Goal: Information Seeking & Learning: Learn about a topic

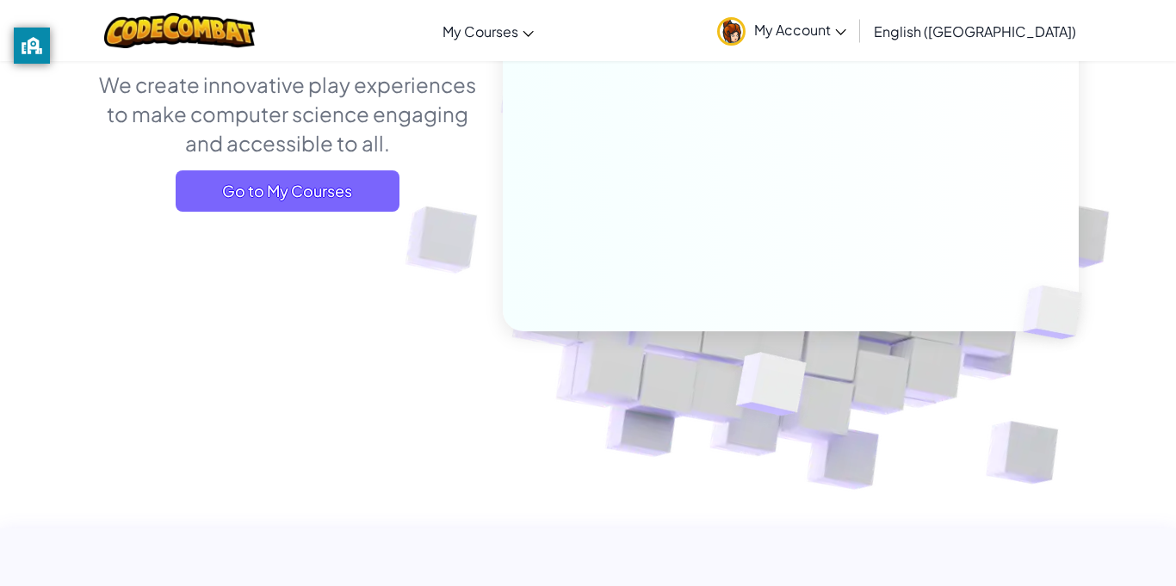
scroll to position [231, 0]
click at [420, 232] on img at bounding box center [779, 148] width 956 height 956
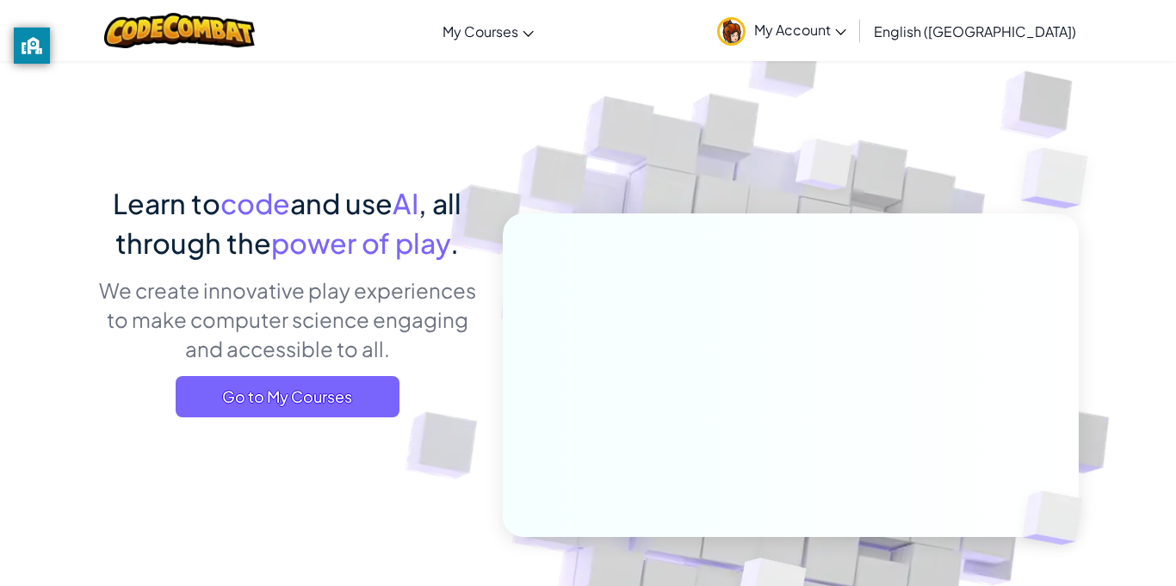
scroll to position [0, 0]
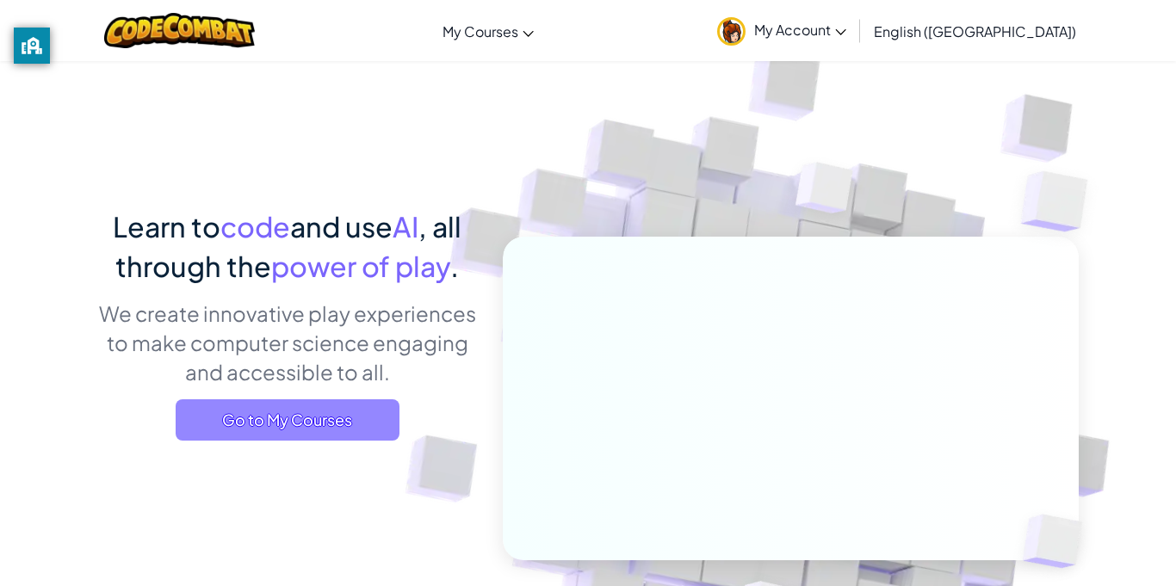
click at [377, 429] on span "Go to My Courses" at bounding box center [288, 419] width 224 height 41
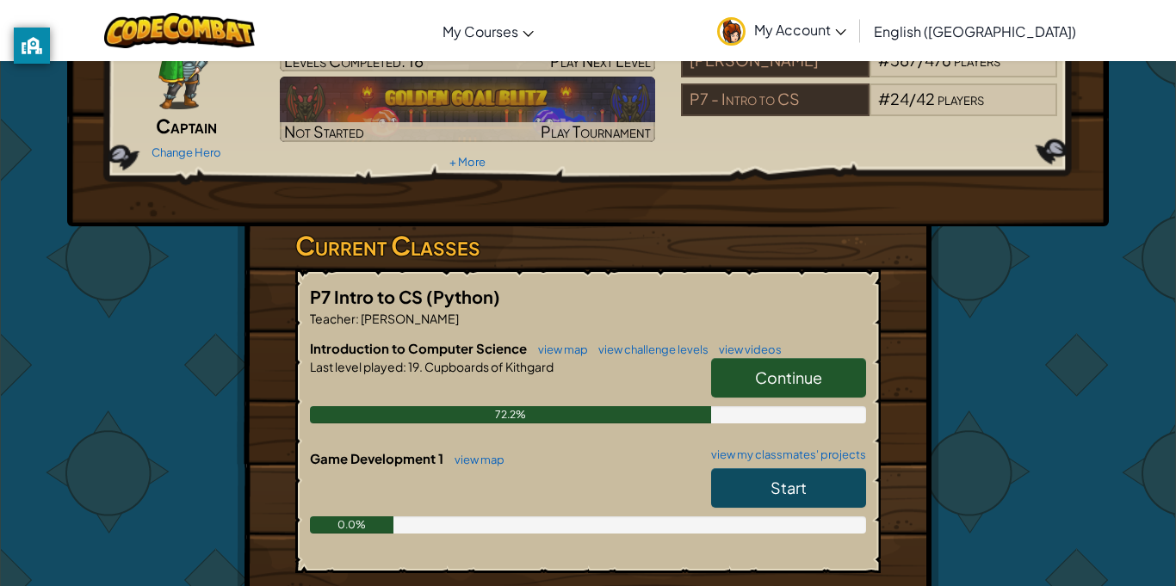
scroll to position [131, 0]
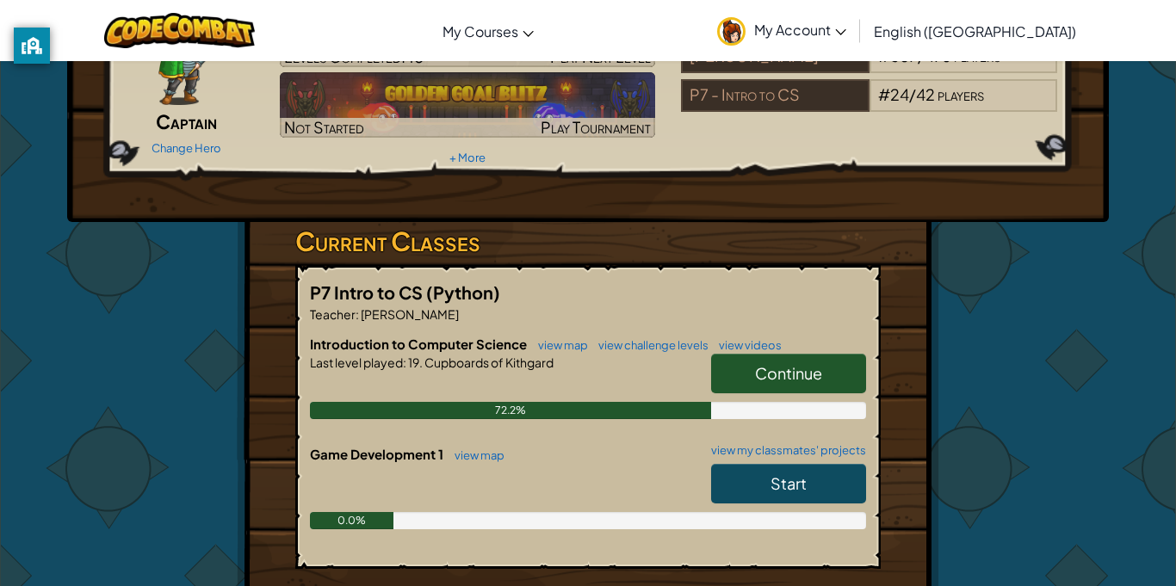
click at [789, 374] on span "Continue" at bounding box center [788, 373] width 67 height 20
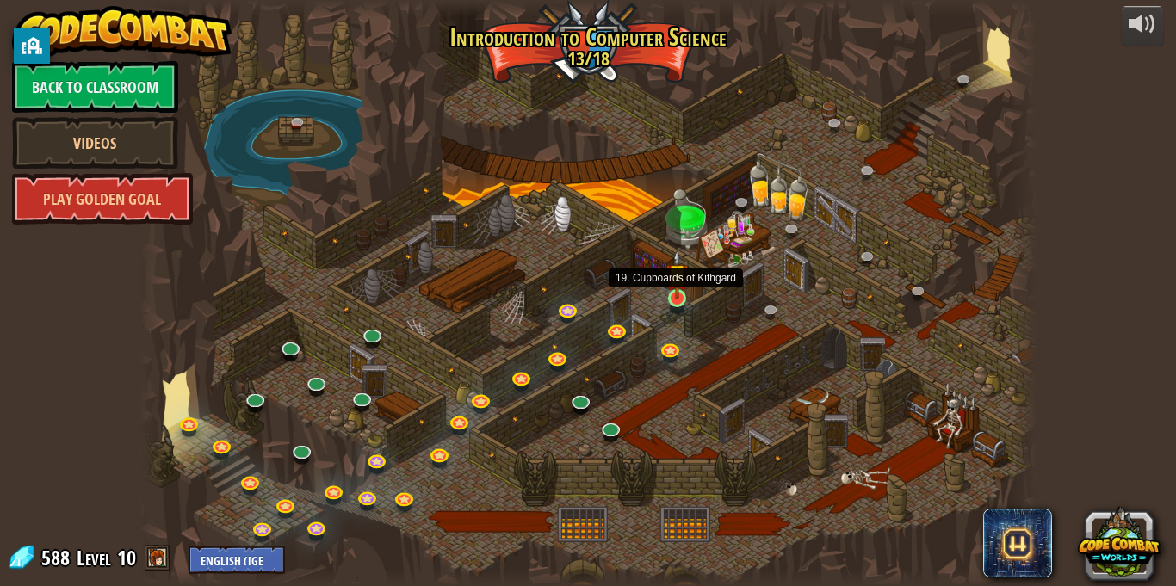
click at [676, 286] on img at bounding box center [677, 275] width 22 height 50
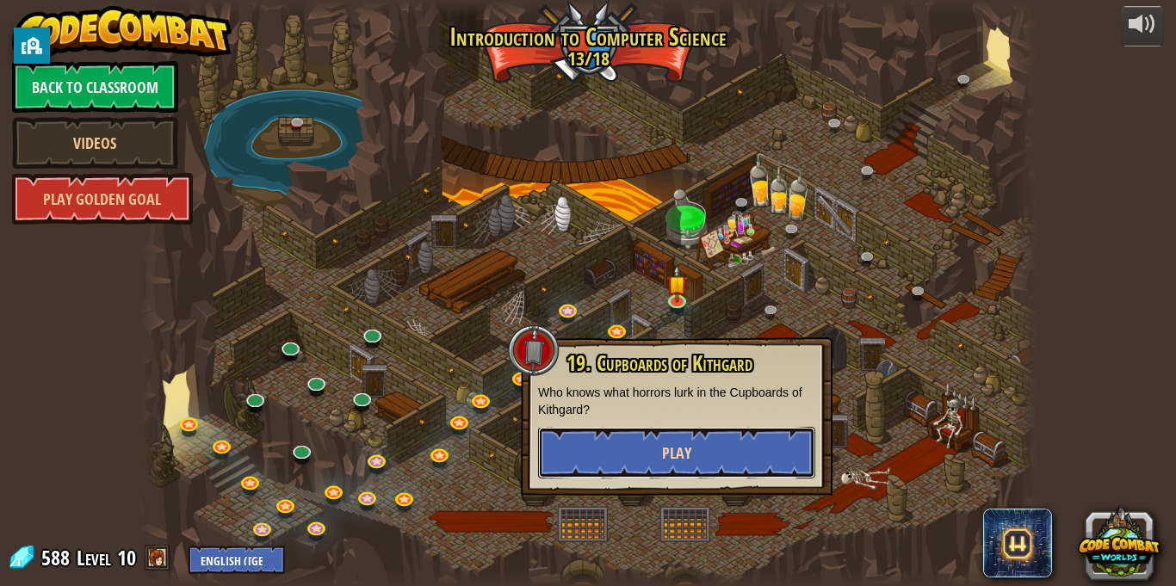
click at [657, 442] on button "Play" at bounding box center [676, 453] width 277 height 52
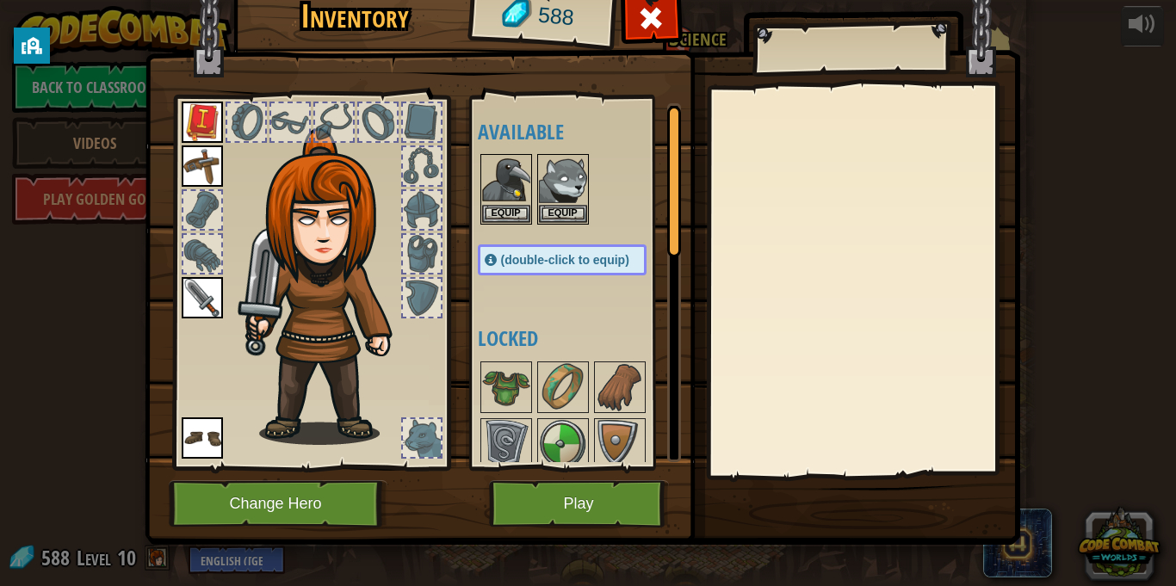
click at [534, 230] on div "Available Equip Equip Equip Equip Equip Equip (double-click to equip) Locked" at bounding box center [579, 282] width 203 height 359
click at [511, 193] on img at bounding box center [506, 180] width 48 height 48
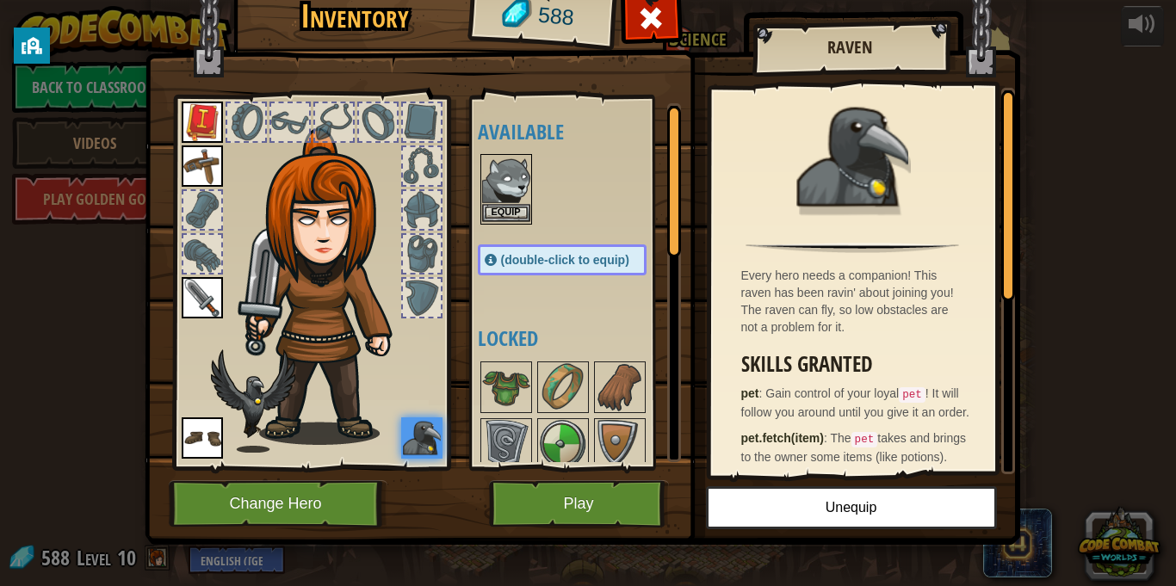
click at [520, 199] on img at bounding box center [506, 180] width 48 height 48
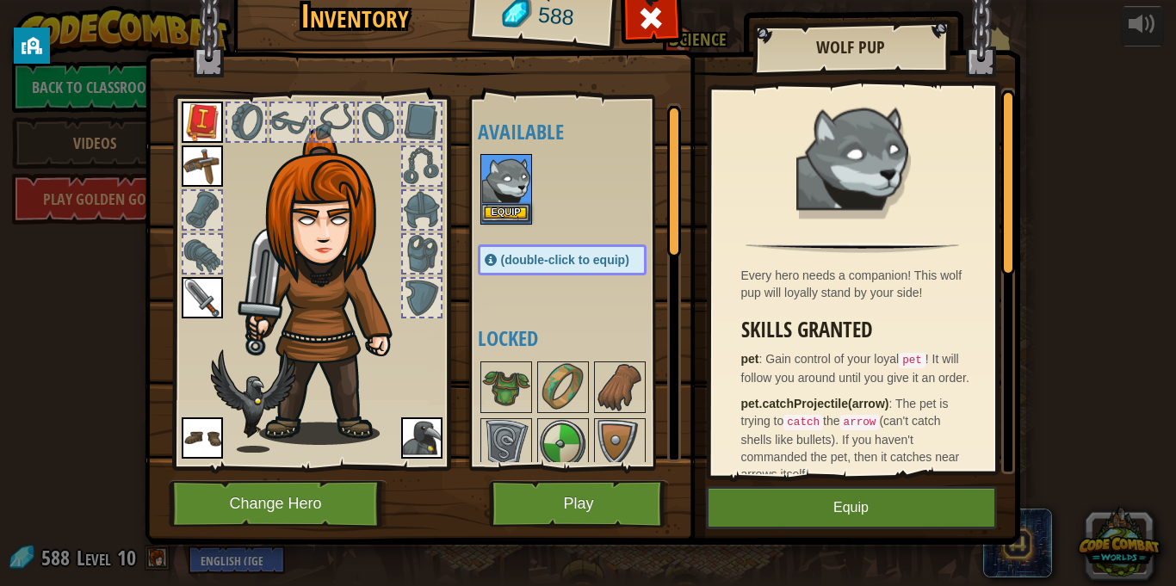
click at [520, 199] on img at bounding box center [506, 180] width 48 height 48
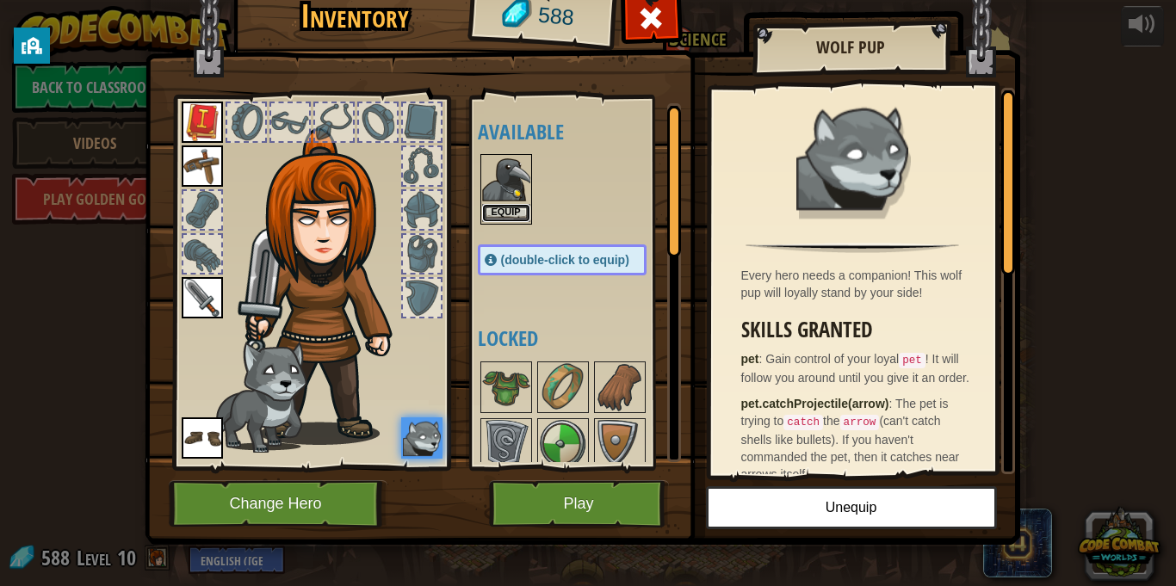
click at [509, 214] on button "Equip" at bounding box center [506, 213] width 48 height 18
click at [0, 0] on button "Equip" at bounding box center [0, 0] width 0 height 0
click at [626, 501] on button "Play" at bounding box center [579, 503] width 180 height 47
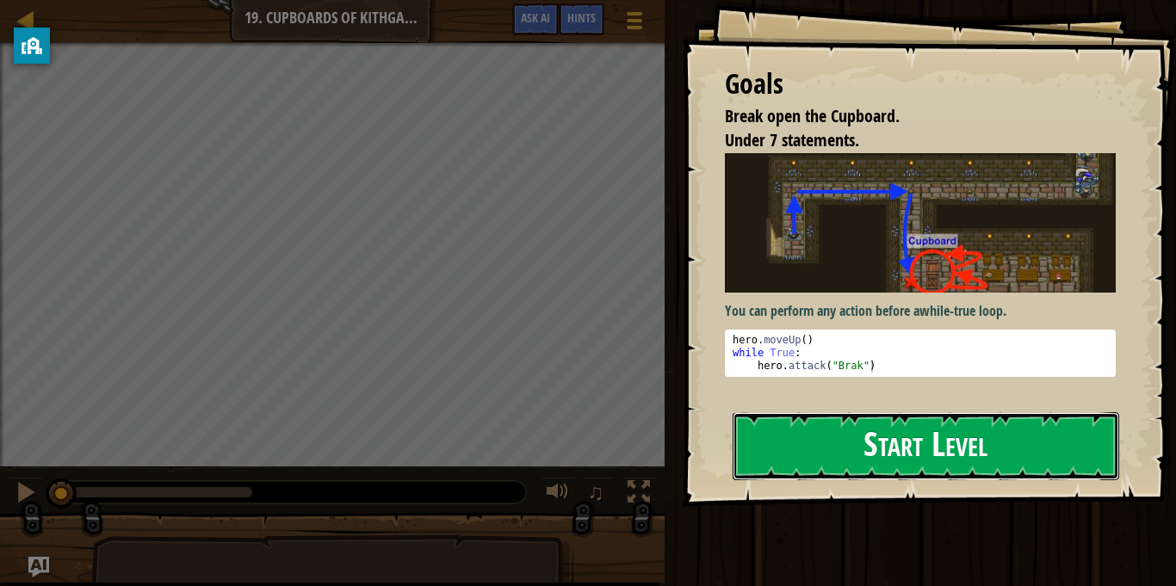
click at [832, 420] on button "Start Level" at bounding box center [925, 446] width 386 height 68
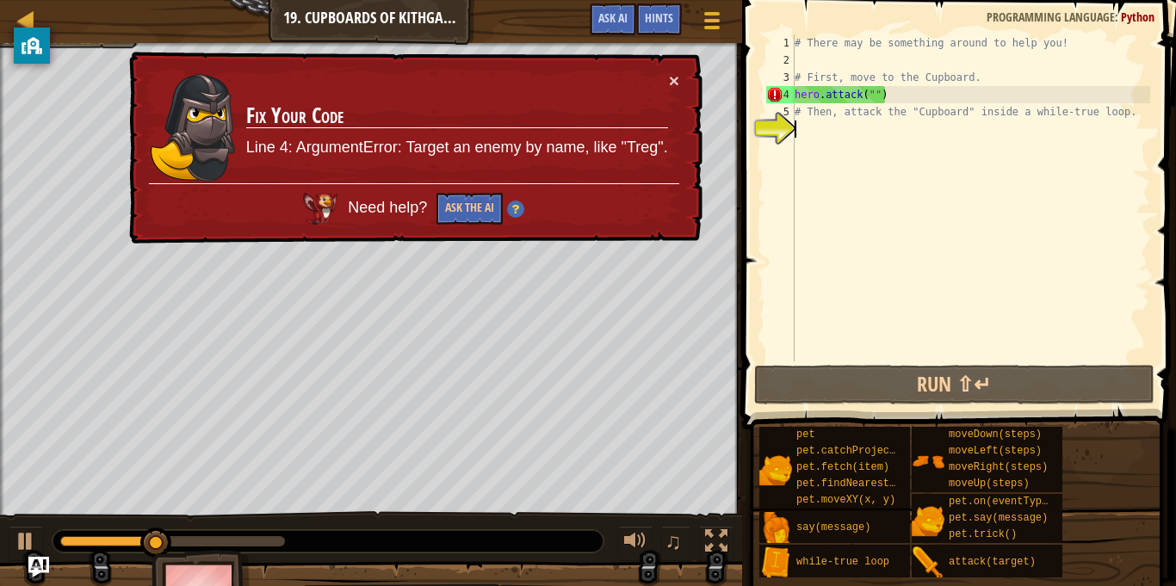
click at [889, 94] on div "# There may be something around to help you! # First, move to the Cupboard. her…" at bounding box center [970, 214] width 359 height 361
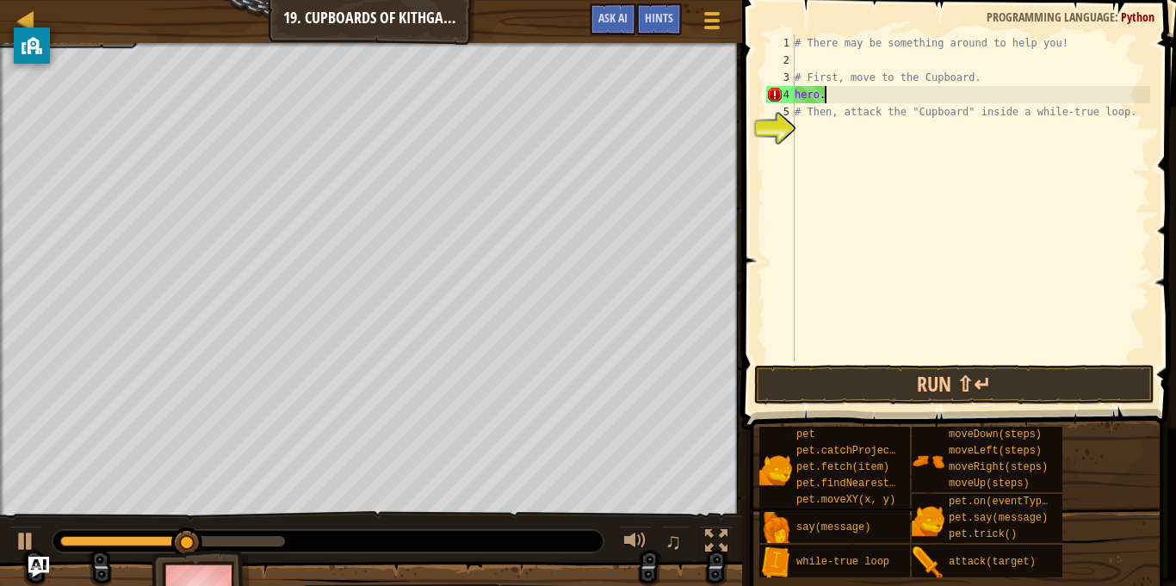
type textarea "h"
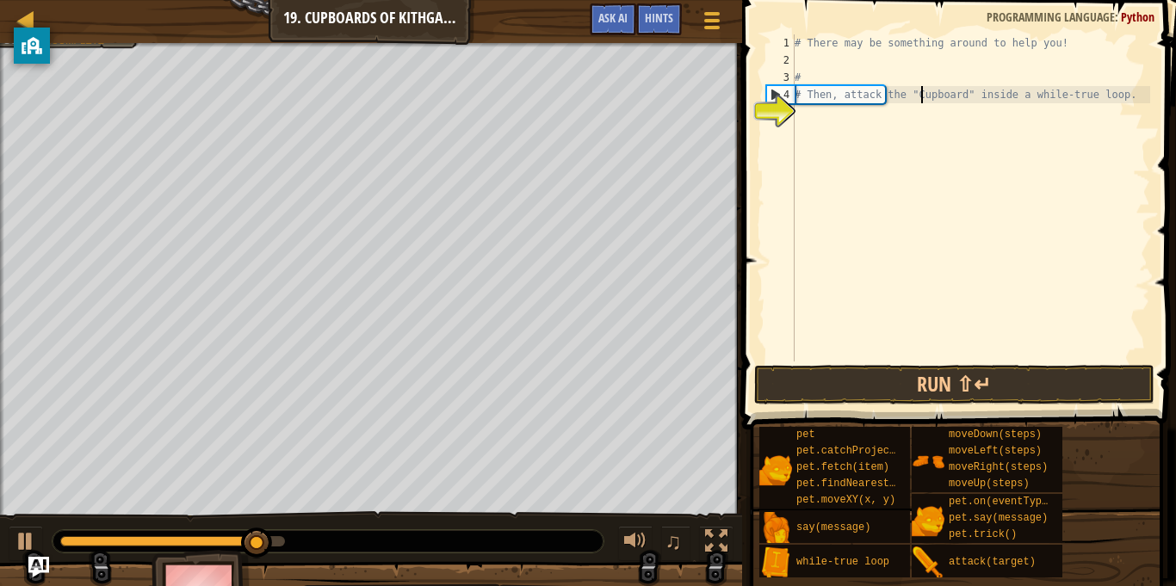
click at [919, 96] on div "# There may be something around to help you! # # Then, attack the "Cupboard" in…" at bounding box center [970, 214] width 359 height 361
type textarea "# Then, attack the "Cupboard" inside a while-true loop."
click at [871, 98] on div "# There may be something around to help you! # # Then, attack the "Cupboard" in…" at bounding box center [970, 214] width 359 height 361
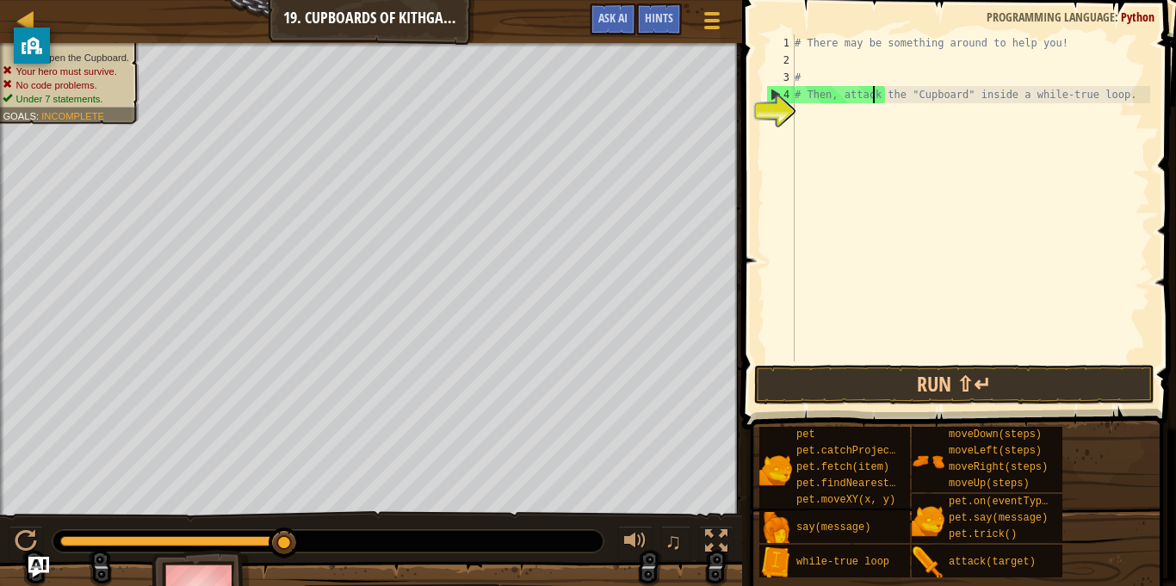
click at [849, 133] on div "# There may be something around to help you! # # Then, attack the "Cupboard" in…" at bounding box center [970, 214] width 359 height 361
click at [807, 78] on div "# There may be something around to help you! # # Then, attack the "Cupboard" in…" at bounding box center [970, 214] width 359 height 361
type textarea "#"
click at [829, 113] on div "# There may be something around to help you! # Then, attack the "Cupboard" insi…" at bounding box center [970, 214] width 359 height 361
type textarea "h"
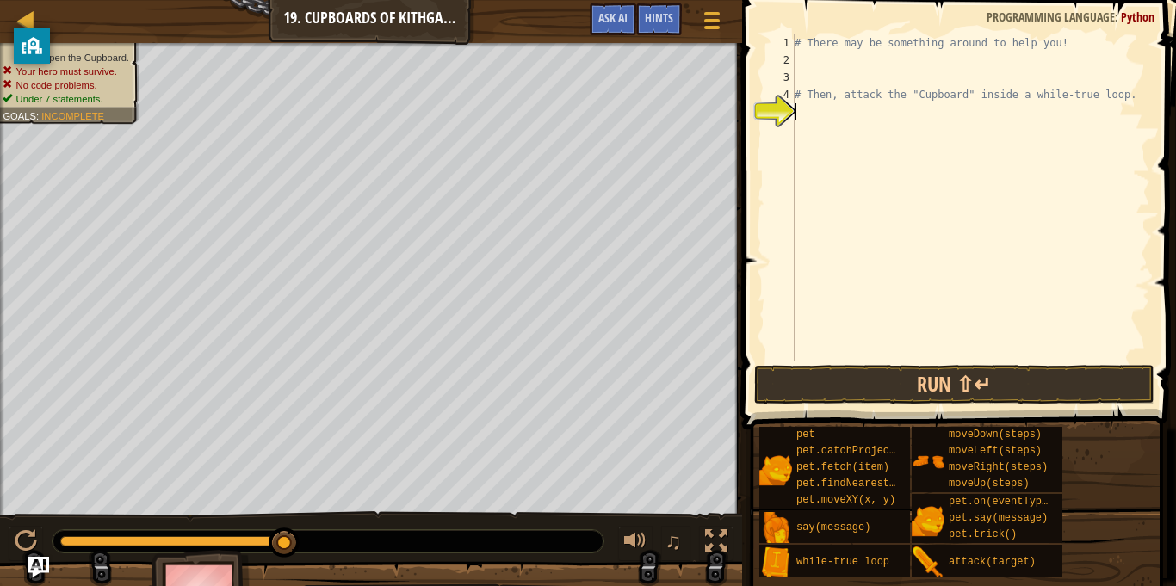
scroll to position [8, 0]
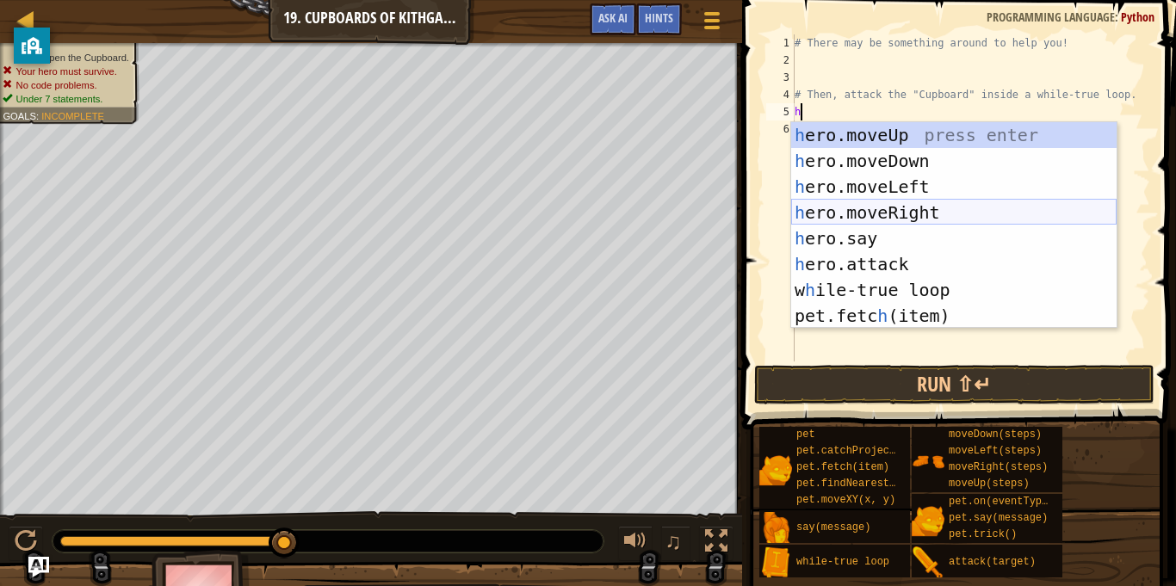
click at [876, 207] on div "h ero.moveUp press enter h ero.moveDown press enter h ero.moveLeft press enter …" at bounding box center [953, 251] width 325 height 258
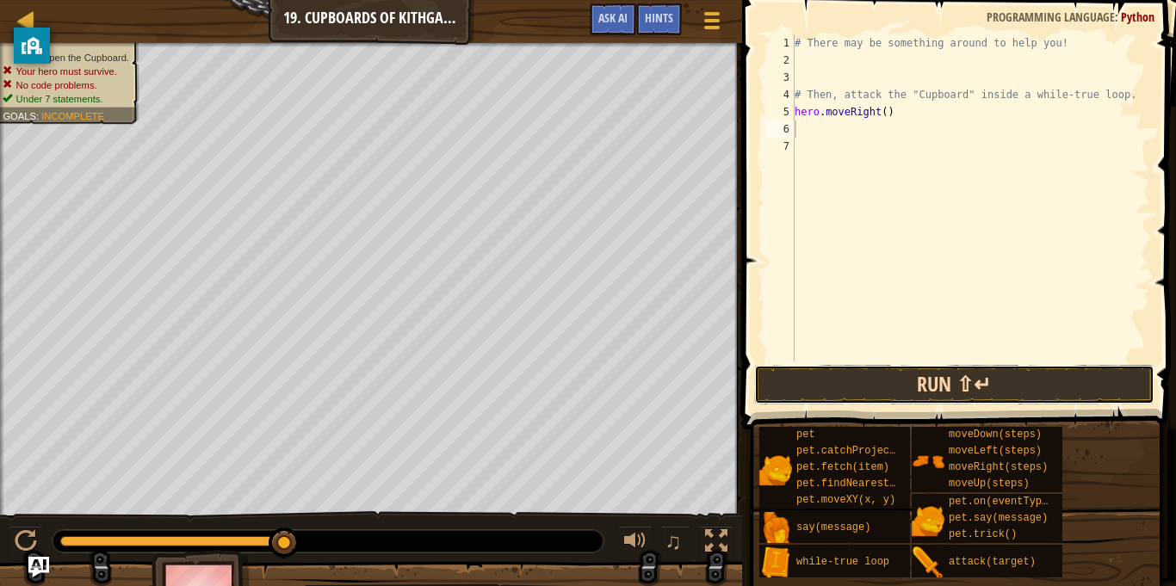
click at [803, 392] on button "Run ⇧↵" at bounding box center [954, 385] width 401 height 40
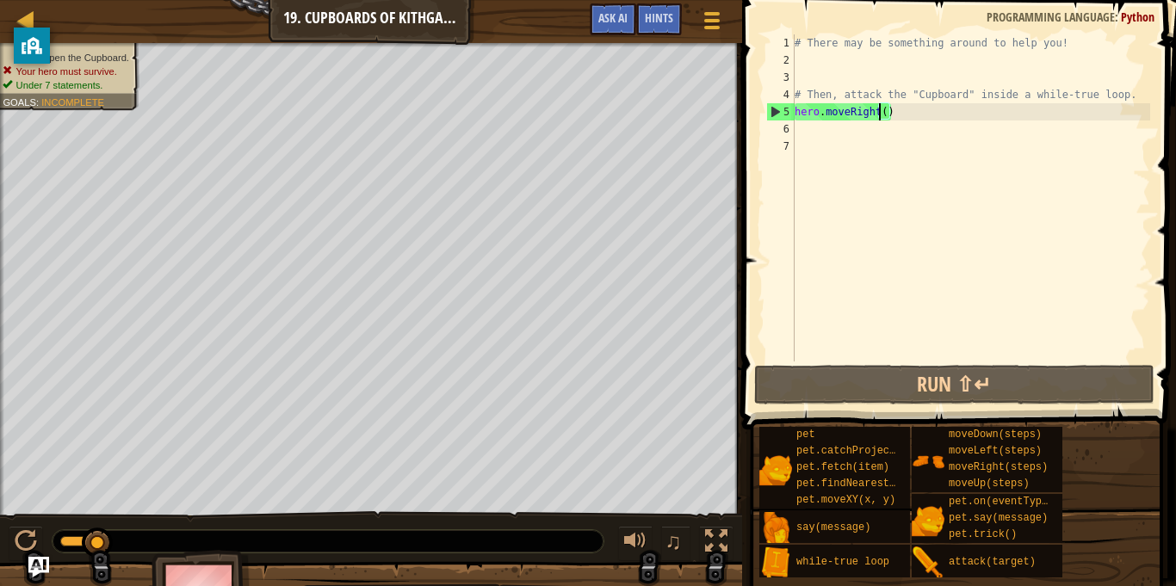
click at [876, 118] on div "# There may be something around to help you! # Then, attack the "Cupboard" insi…" at bounding box center [970, 214] width 359 height 361
click at [885, 116] on div "# There may be something around to help you! # Then, attack the "Cupboard" insi…" at bounding box center [970, 214] width 359 height 361
click at [893, 118] on div "# There may be something around to help you! # Then, attack the "Cupboard" insi…" at bounding box center [970, 214] width 359 height 361
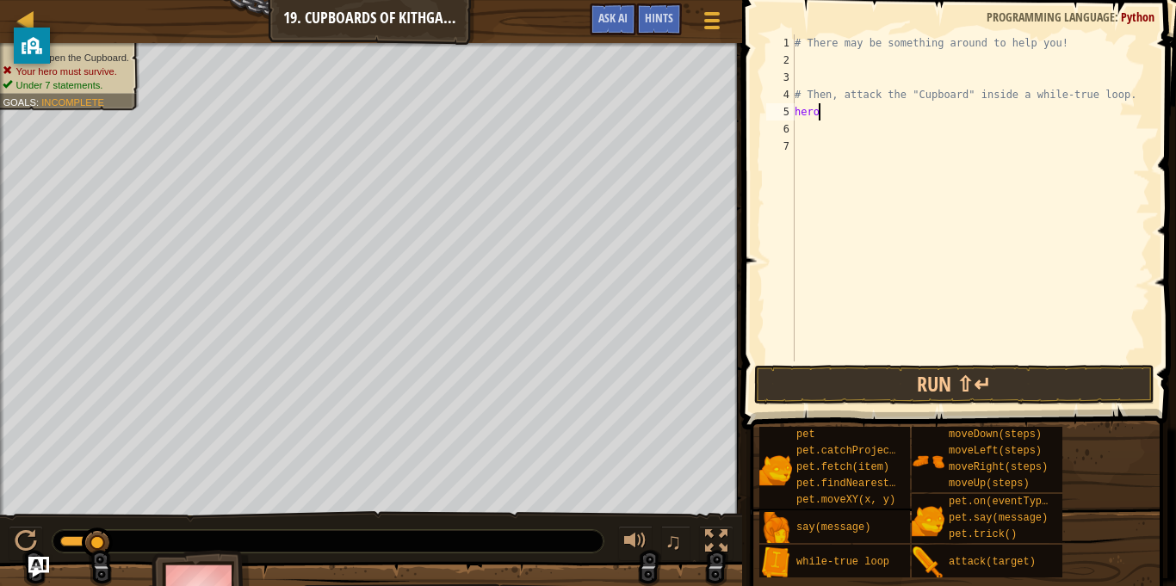
type textarea "hero."
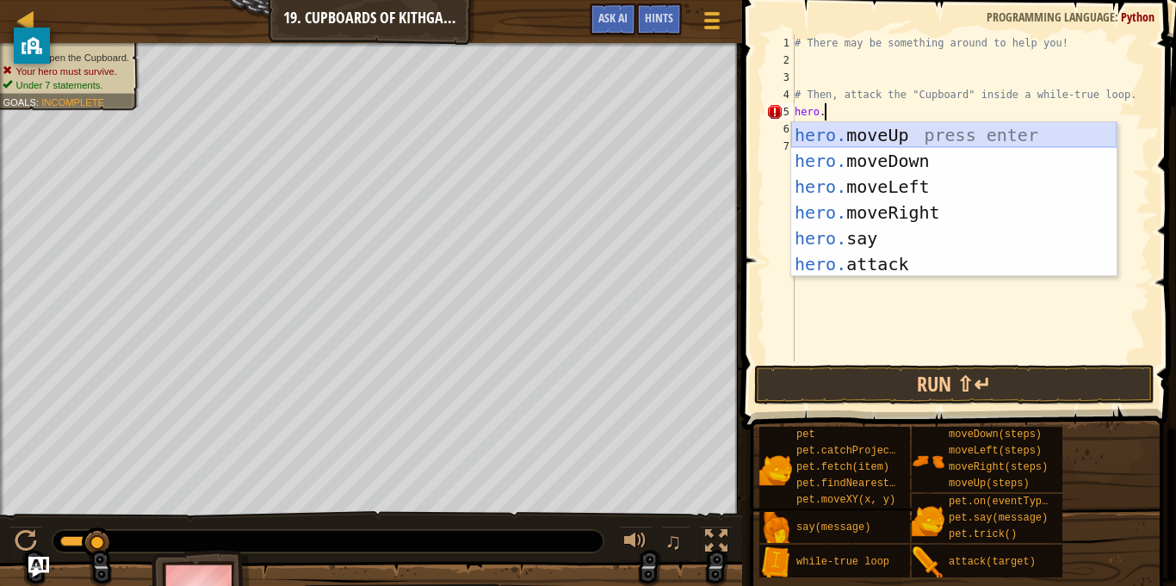
click at [900, 139] on div "hero. moveUp press enter hero. moveDown press enter hero. moveLeft press enter …" at bounding box center [953, 225] width 325 height 207
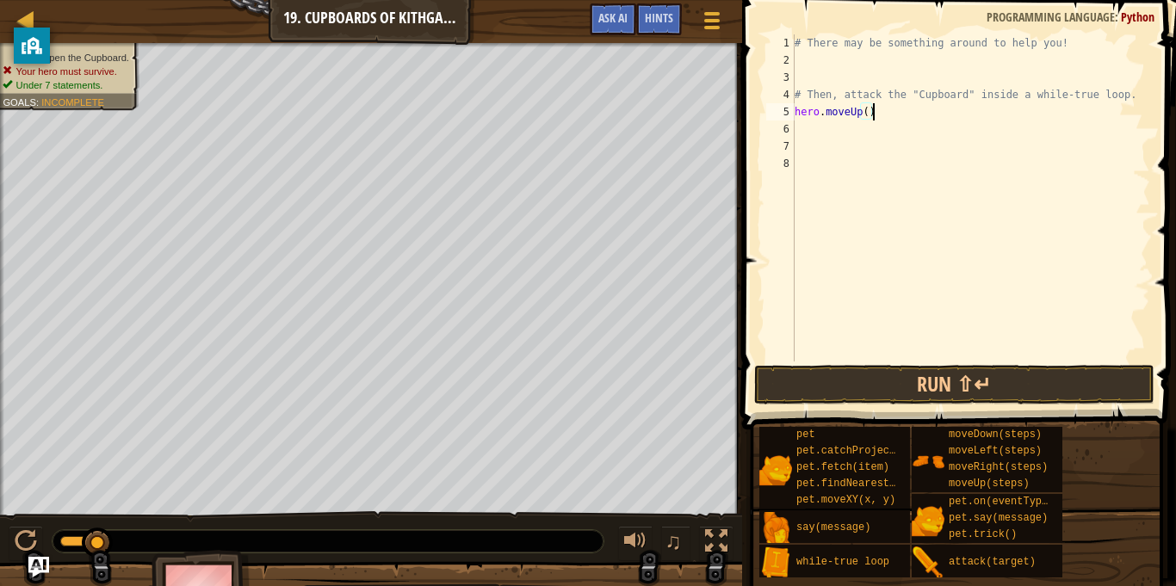
click at [886, 113] on div "# There may be something around to help you! # Then, attack the "Cupboard" insi…" at bounding box center [970, 214] width 359 height 361
type textarea "hero.moveUp()"
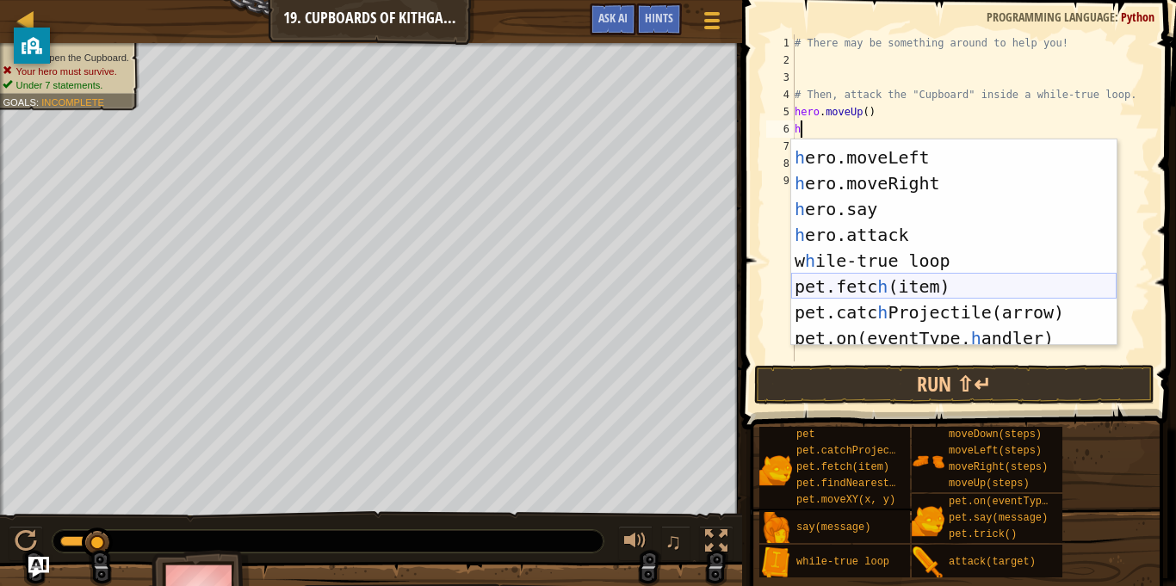
scroll to position [52, 0]
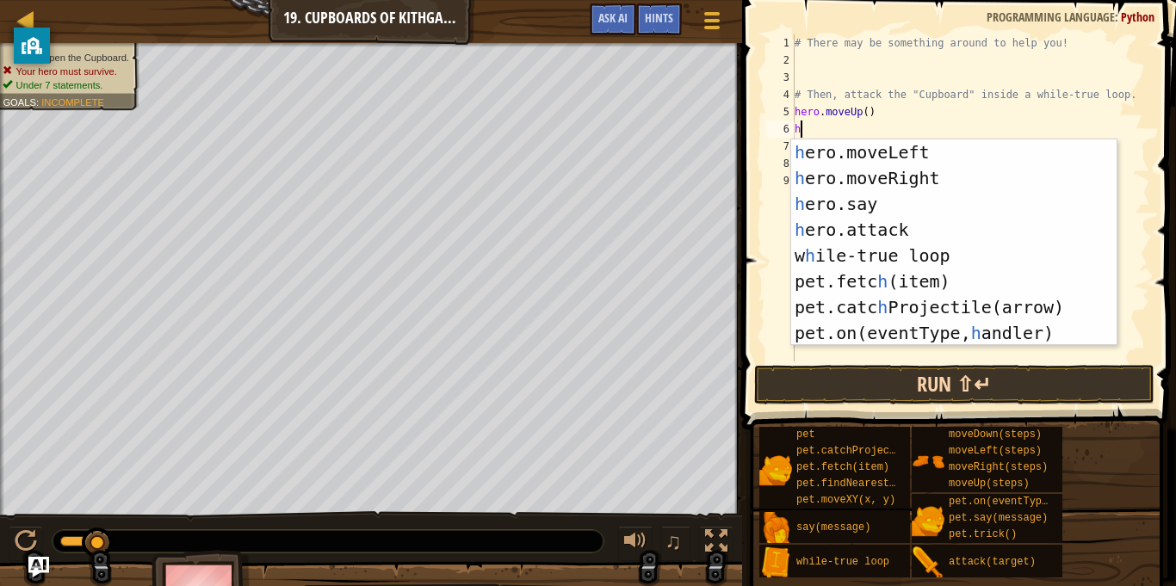
type textarea "h"
click at [841, 402] on button "Run ⇧↵" at bounding box center [954, 385] width 401 height 40
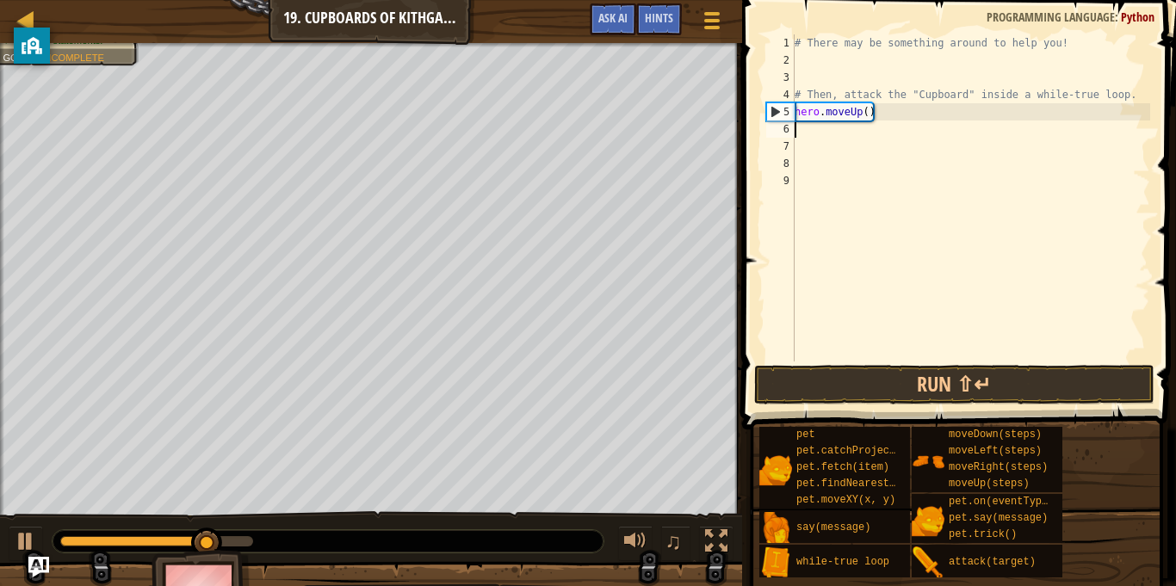
type textarea "h"
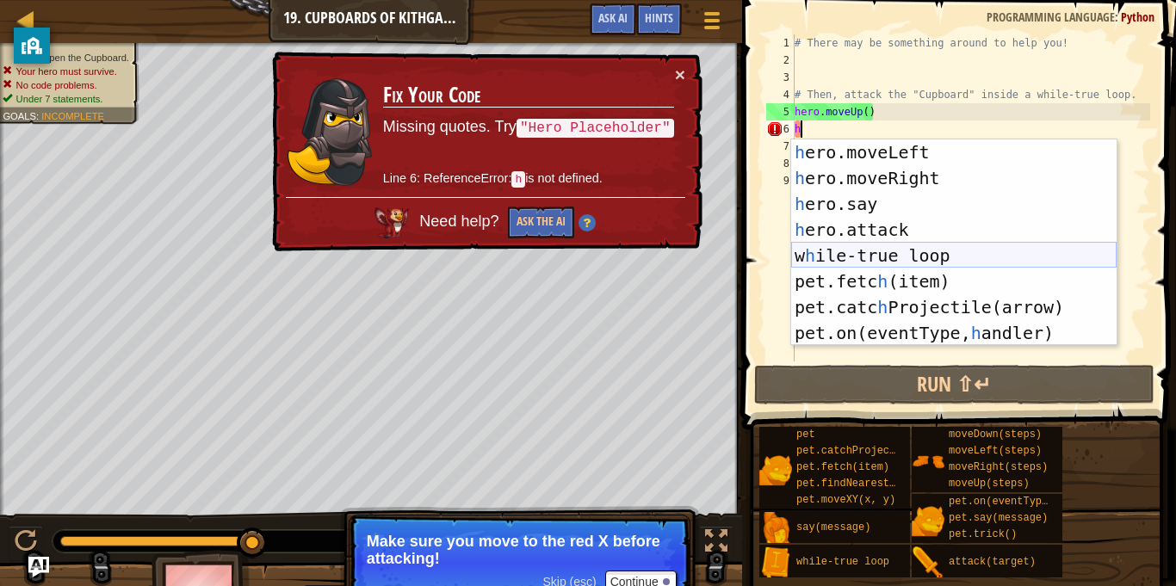
scroll to position [0, 0]
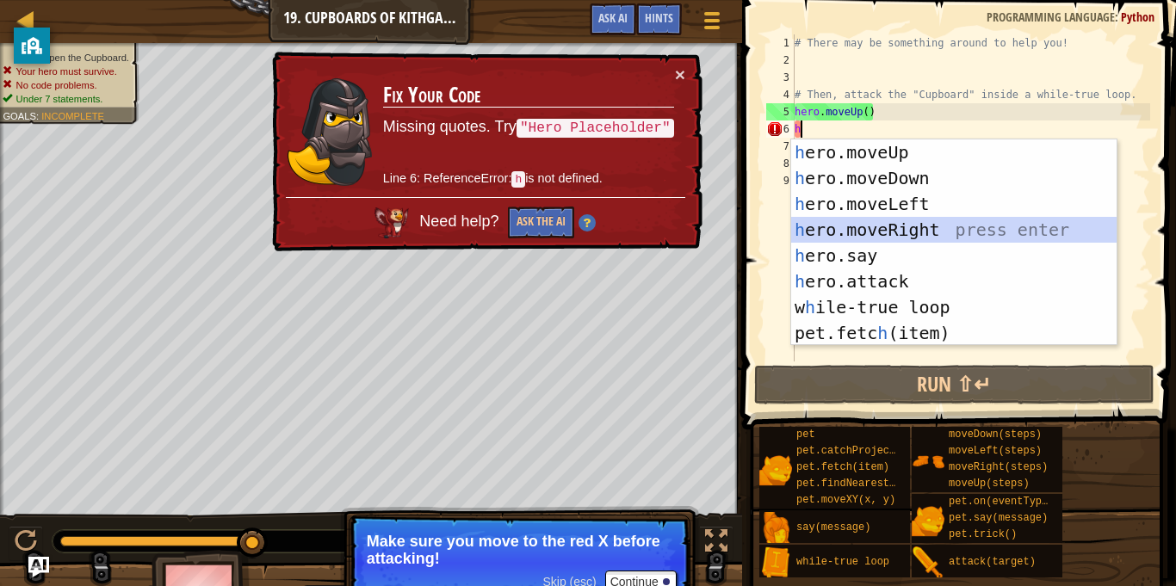
click at [929, 225] on div "h ero.moveUp press enter h ero.moveDown press enter h ero.moveLeft press enter …" at bounding box center [953, 268] width 325 height 258
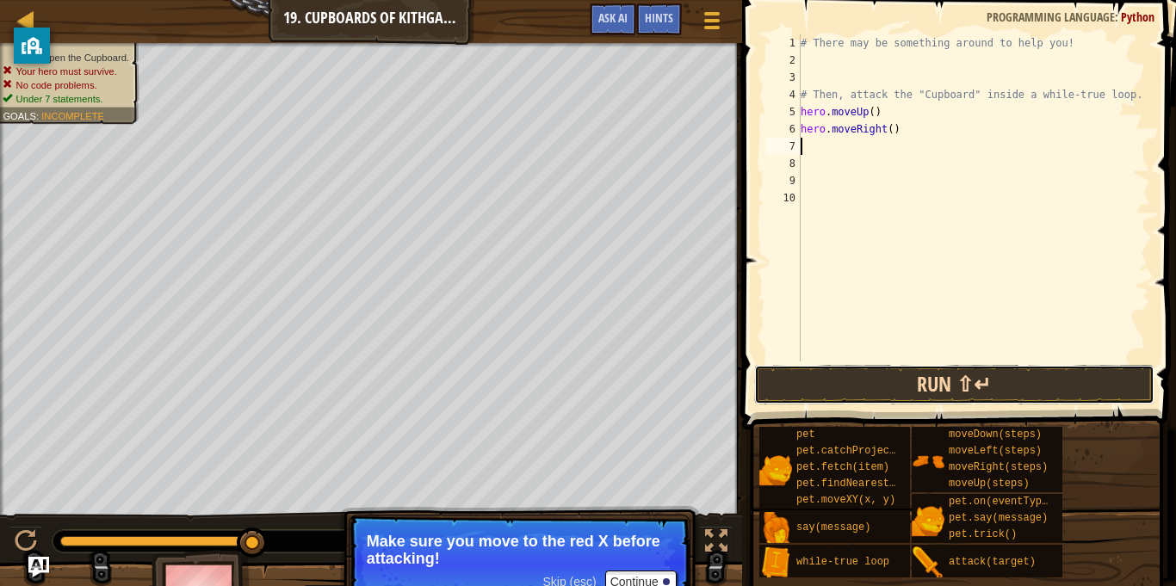
click at [929, 389] on button "Run ⇧↵" at bounding box center [954, 385] width 401 height 40
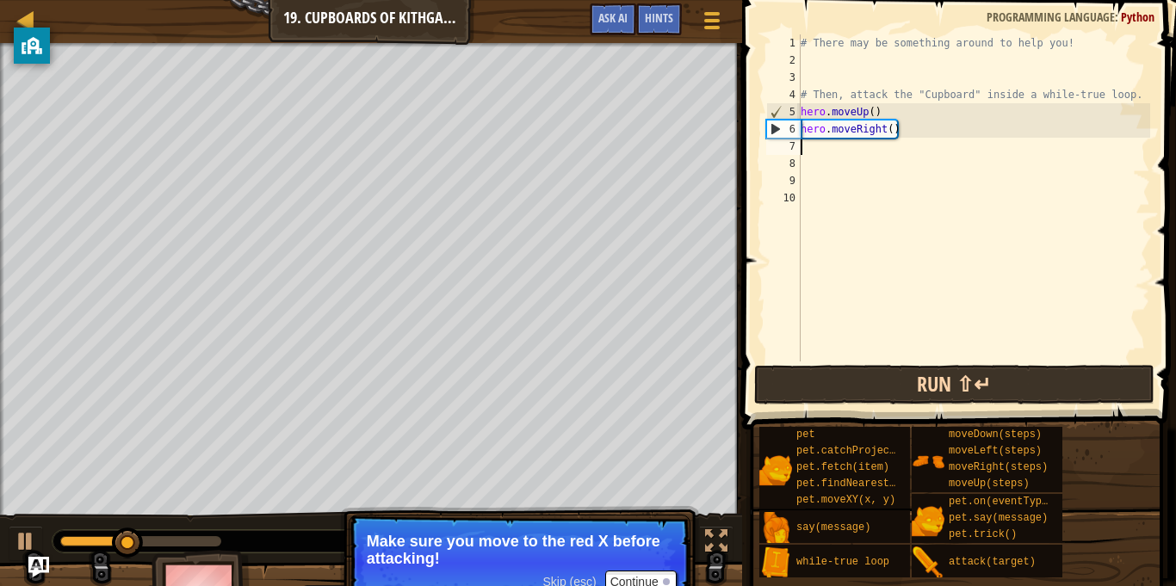
type textarea "h"
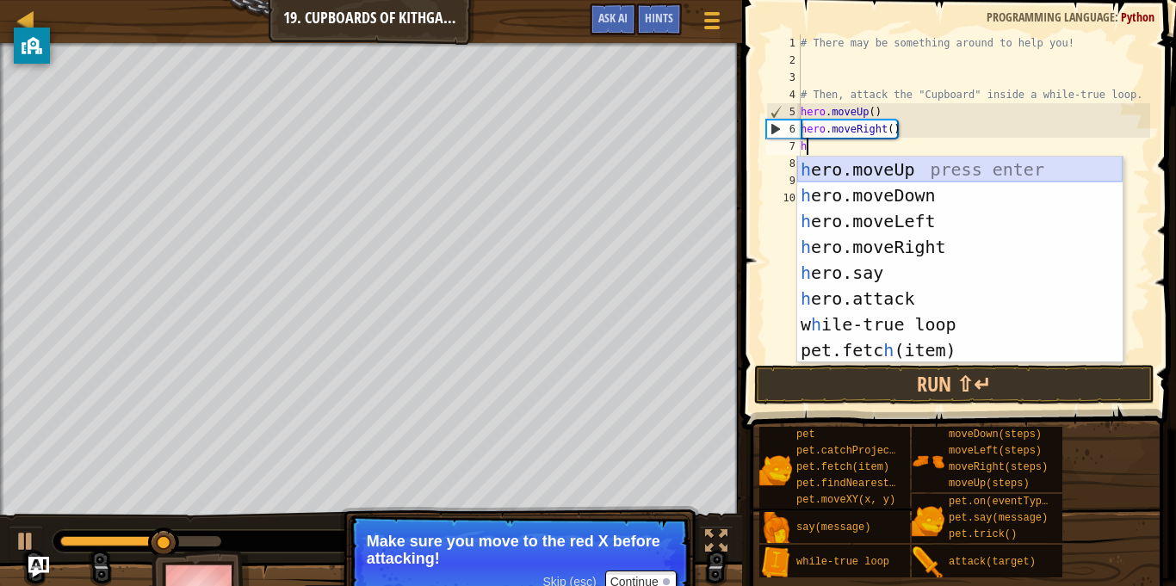
click at [1029, 167] on div "h ero.moveUp press enter h ero.moveDown press enter h ero.moveLeft press enter …" at bounding box center [959, 286] width 325 height 258
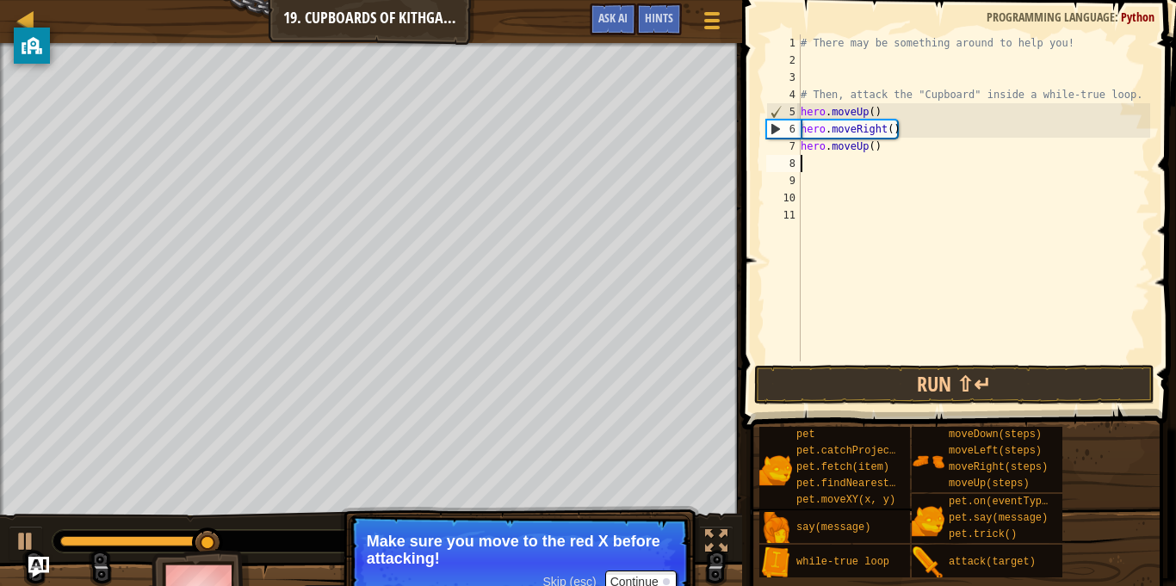
type textarea "h"
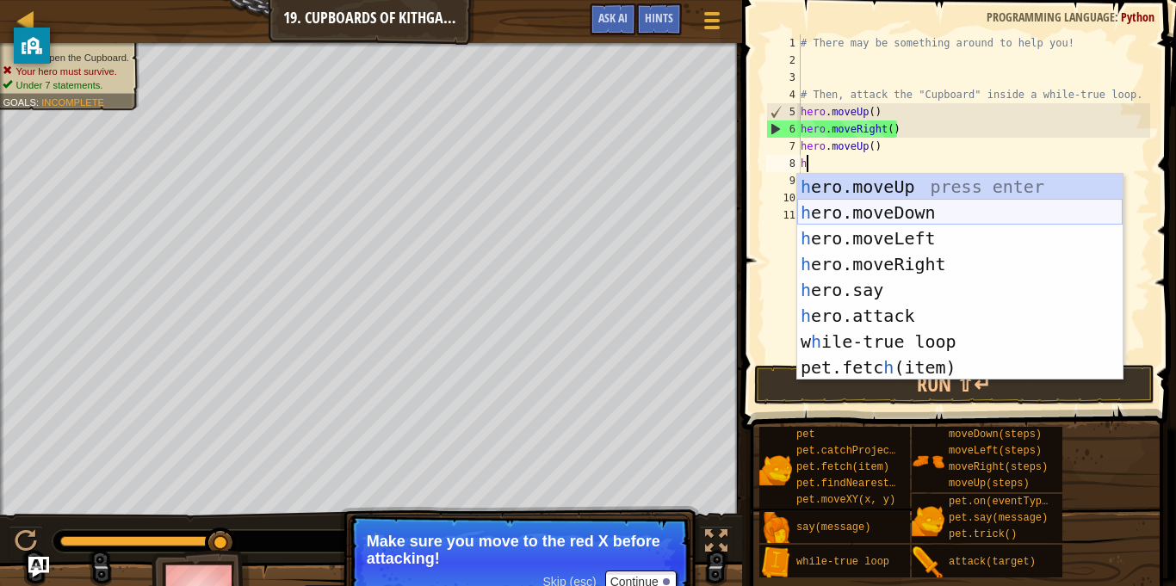
click at [955, 213] on div "h ero.moveUp press enter h ero.moveDown press enter h ero.moveLeft press enter …" at bounding box center [959, 303] width 325 height 258
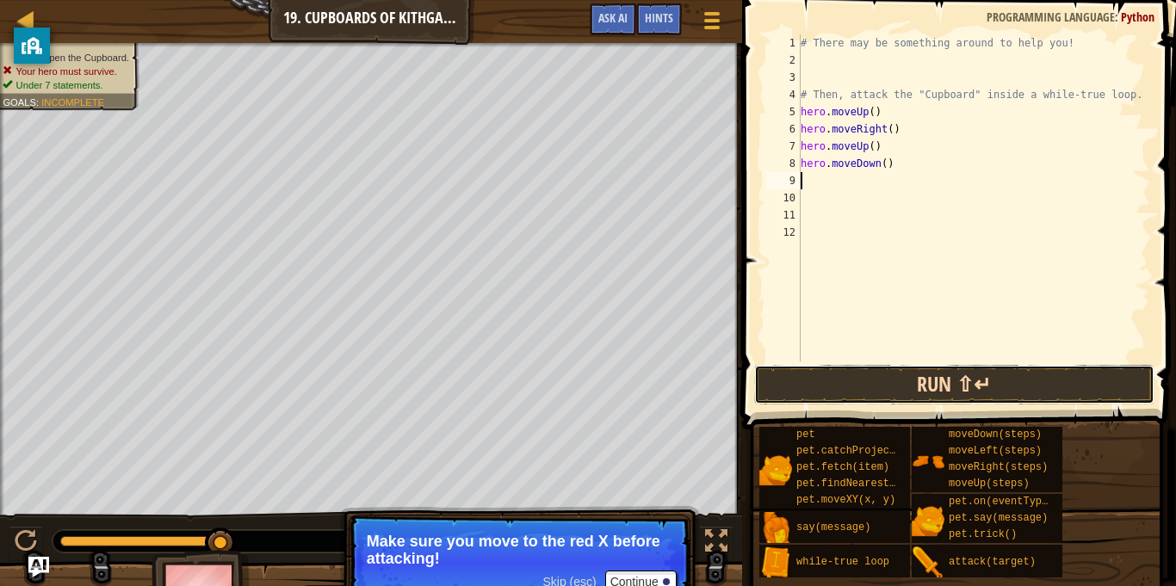
click at [854, 386] on button "Run ⇧↵" at bounding box center [954, 385] width 401 height 40
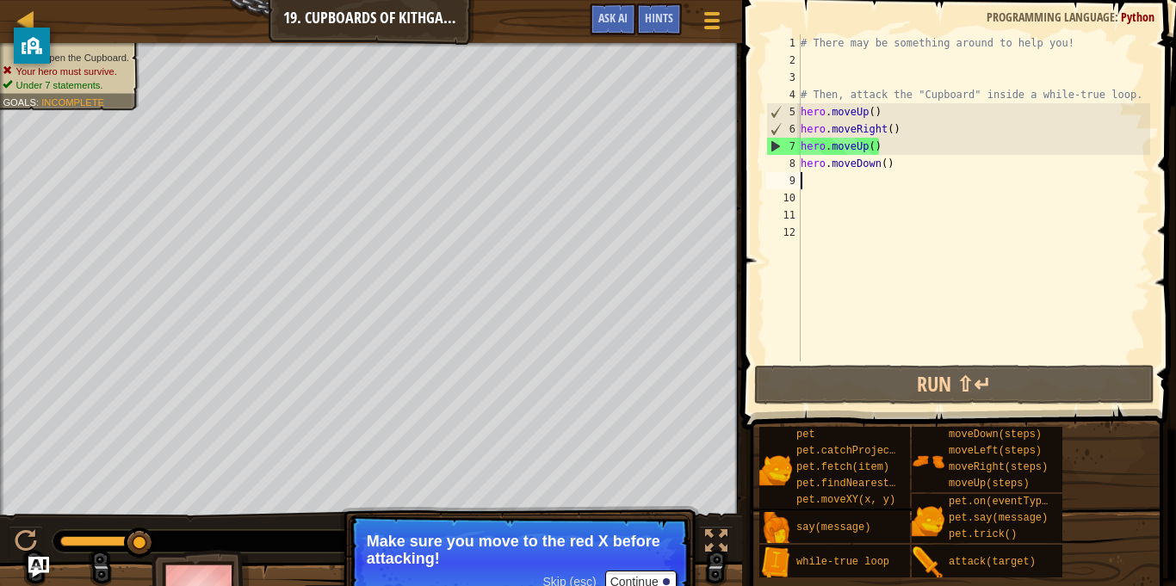
click at [894, 162] on div "# There may be something around to help you! # Then, attack the "Cupboard" insi…" at bounding box center [973, 214] width 353 height 361
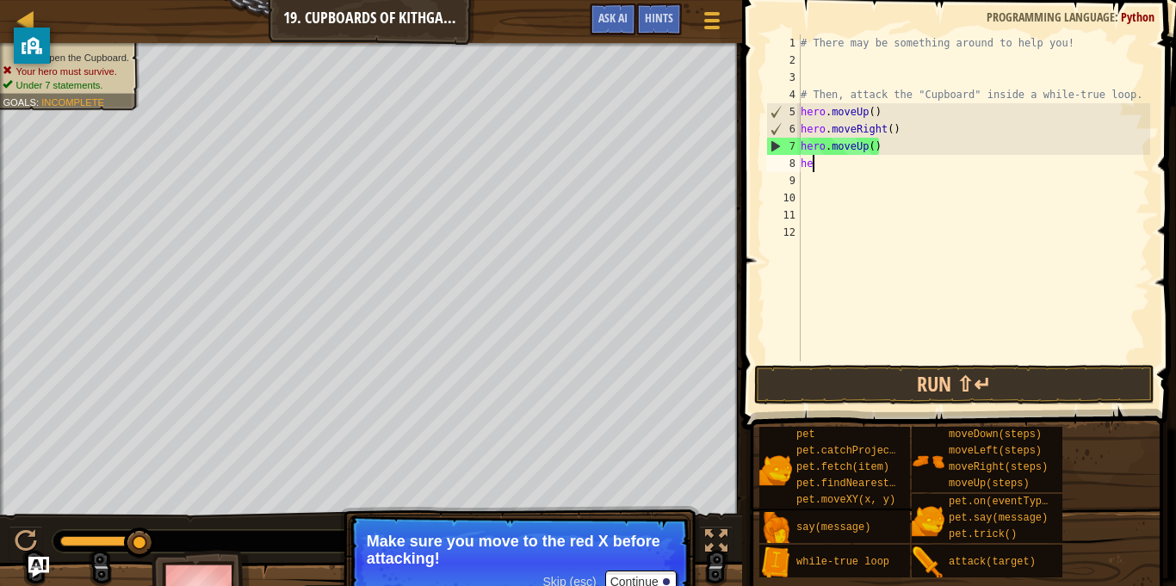
type textarea "h"
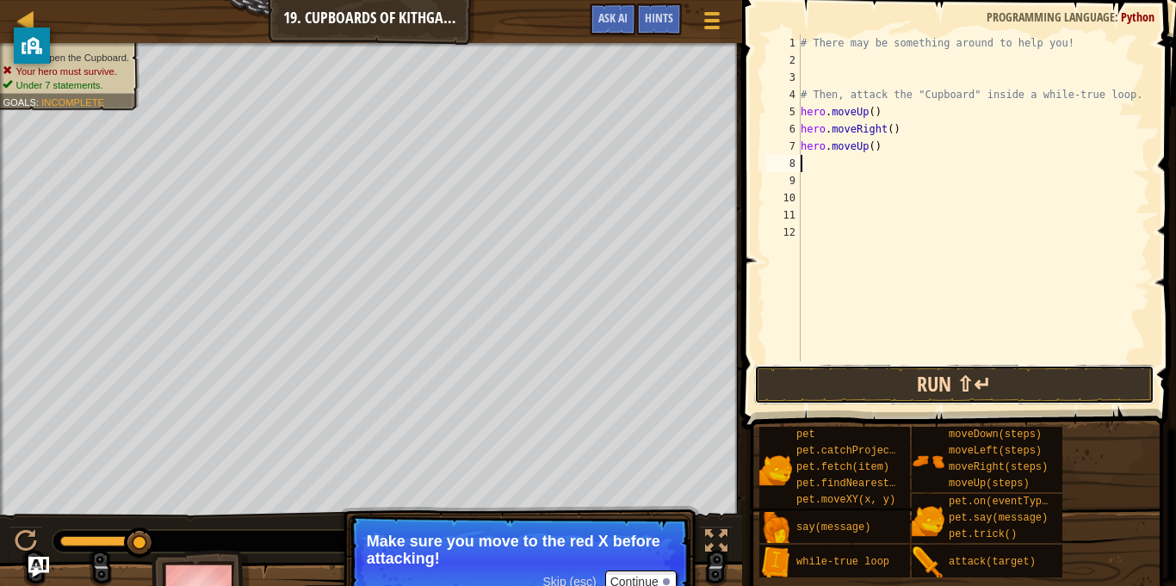
click at [966, 383] on button "Run ⇧↵" at bounding box center [954, 385] width 401 height 40
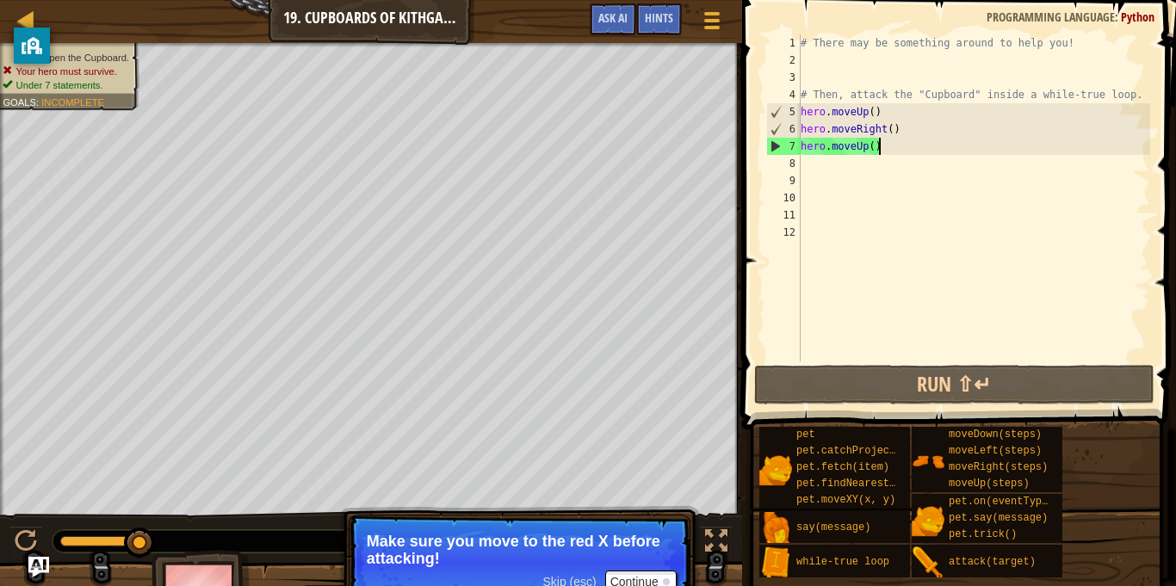
click at [890, 151] on div "# There may be something around to help you! # Then, attack the "Cupboard" insi…" at bounding box center [973, 214] width 353 height 361
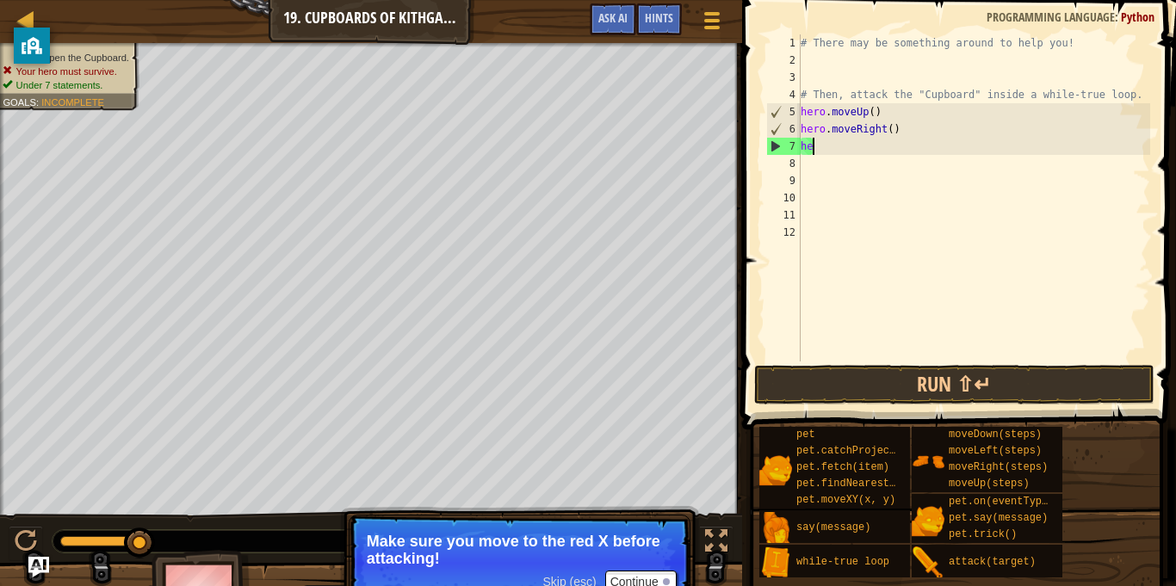
type textarea "h"
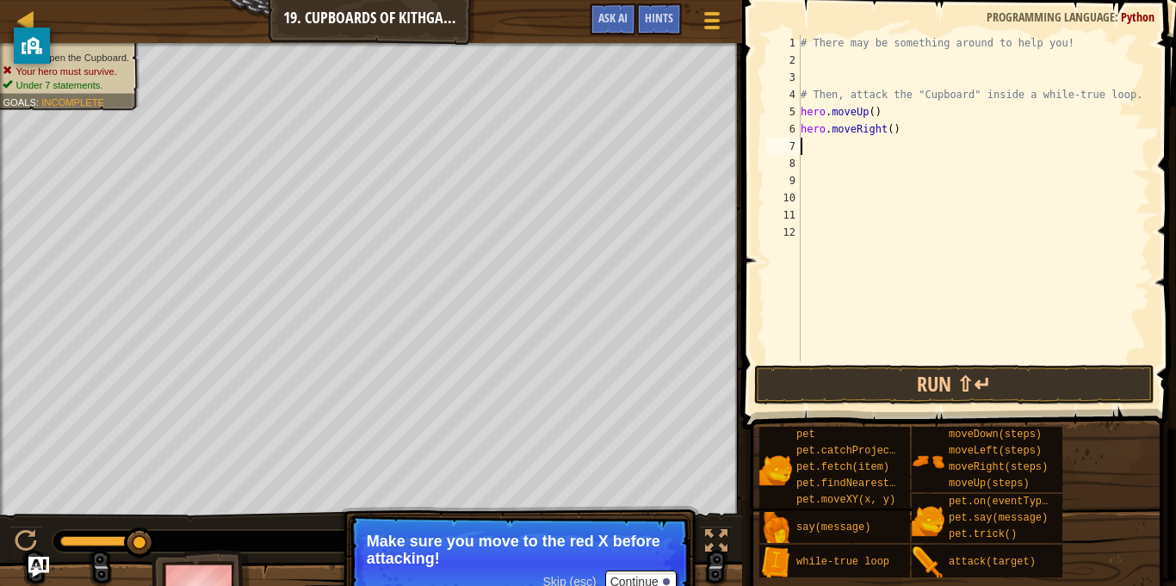
type textarea "h"
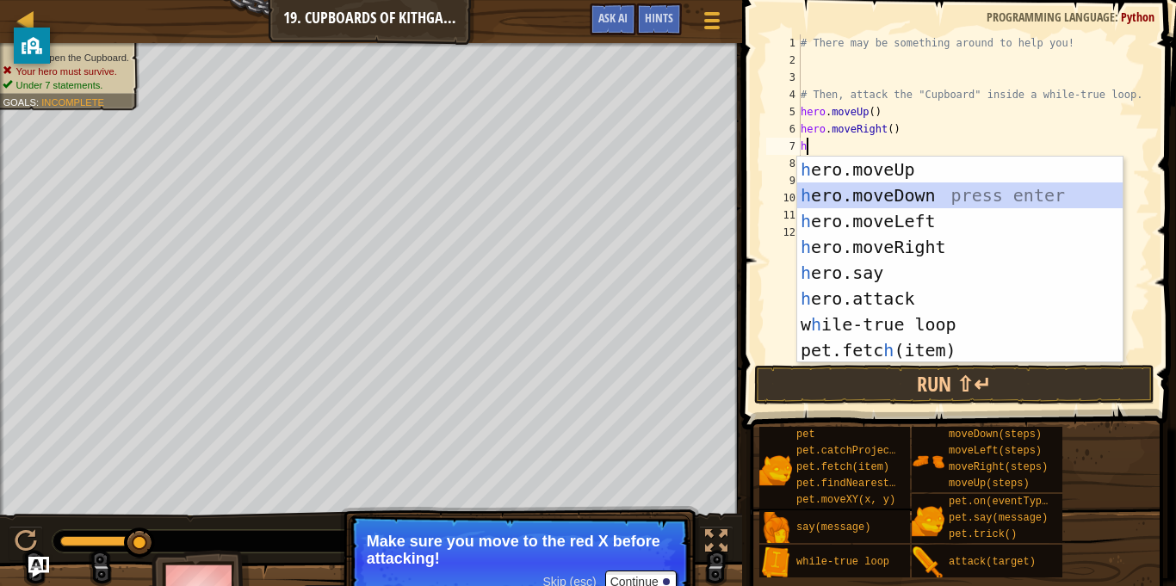
click at [939, 195] on div "h ero.moveUp press enter h ero.moveDown press enter h ero.moveLeft press enter …" at bounding box center [959, 286] width 325 height 258
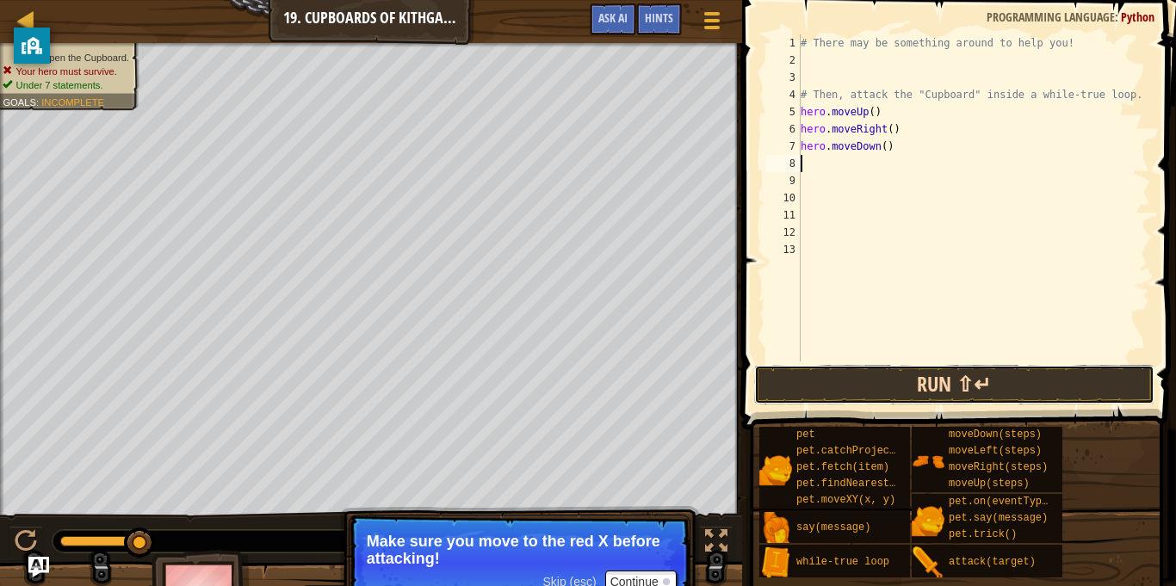
click at [911, 371] on button "Run ⇧↵" at bounding box center [954, 385] width 401 height 40
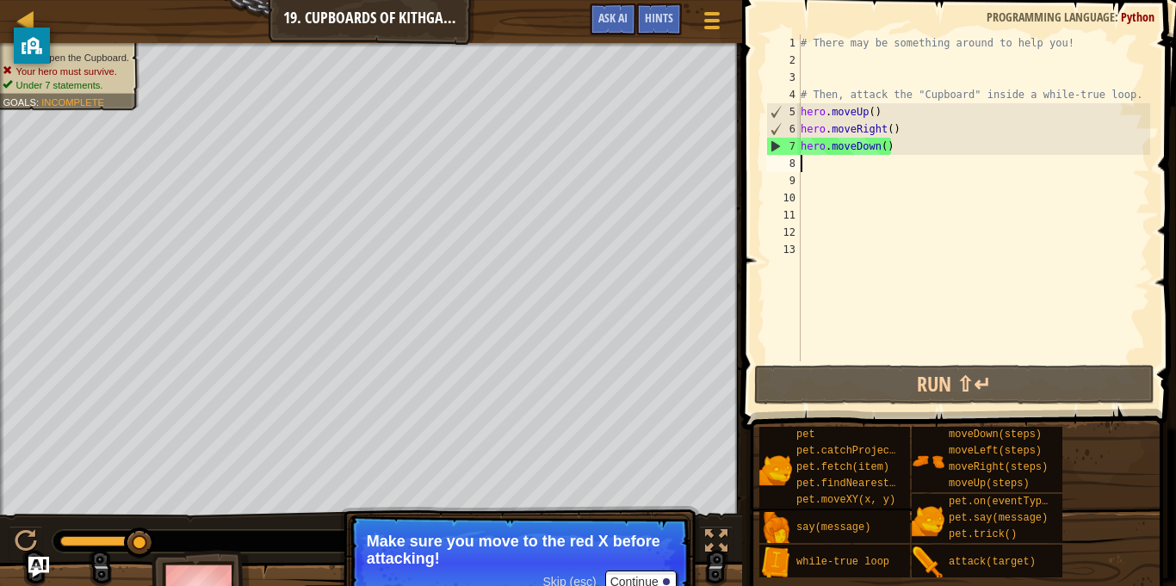
click at [898, 151] on div "# There may be something around to help you! # Then, attack the "Cupboard" insi…" at bounding box center [973, 214] width 353 height 361
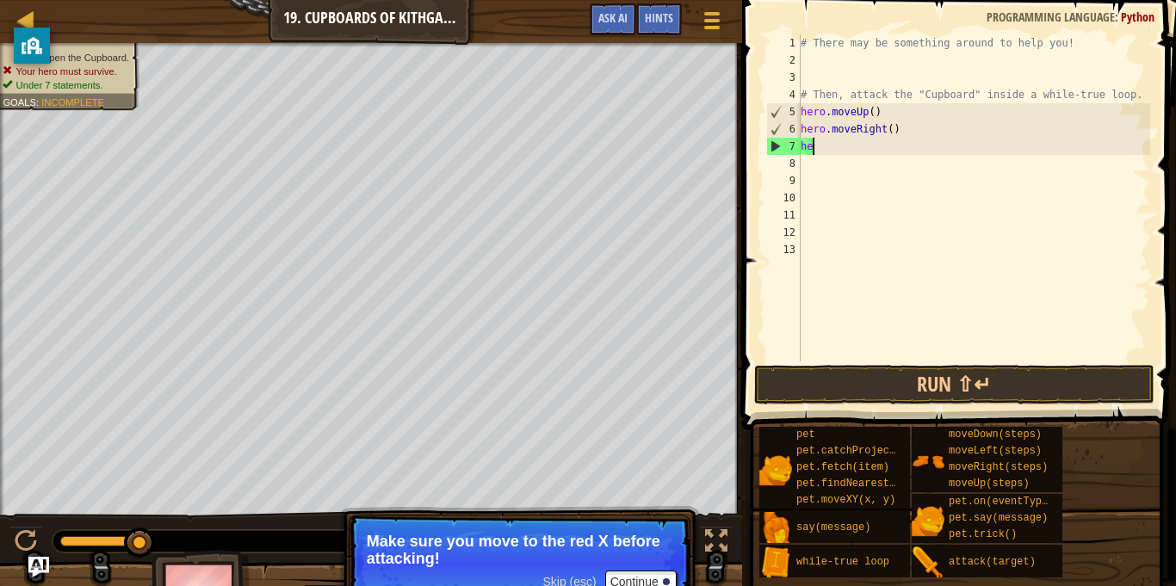
type textarea "h"
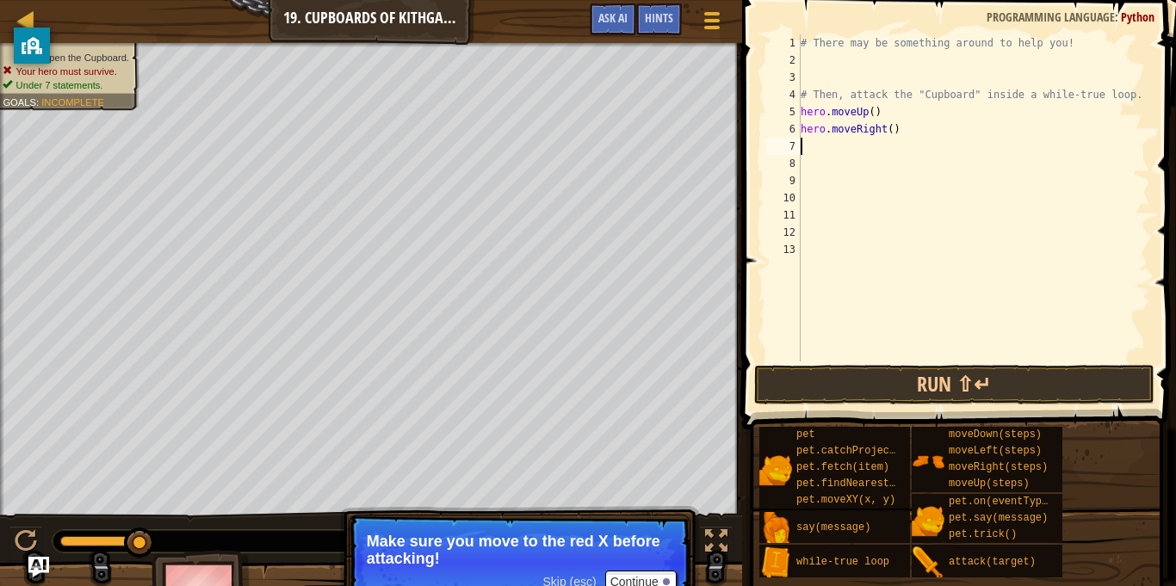
type textarea "h"
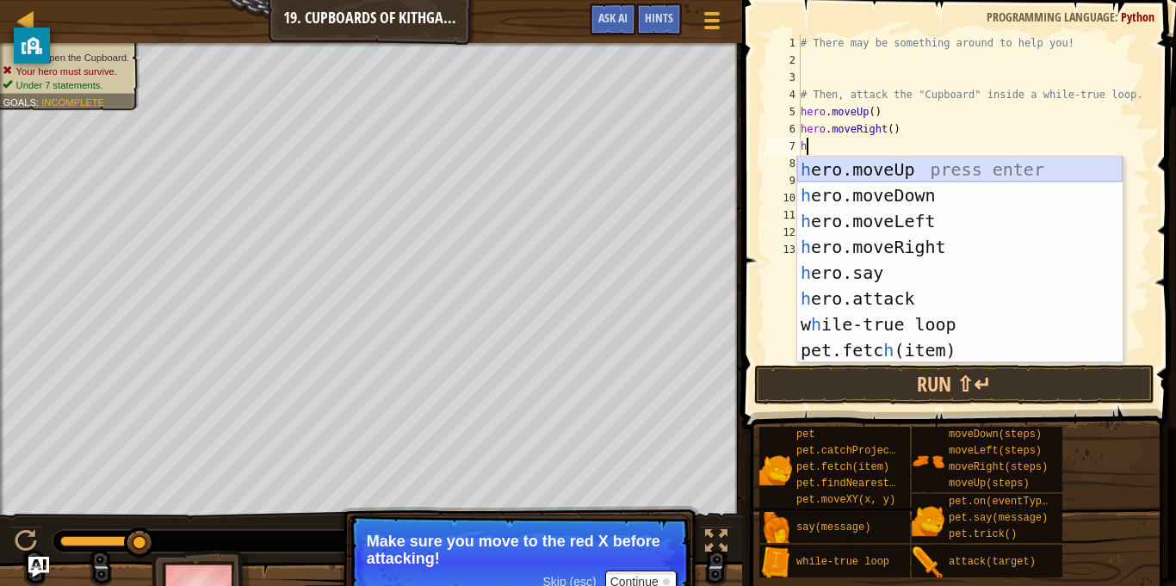
click at [916, 169] on div "h ero.moveUp press enter h ero.moveDown press enter h ero.moveLeft press enter …" at bounding box center [959, 286] width 325 height 258
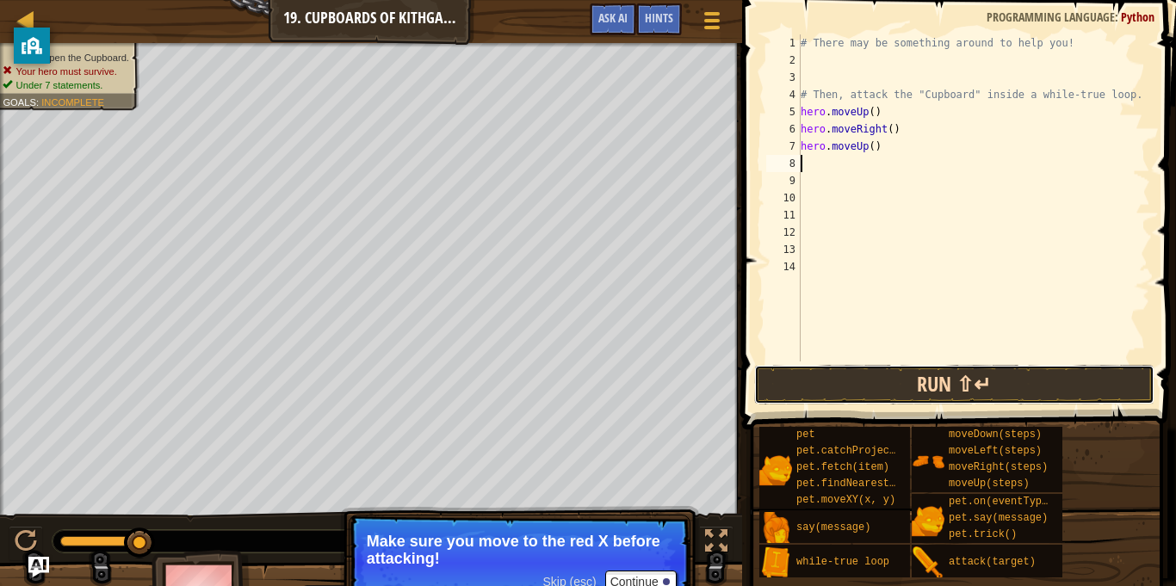
click at [936, 384] on button "Run ⇧↵" at bounding box center [954, 385] width 401 height 40
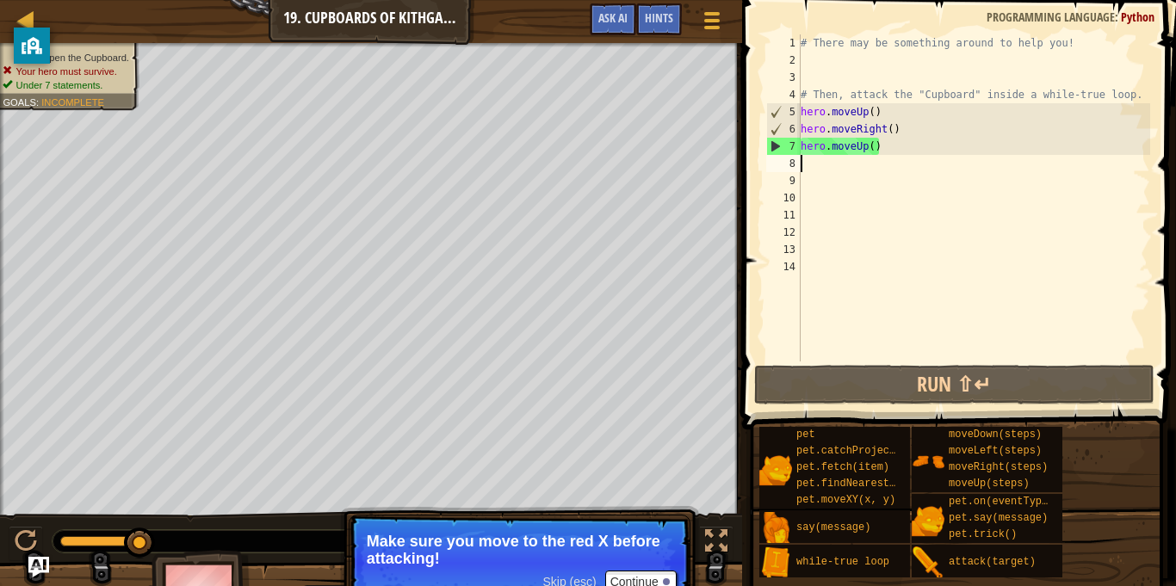
click at [886, 153] on div "# There may be something around to help you! # Then, attack the "Cupboard" insi…" at bounding box center [973, 214] width 353 height 361
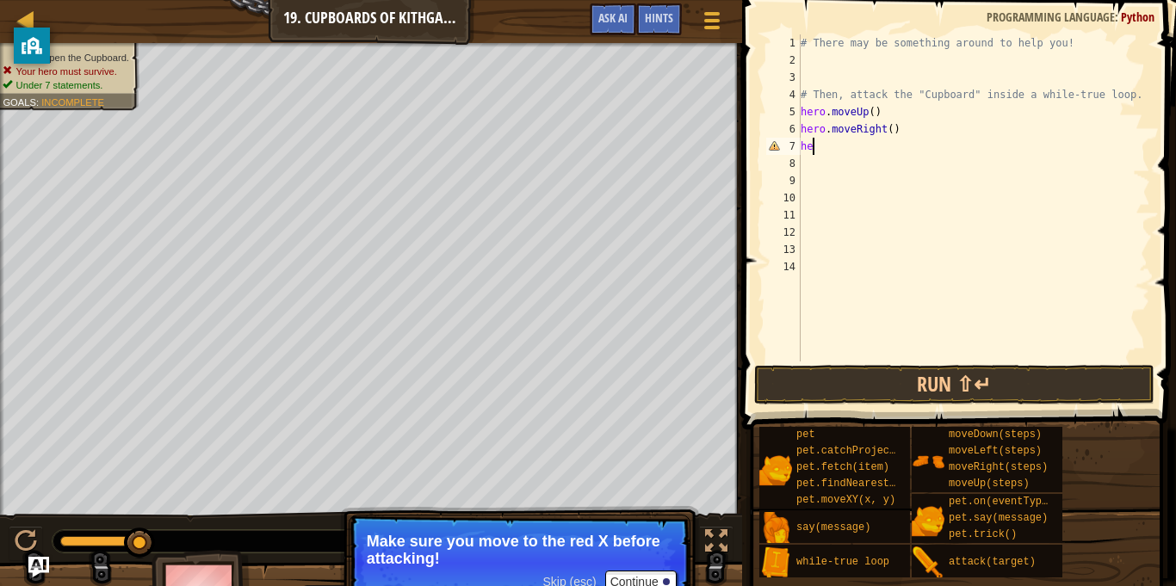
type textarea "h"
click at [644, 577] on button "Continue" at bounding box center [640, 582] width 71 height 22
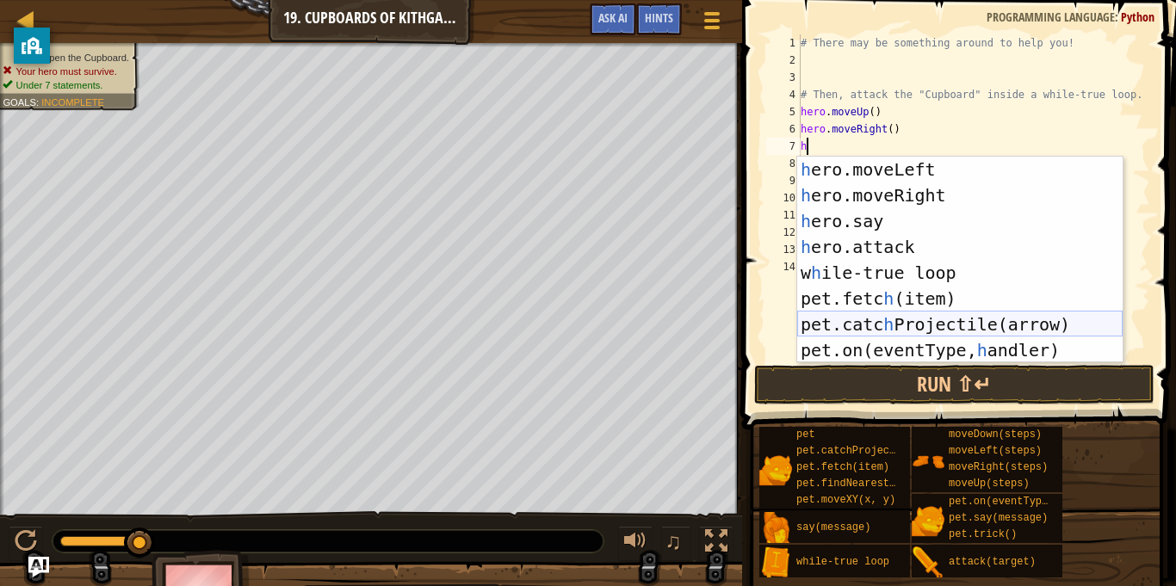
scroll to position [52, 0]
click at [882, 319] on div "h ero.moveLeft press enter h ero.moveRight press enter h ero.say press enter h …" at bounding box center [959, 286] width 325 height 258
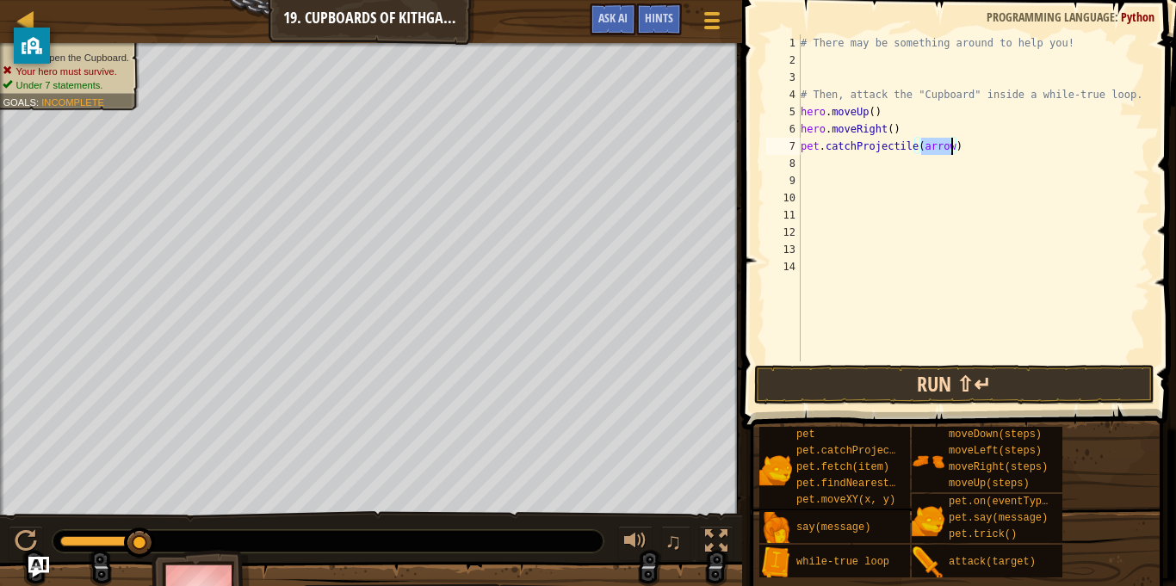
type textarea "pet.catchProjectile(arrow)"
click at [877, 390] on button "Run ⇧↵" at bounding box center [954, 385] width 401 height 40
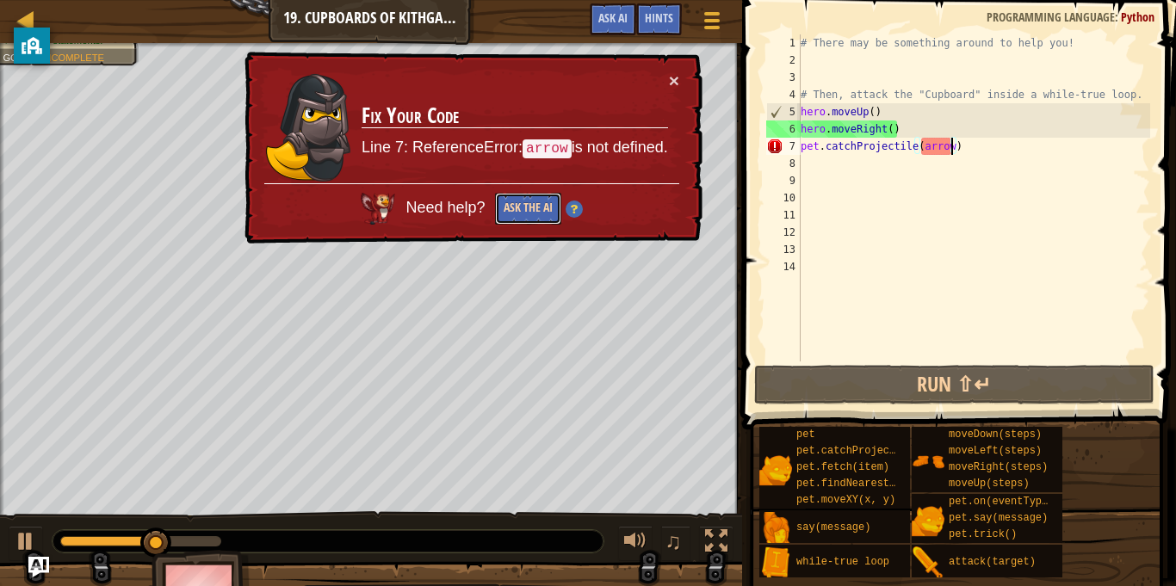
click at [524, 216] on button "Ask the AI" at bounding box center [528, 209] width 66 height 32
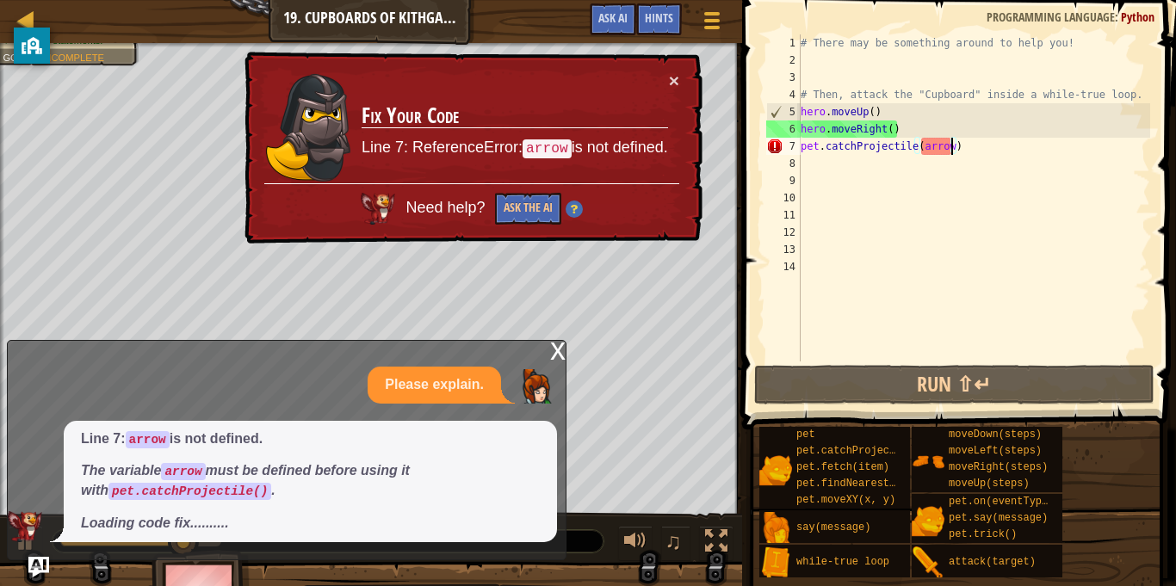
click at [977, 156] on div "# There may be something around to help you! # Then, attack the "Cupboard" insi…" at bounding box center [973, 214] width 353 height 361
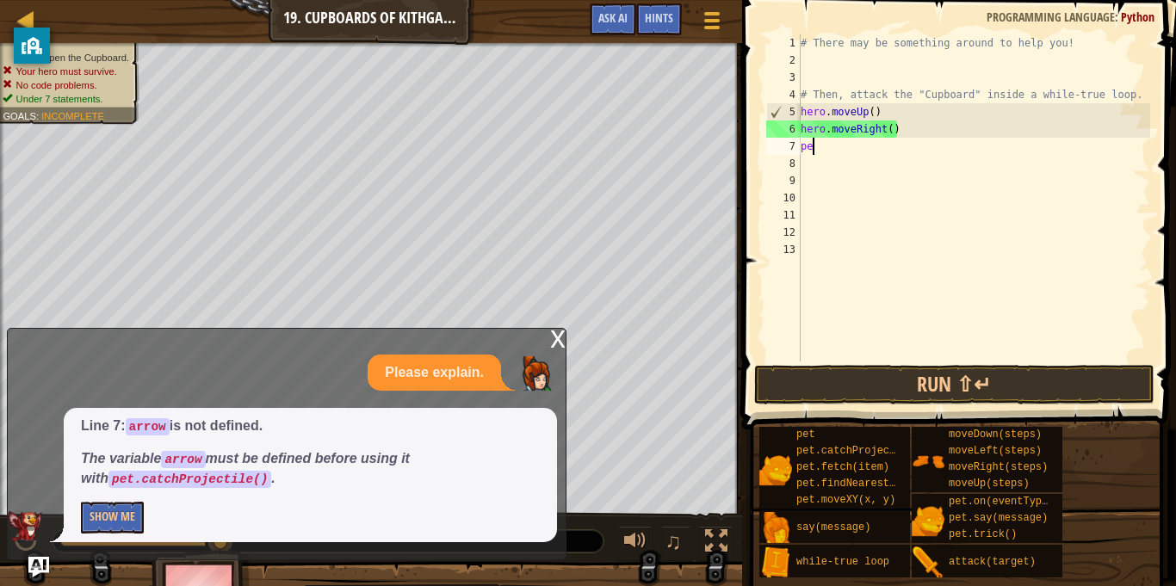
type textarea "p"
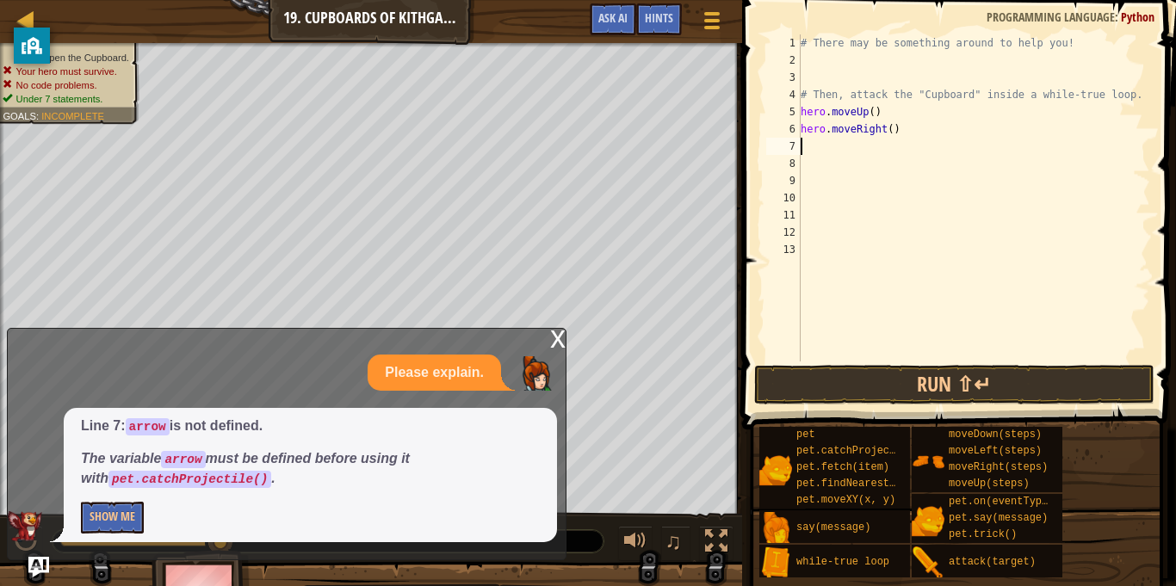
scroll to position [0, 0]
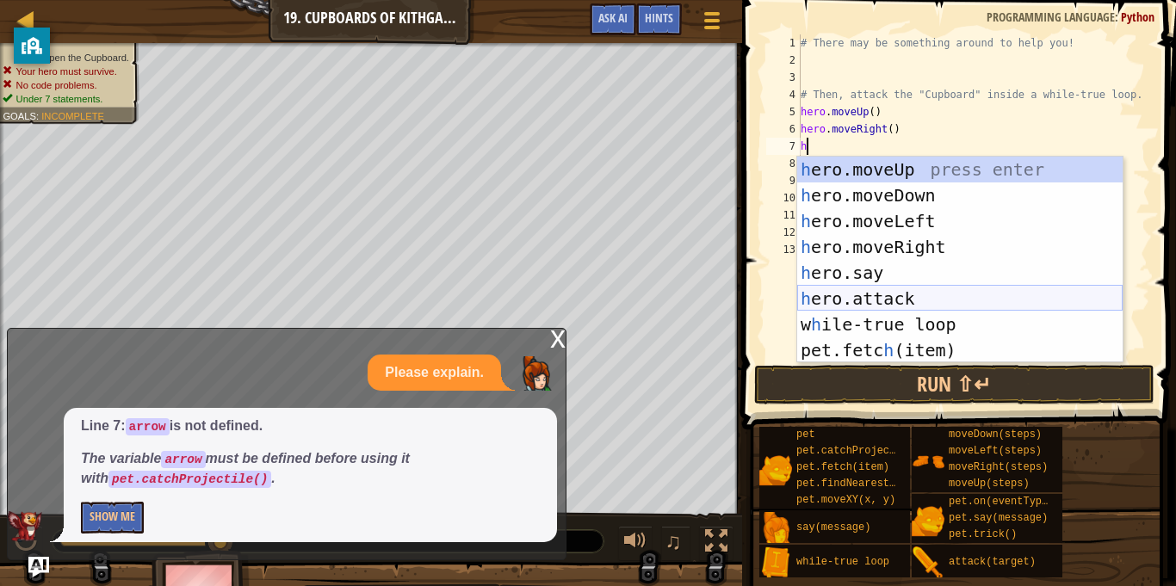
click at [862, 297] on div "h ero.moveUp press enter h ero.moveDown press enter h ero.moveLeft press enter …" at bounding box center [959, 286] width 325 height 258
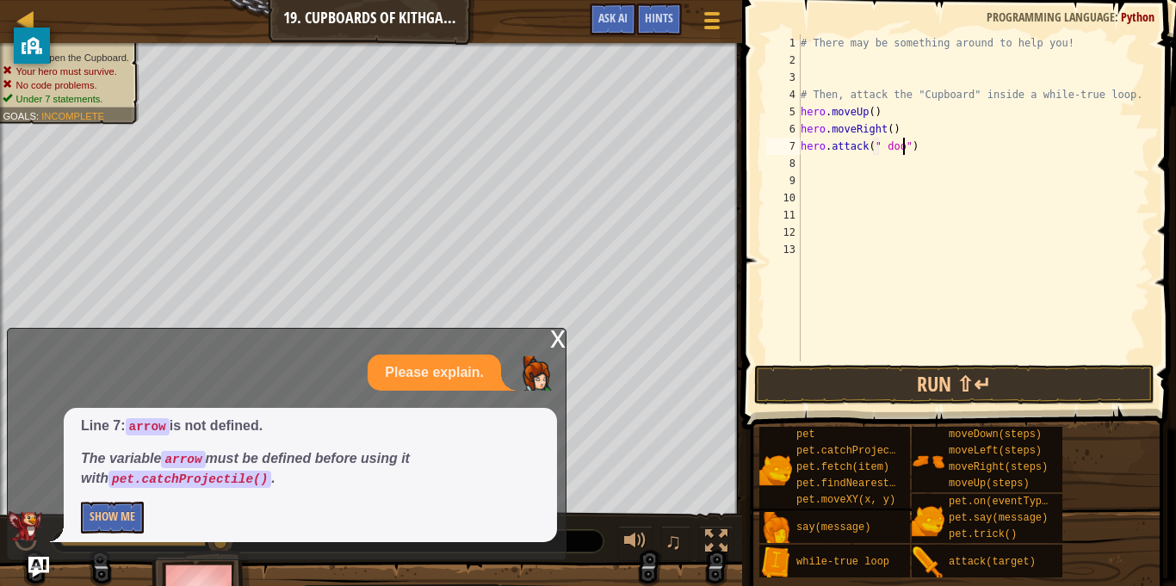
scroll to position [8, 15]
click at [923, 377] on button "Run ⇧↵" at bounding box center [954, 385] width 401 height 40
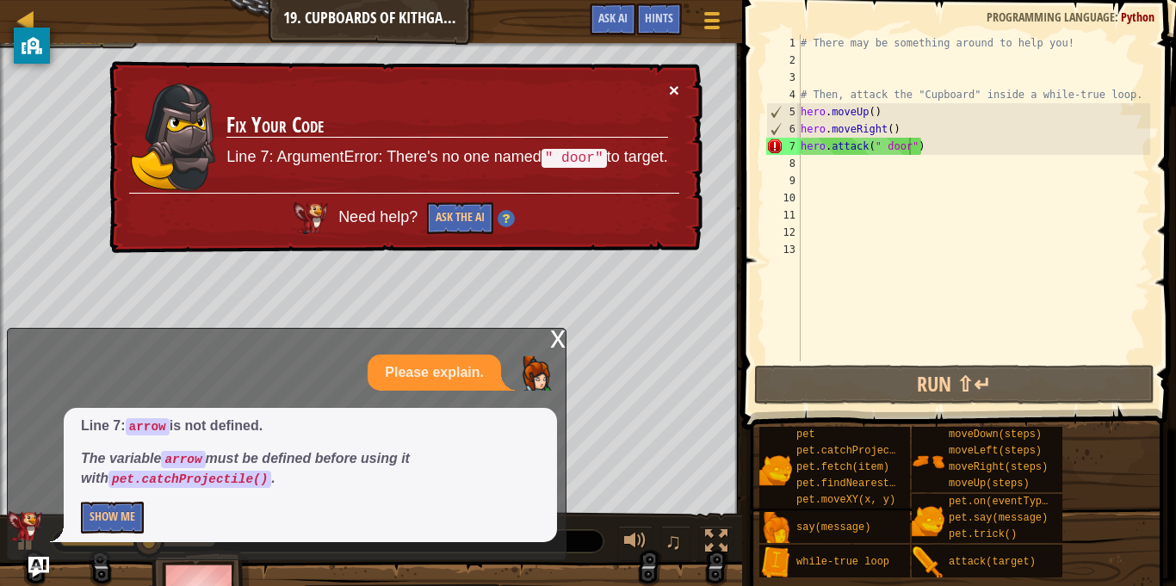
click at [671, 83] on button "×" at bounding box center [674, 90] width 10 height 18
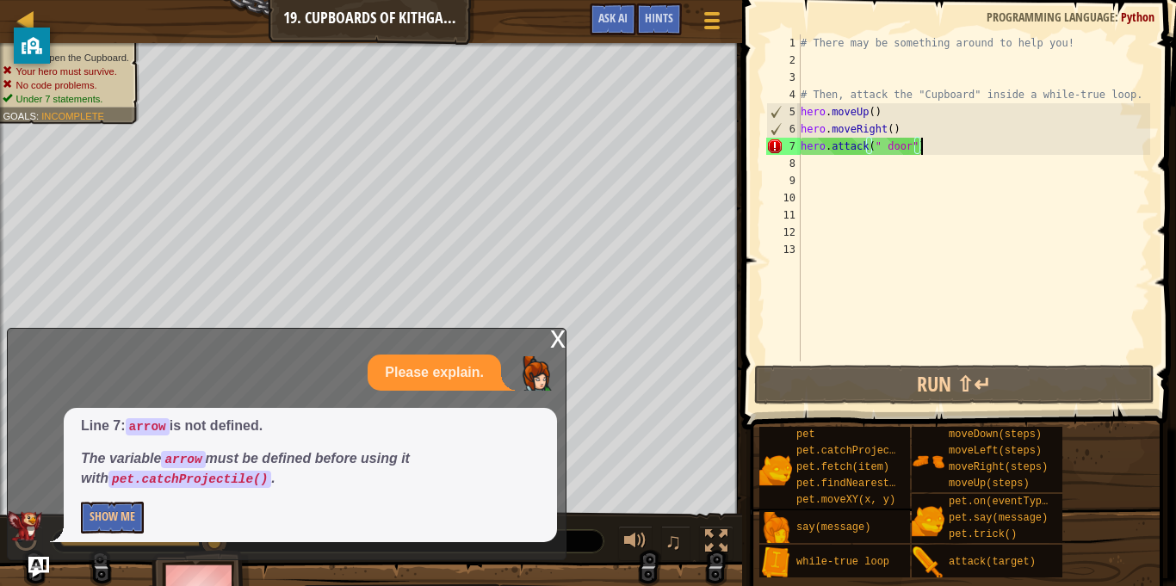
click at [923, 148] on div "# There may be something around to help you! # Then, attack the "Cupboard" insi…" at bounding box center [973, 214] width 353 height 361
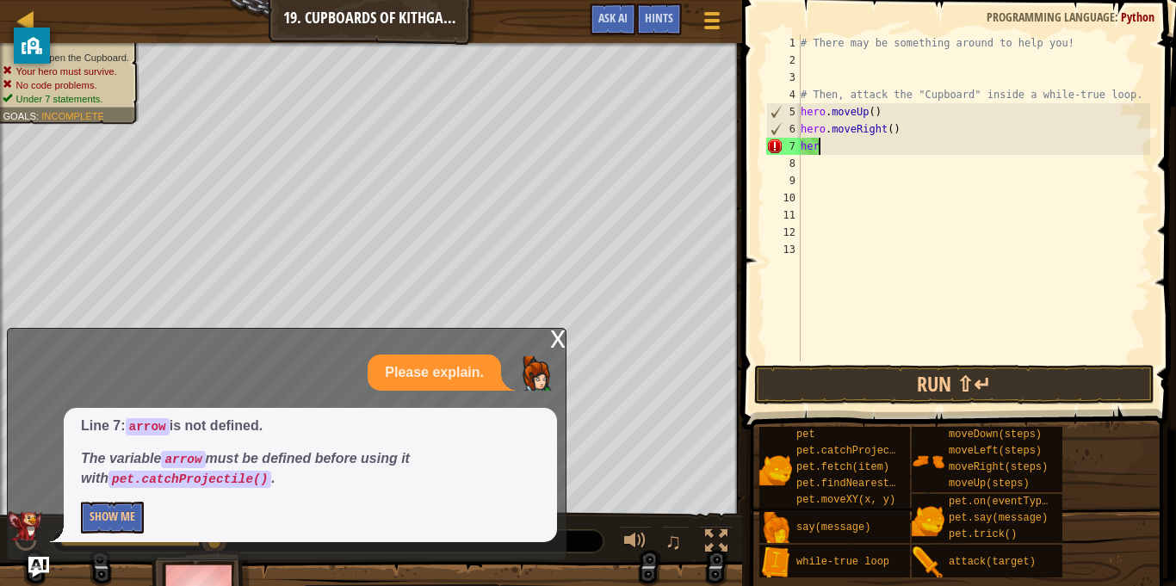
scroll to position [8, 1]
type textarea "h"
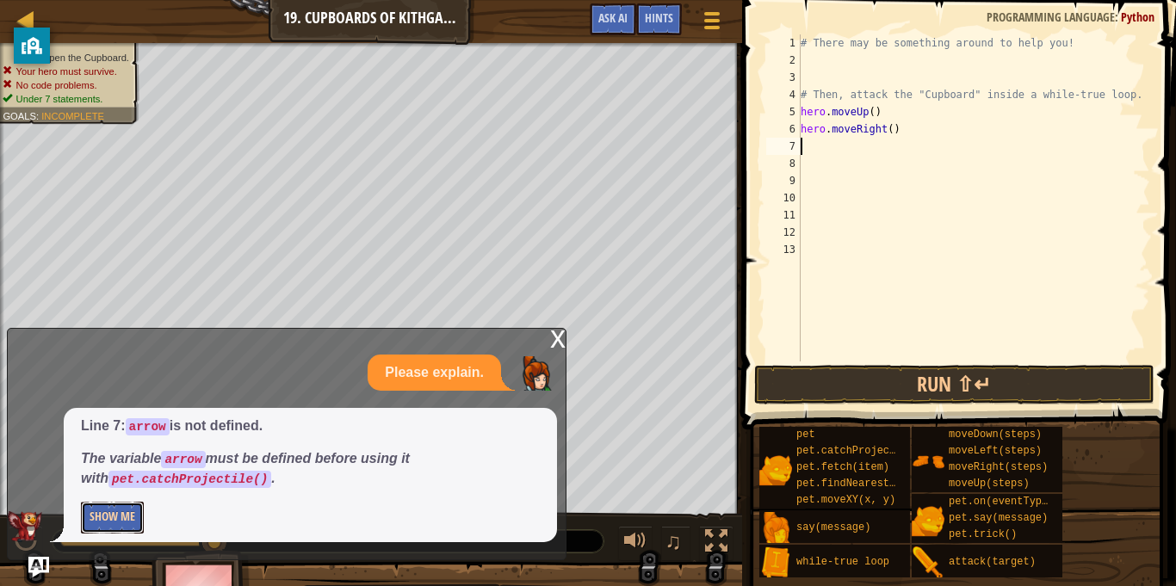
click at [96, 513] on button "Show Me" at bounding box center [112, 518] width 63 height 32
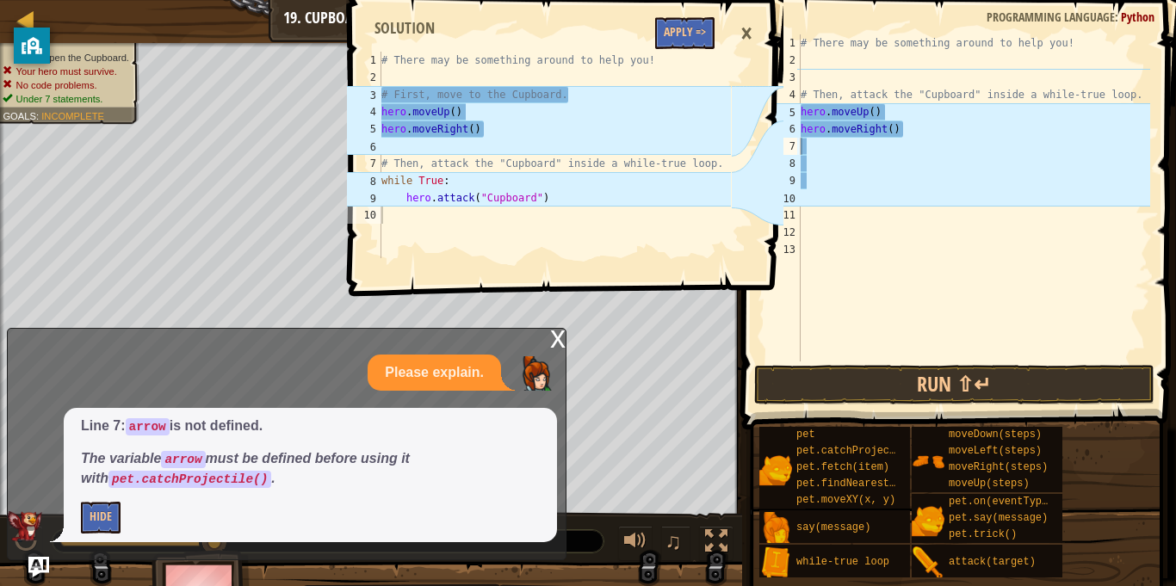
click at [813, 152] on div "# There may be something around to help you! # Then, attack the "Cupboard" insi…" at bounding box center [973, 214] width 353 height 361
type textarea "h"
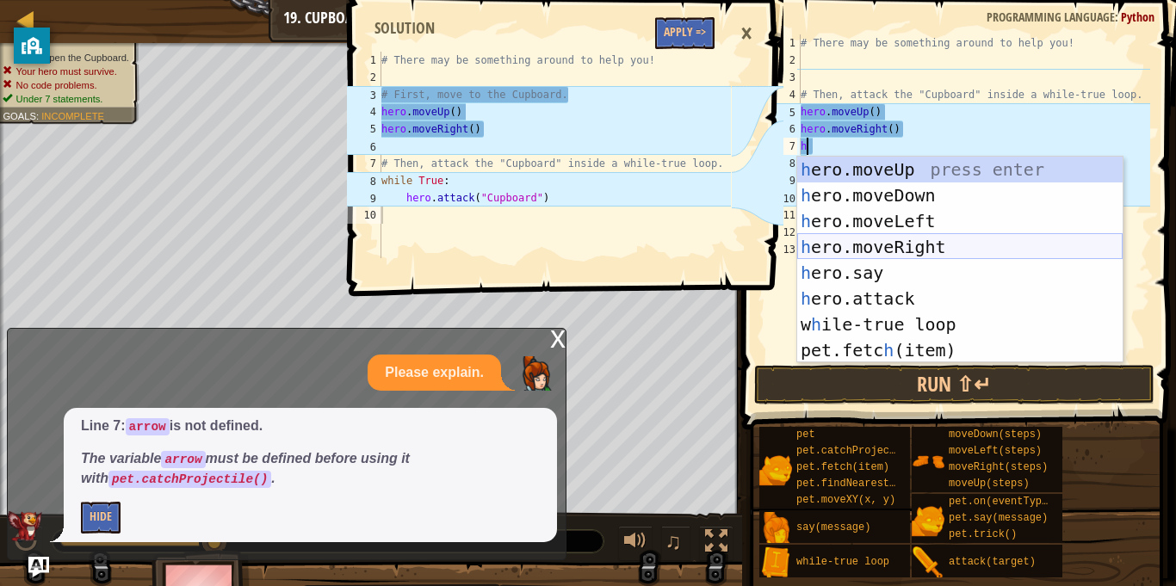
click at [883, 244] on div "h ero.moveUp press enter h ero.moveDown press enter h ero.moveLeft press enter …" at bounding box center [959, 286] width 325 height 258
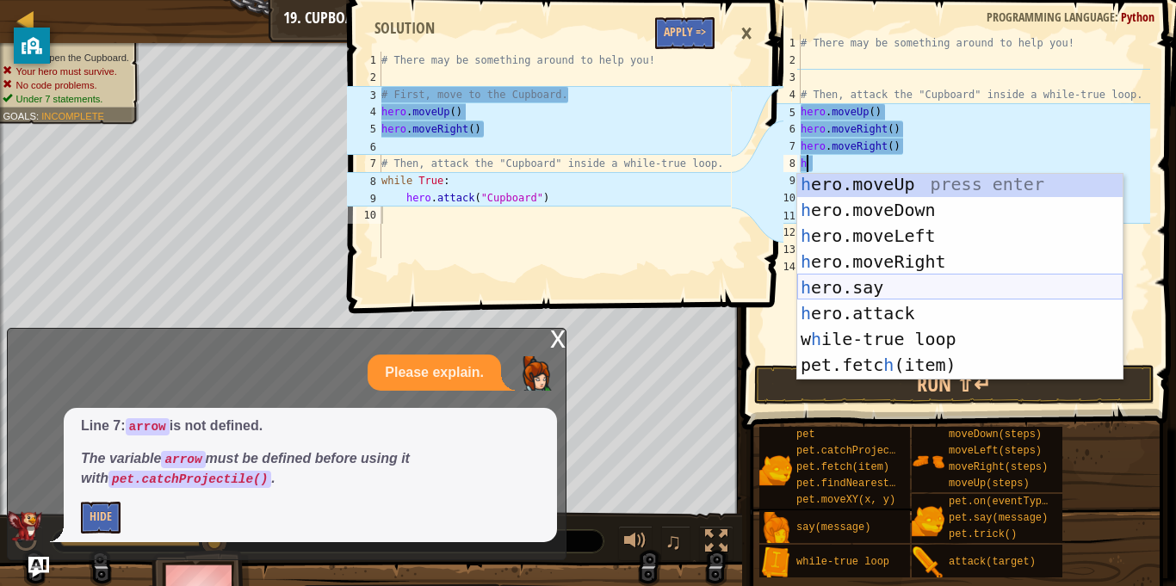
scroll to position [0, 0]
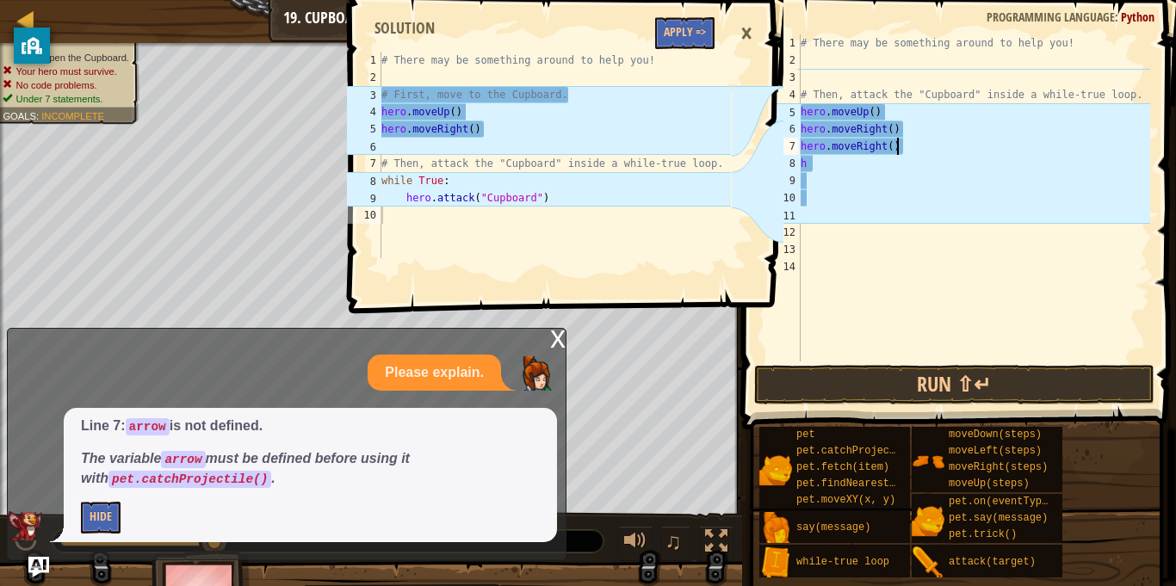
click at [997, 139] on div "# There may be something around to help you! # Then, attack the "Cupboard" insi…" at bounding box center [973, 214] width 353 height 361
click at [848, 164] on div "# There may be something around to help you! # Then, attack the "Cupboard" insi…" at bounding box center [973, 214] width 353 height 361
type textarea "h"
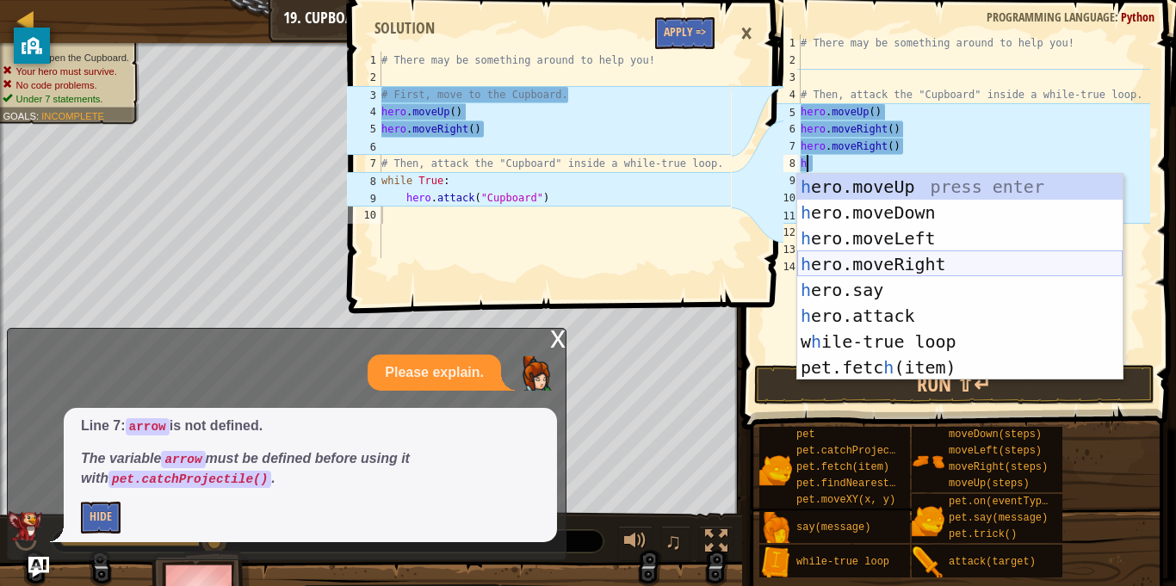
scroll to position [52, 0]
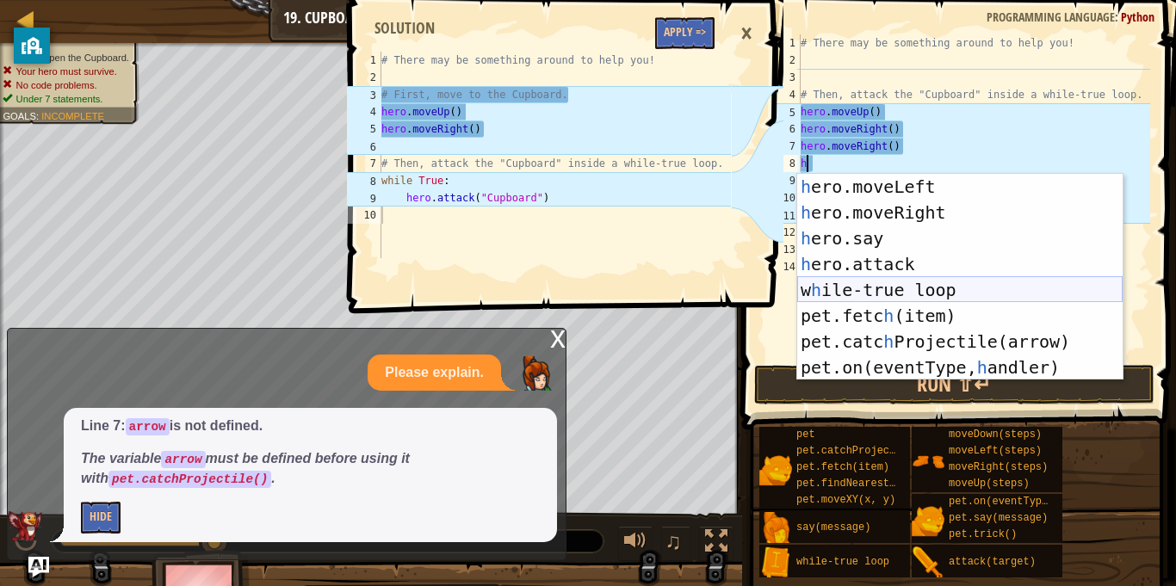
click at [914, 289] on div "h ero.moveLeft press enter h ero.moveRight press enter h ero.say press enter h …" at bounding box center [959, 303] width 325 height 258
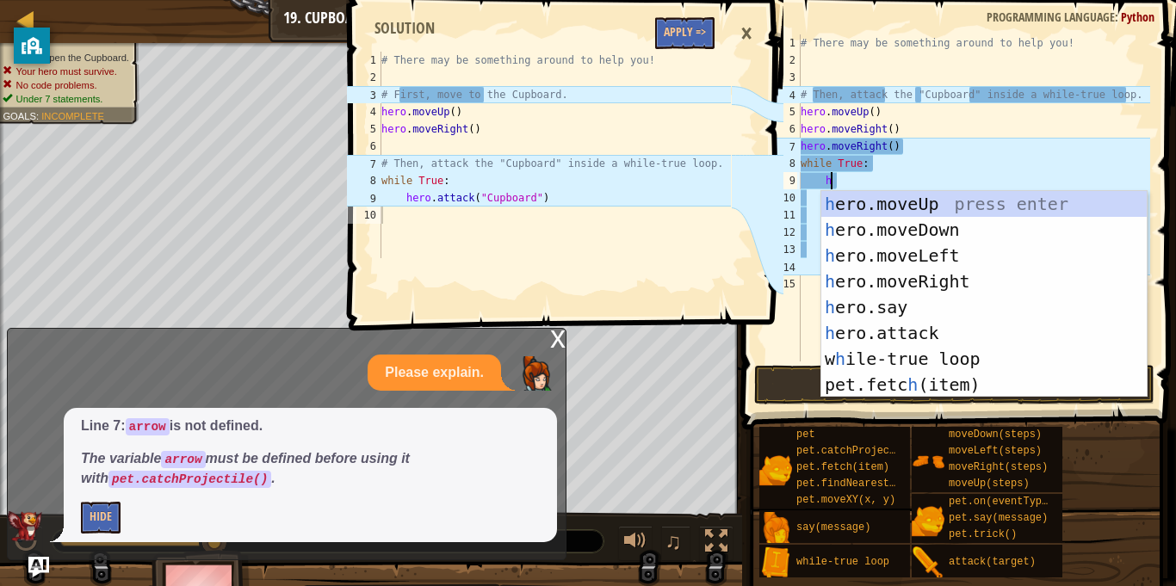
scroll to position [0, 0]
click at [927, 331] on div "h ero.moveUp press enter h ero.moveDown press enter h ero.moveLeft press enter …" at bounding box center [983, 320] width 325 height 258
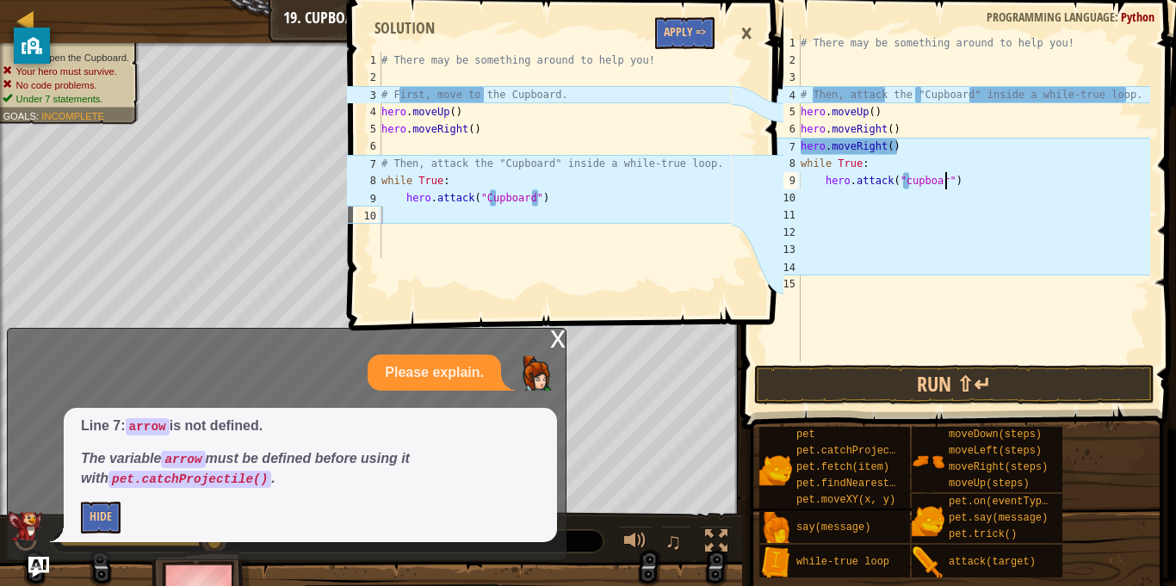
scroll to position [8, 22]
click at [1014, 374] on button "Run ⇧↵" at bounding box center [954, 385] width 401 height 40
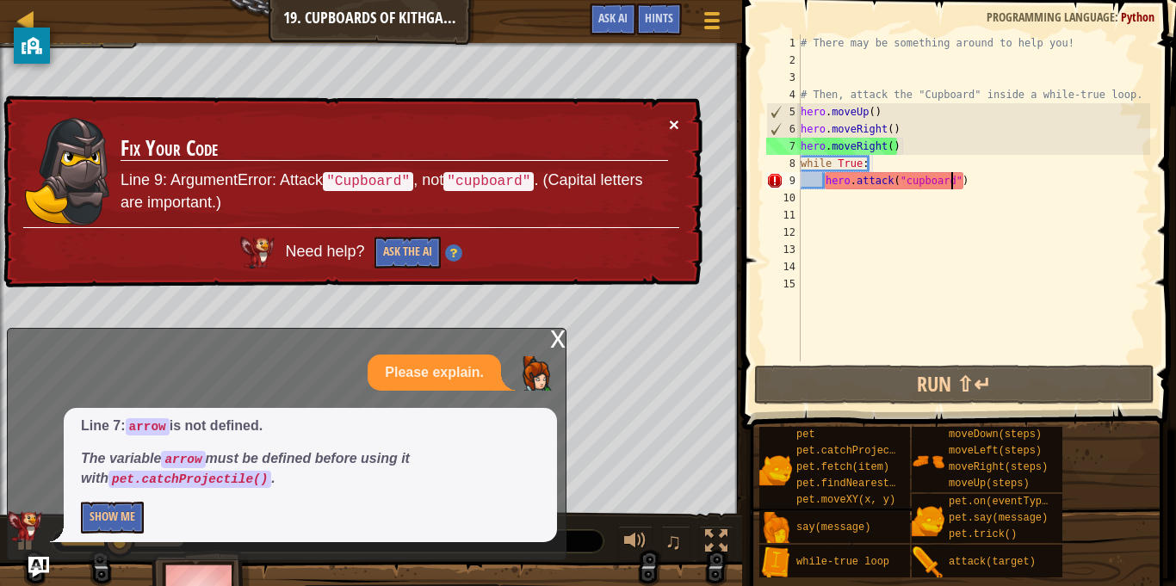
click at [669, 121] on button "×" at bounding box center [674, 124] width 10 height 18
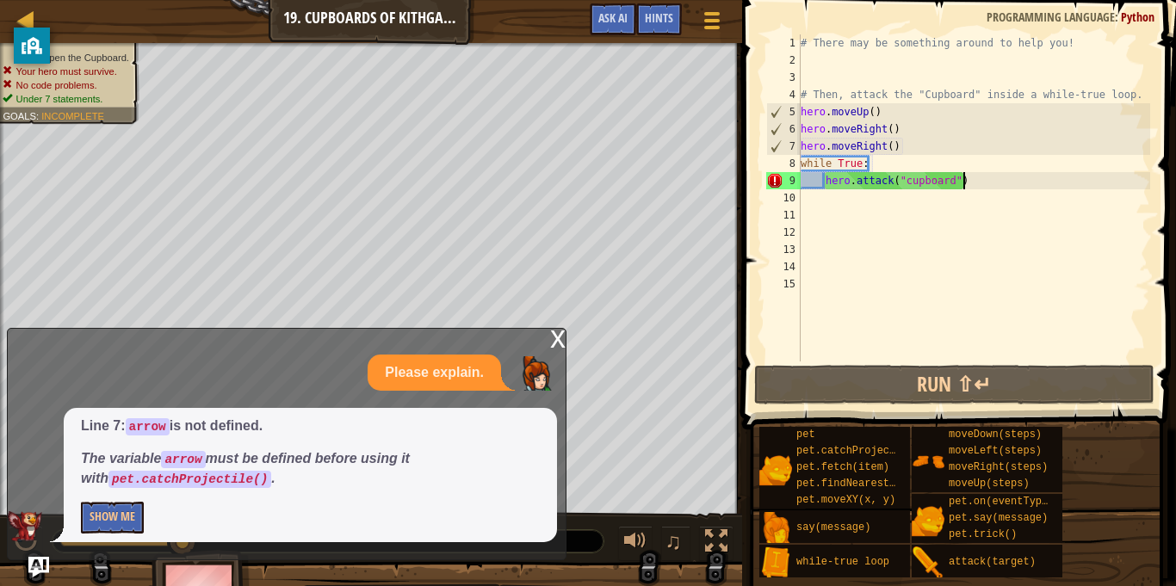
click at [966, 176] on div "# There may be something around to help you! # Then, attack the "Cupboard" insi…" at bounding box center [973, 214] width 353 height 361
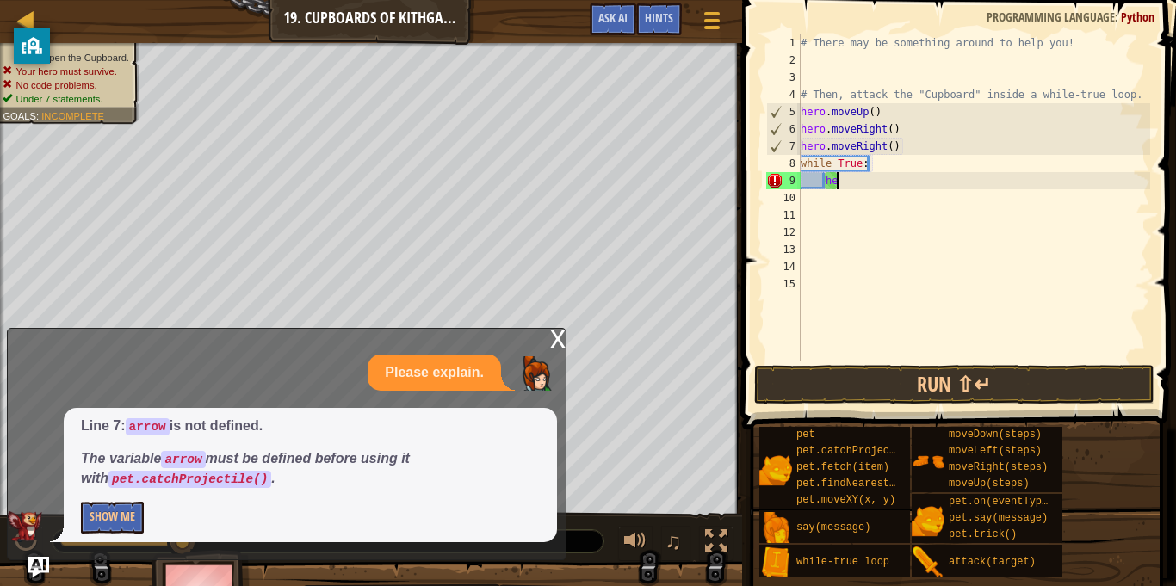
type textarea "h"
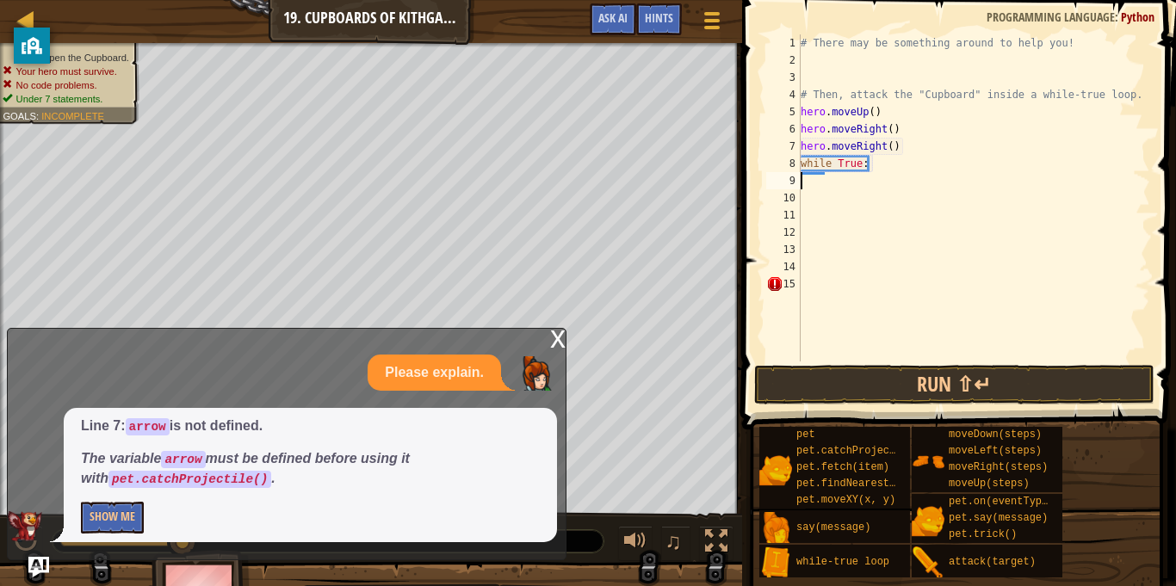
type textarea "h"
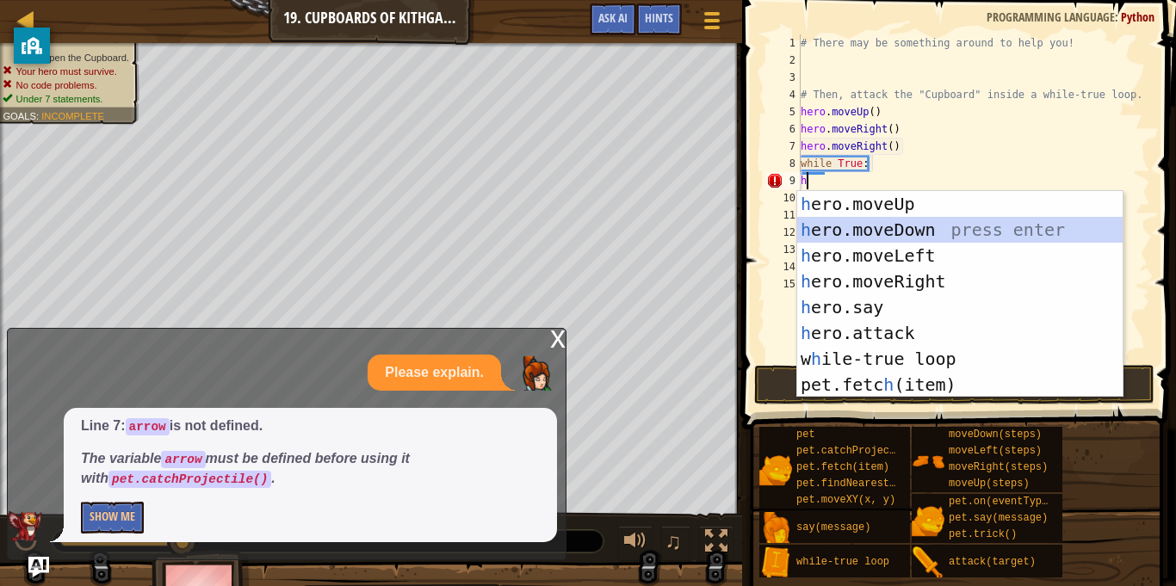
click at [915, 236] on div "h ero.moveUp press enter h ero.moveDown press enter h ero.moveLeft press enter …" at bounding box center [959, 320] width 325 height 258
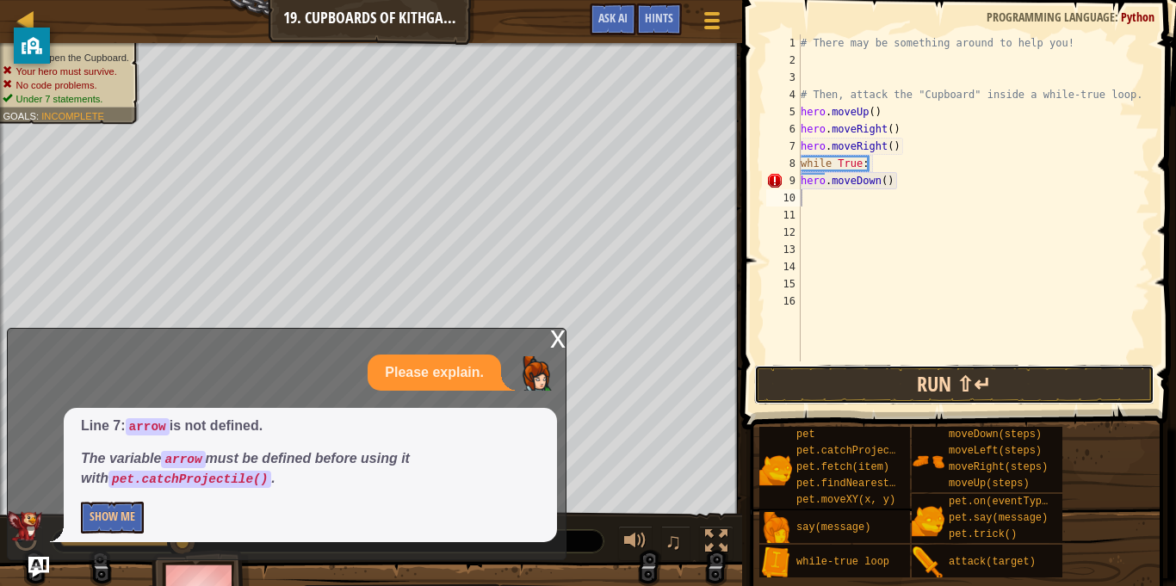
click at [812, 383] on button "Run ⇧↵" at bounding box center [954, 385] width 401 height 40
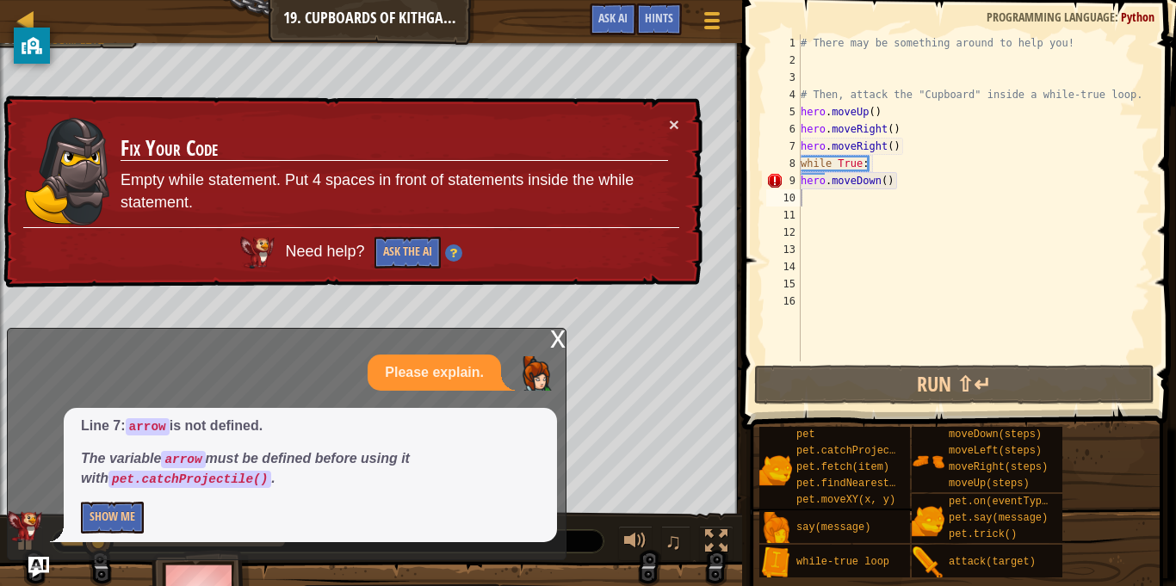
click at [681, 114] on div "× Fix Your Code Empty while statement. Put 4 spaces in front of statements insi…" at bounding box center [351, 192] width 702 height 193
click at [672, 121] on button "×" at bounding box center [674, 124] width 10 height 18
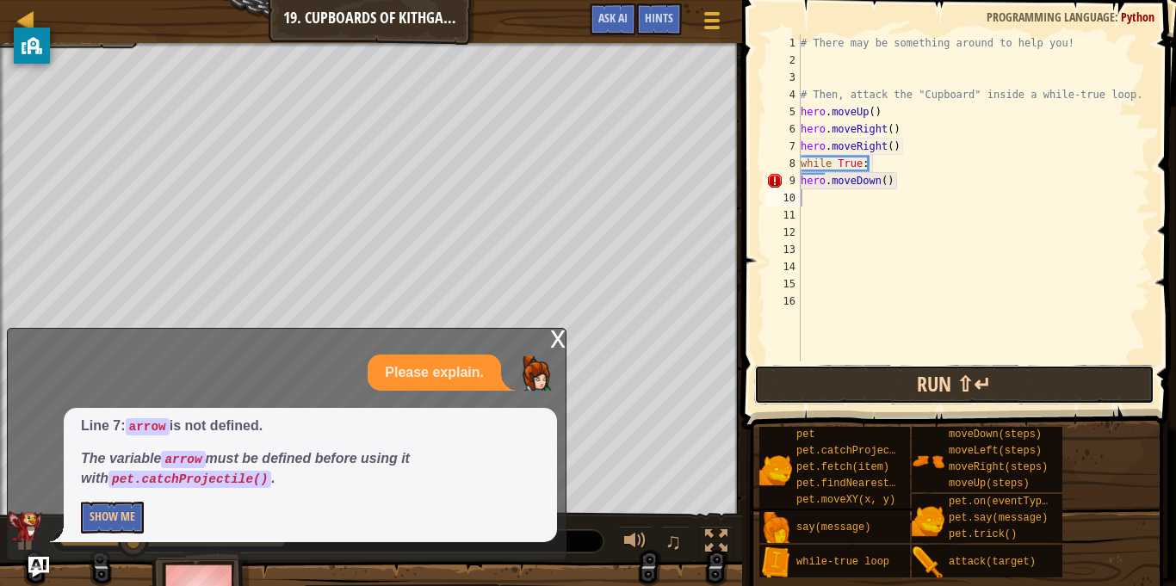
click at [787, 366] on button "Run ⇧↵" at bounding box center [954, 385] width 401 height 40
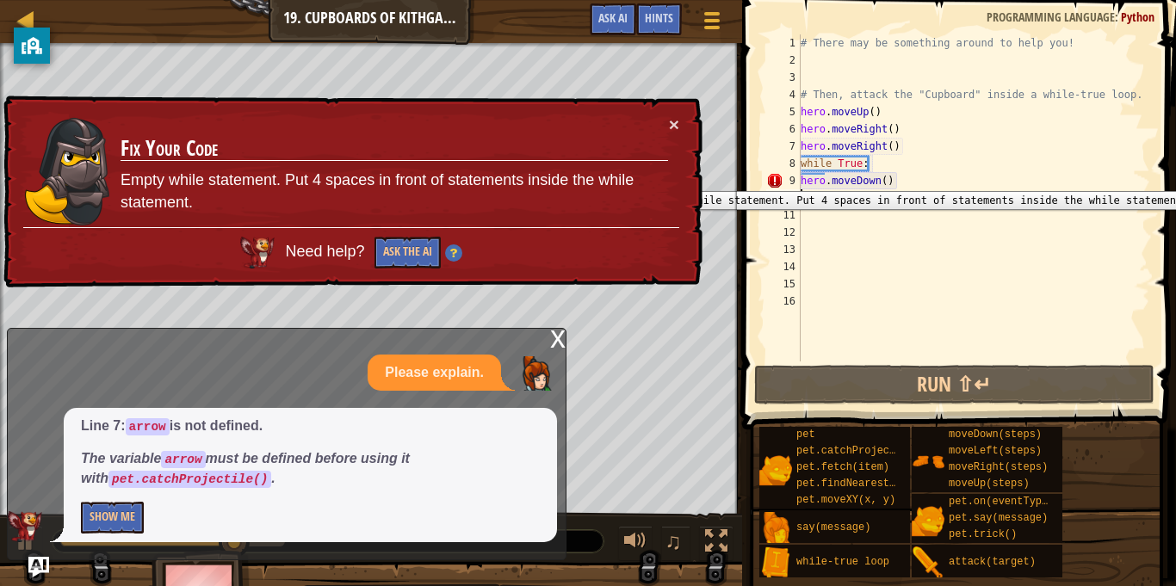
click at [799, 178] on div "9" at bounding box center [783, 180] width 34 height 17
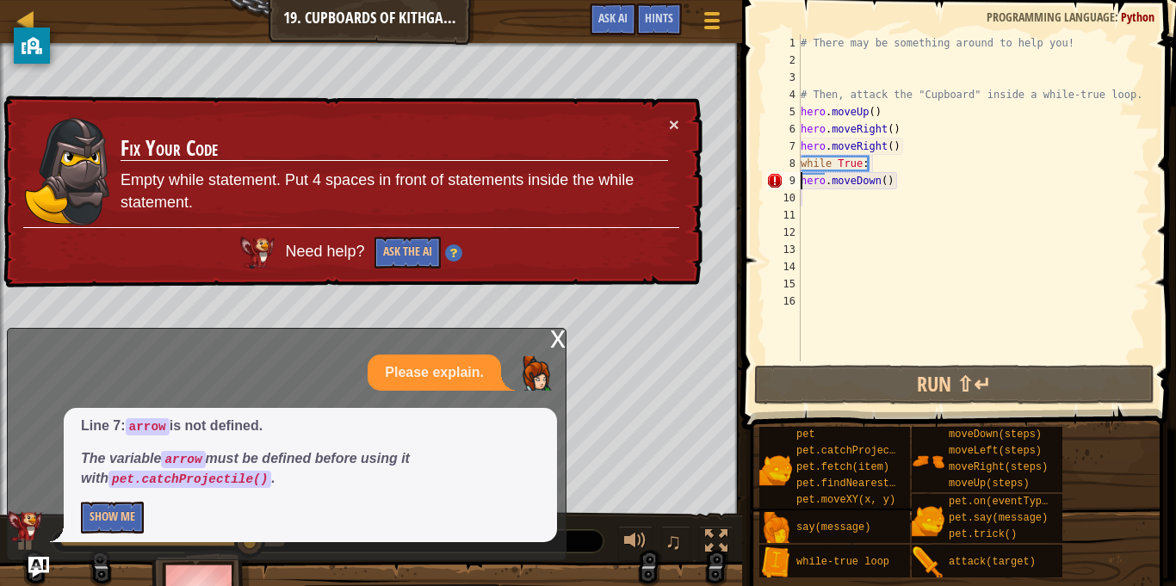
click at [878, 169] on div "# There may be something around to help you! # Then, attack the "Cupboard" insi…" at bounding box center [973, 214] width 353 height 361
type textarea "while True:"
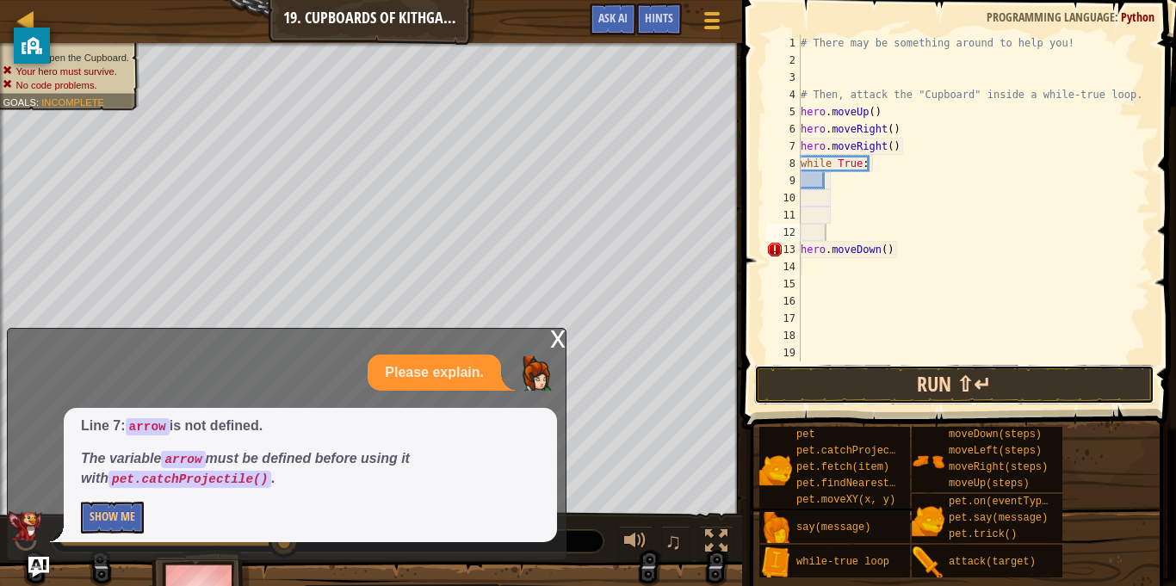
click at [905, 389] on button "Run ⇧↵" at bounding box center [954, 385] width 401 height 40
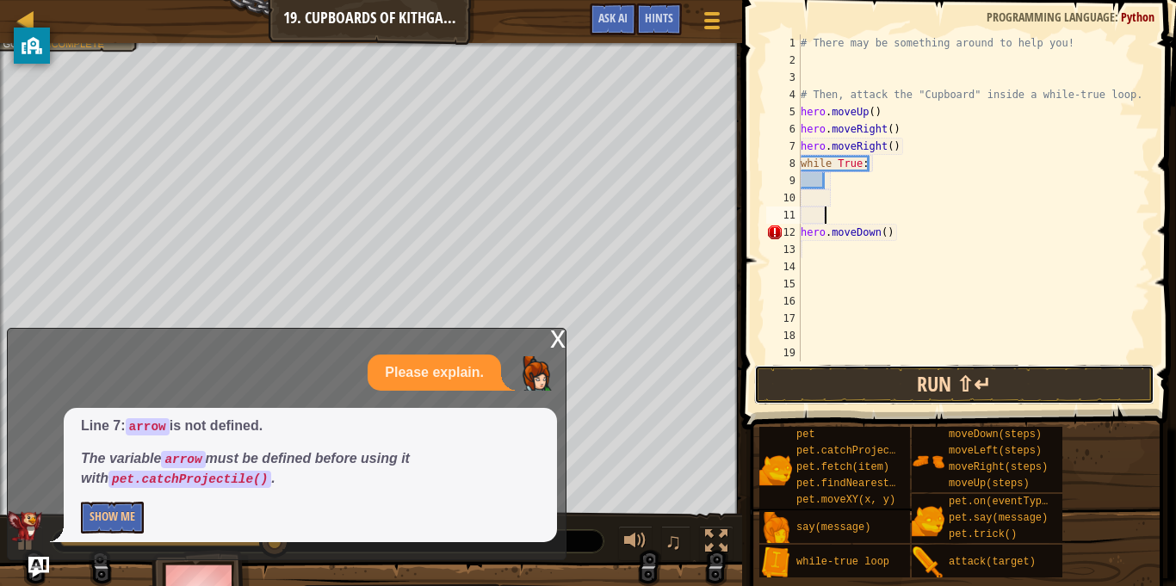
click at [887, 393] on button "Run ⇧↵" at bounding box center [954, 385] width 401 height 40
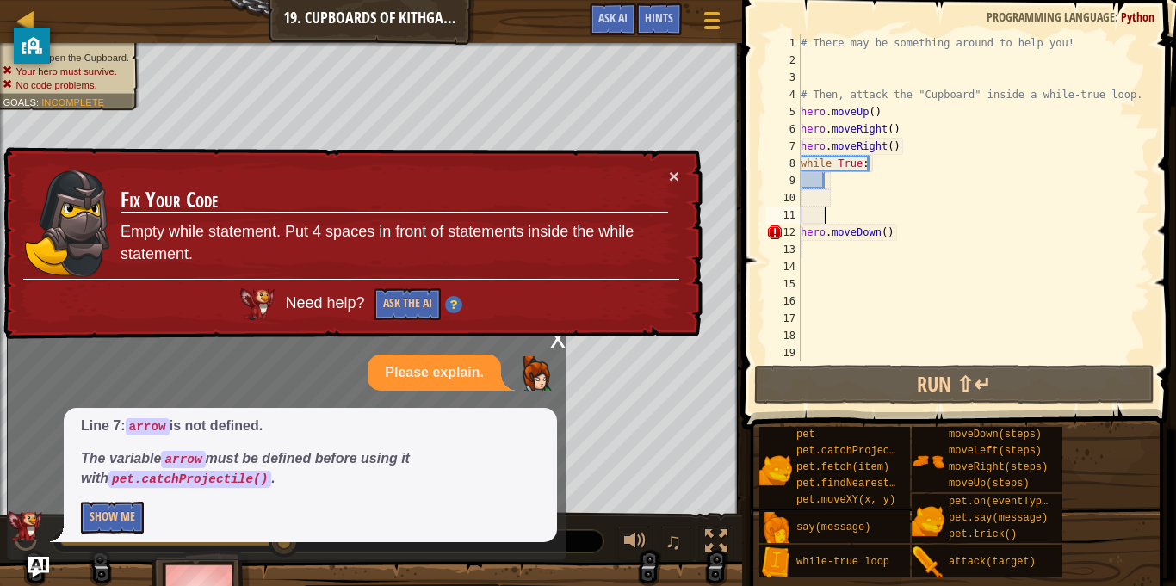
click at [817, 181] on div "# There may be something around to help you! # Then, attack the "Cupboard" insi…" at bounding box center [973, 214] width 353 height 361
type textarea "h"
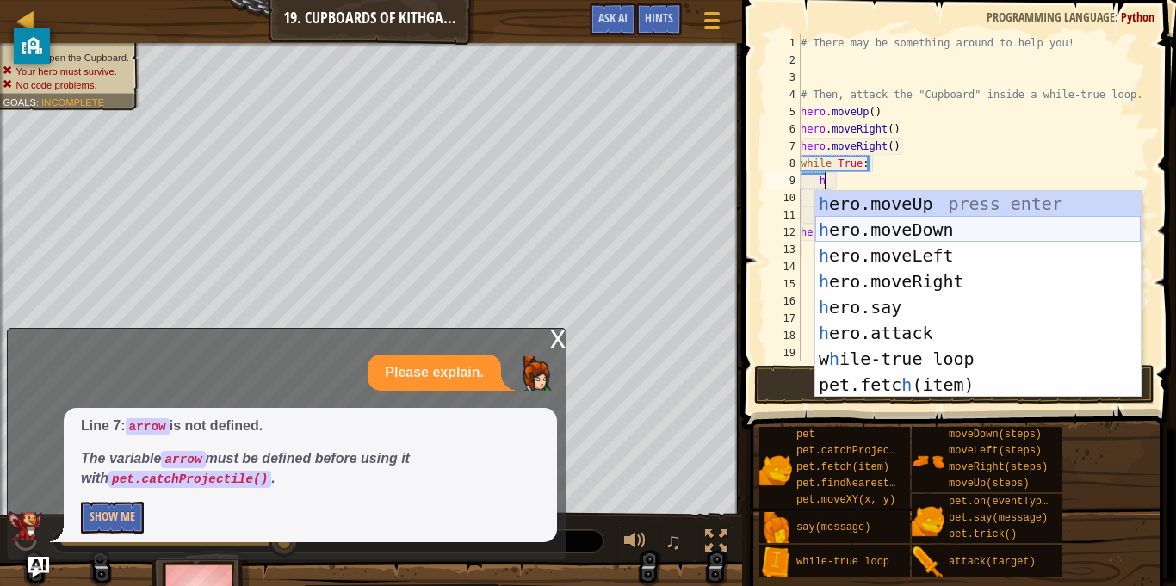
click at [974, 238] on div "h ero.moveUp press enter h ero.moveDown press enter h ero.moveLeft press enter …" at bounding box center [977, 320] width 325 height 258
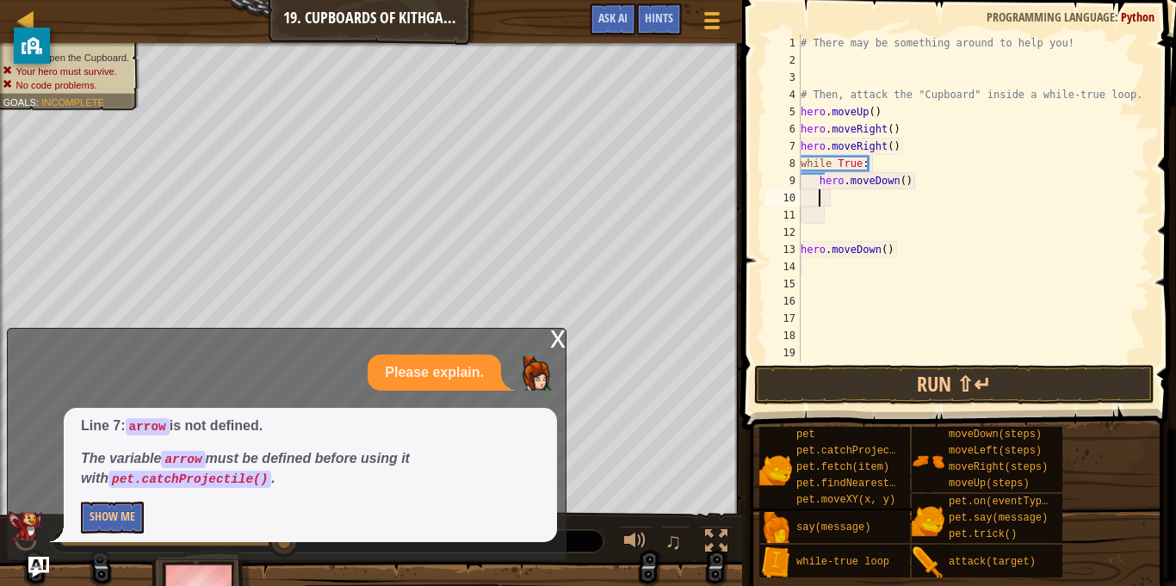
scroll to position [8, 3]
click at [910, 253] on div "# There may be something around to help you! # Then, attack the "Cupboard" insi…" at bounding box center [973, 214] width 353 height 361
type textarea "h"
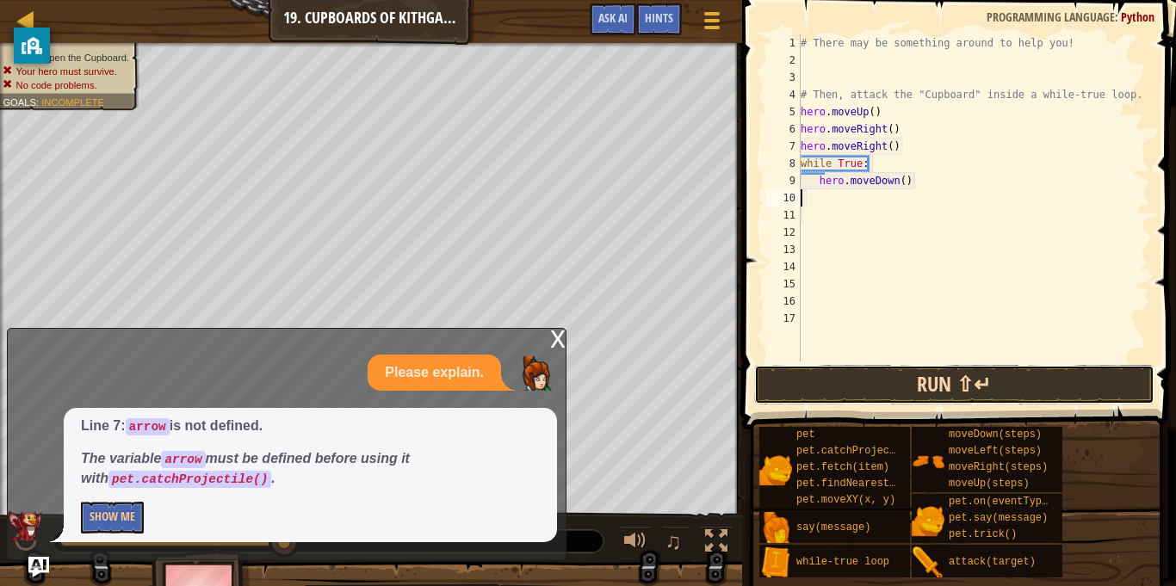
click at [879, 395] on button "Run ⇧↵" at bounding box center [954, 385] width 401 height 40
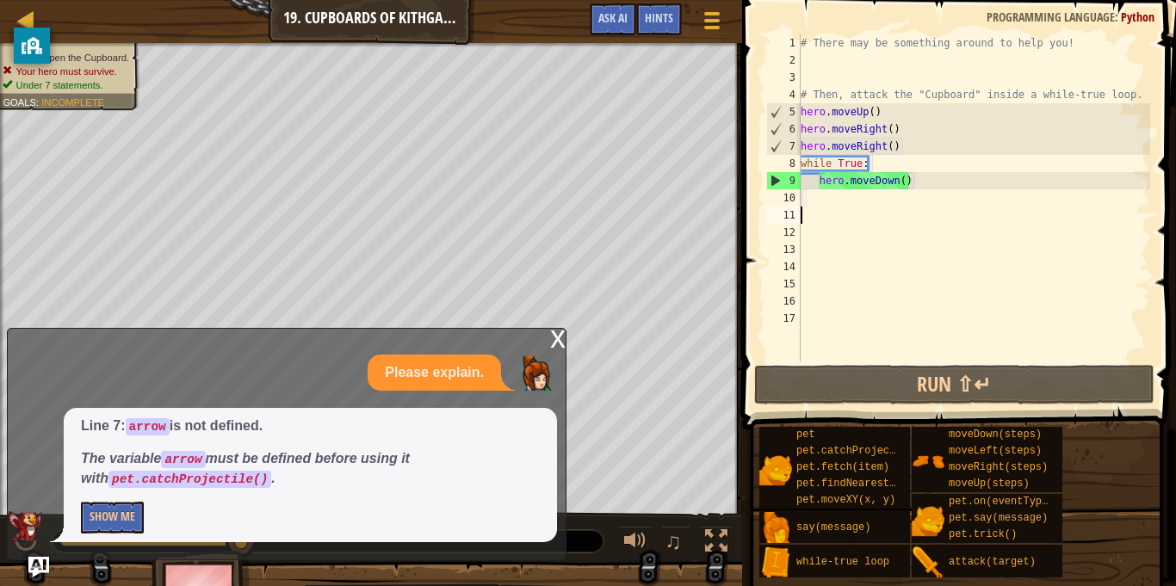
click at [865, 207] on div "# There may be something around to help you! # Then, attack the "Cupboard" insi…" at bounding box center [973, 214] width 353 height 361
click at [860, 201] on div "# There may be something around to help you! # Then, attack the "Cupboard" insi…" at bounding box center [973, 214] width 353 height 361
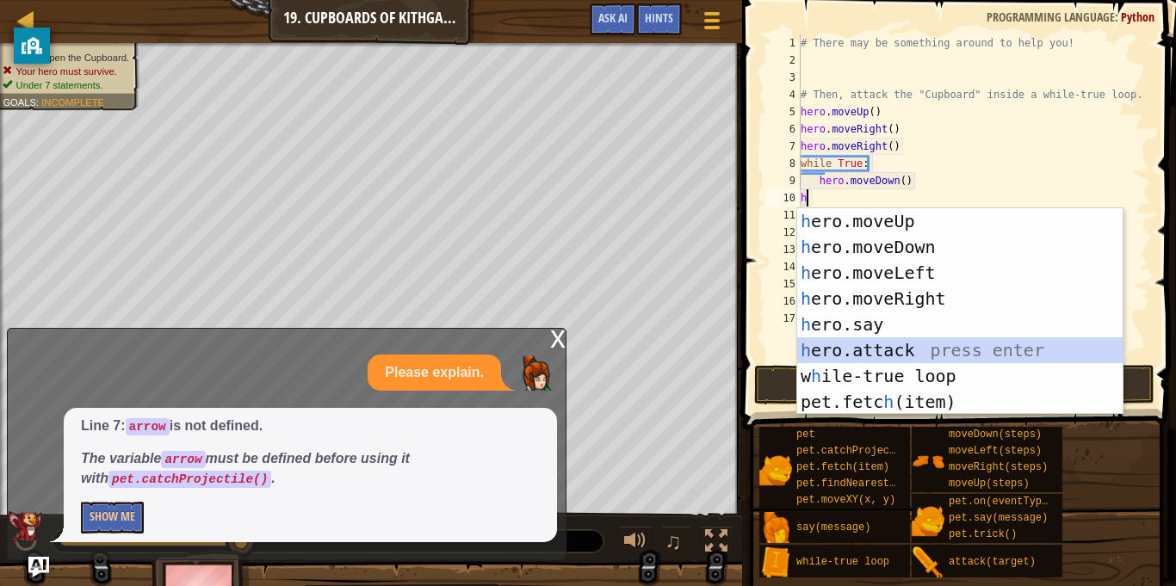
click at [914, 358] on div "h ero.moveUp press enter h ero.moveDown press enter h ero.moveLeft press enter …" at bounding box center [959, 337] width 325 height 258
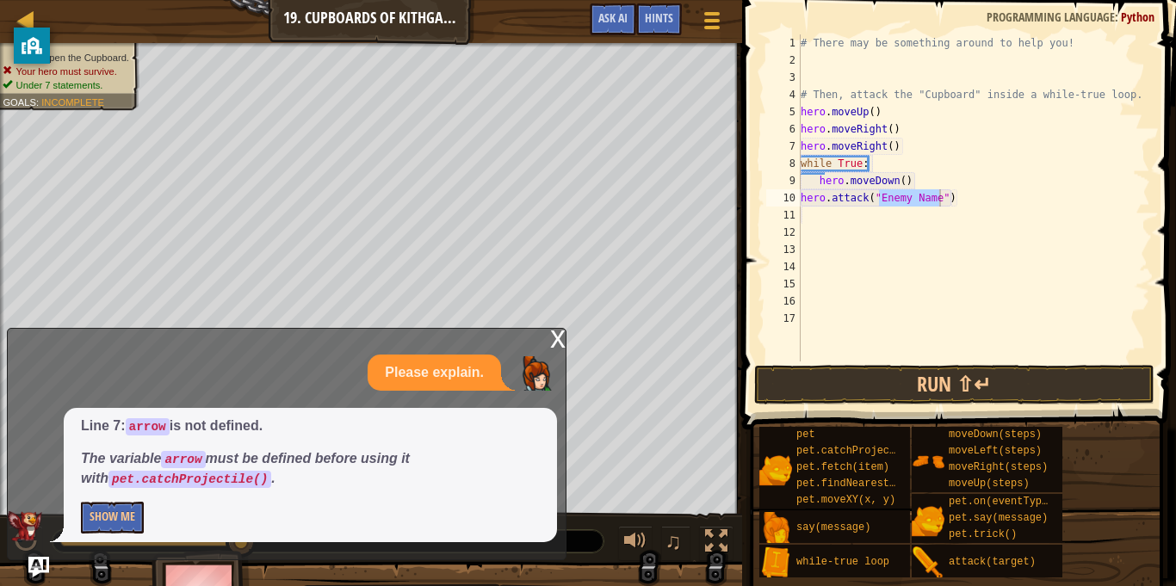
click at [557, 344] on div "x" at bounding box center [557, 337] width 15 height 17
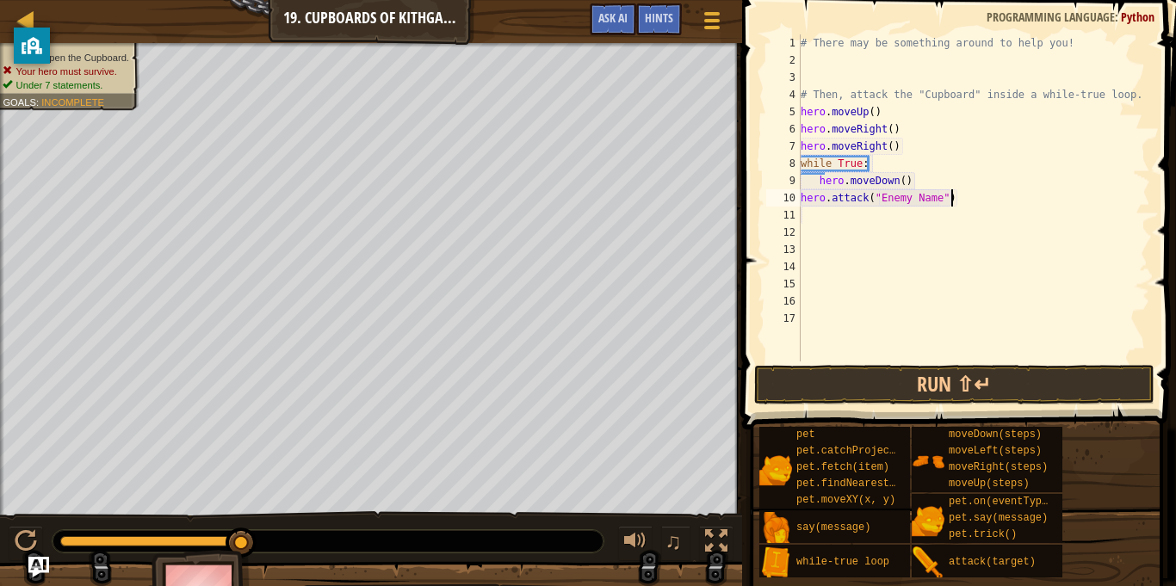
click at [959, 197] on div "# There may be something around to help you! # Then, attack the "Cupboard" insi…" at bounding box center [973, 214] width 353 height 361
type textarea "h"
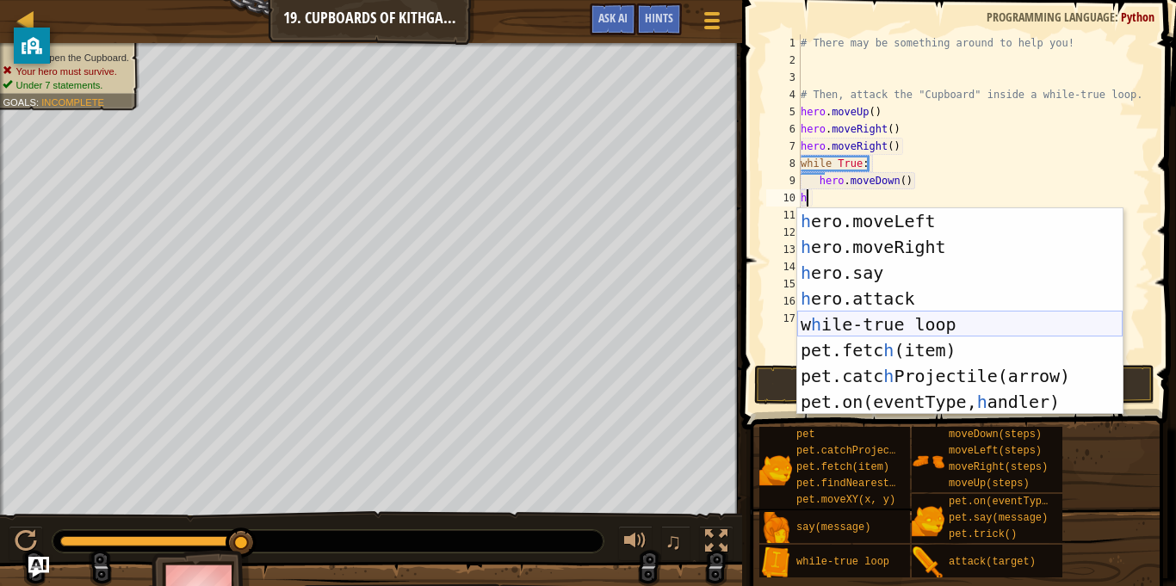
scroll to position [52, 0]
click at [905, 349] on div "h ero.moveLeft press enter h ero.moveRight press enter h ero.say press enter h …" at bounding box center [959, 337] width 325 height 258
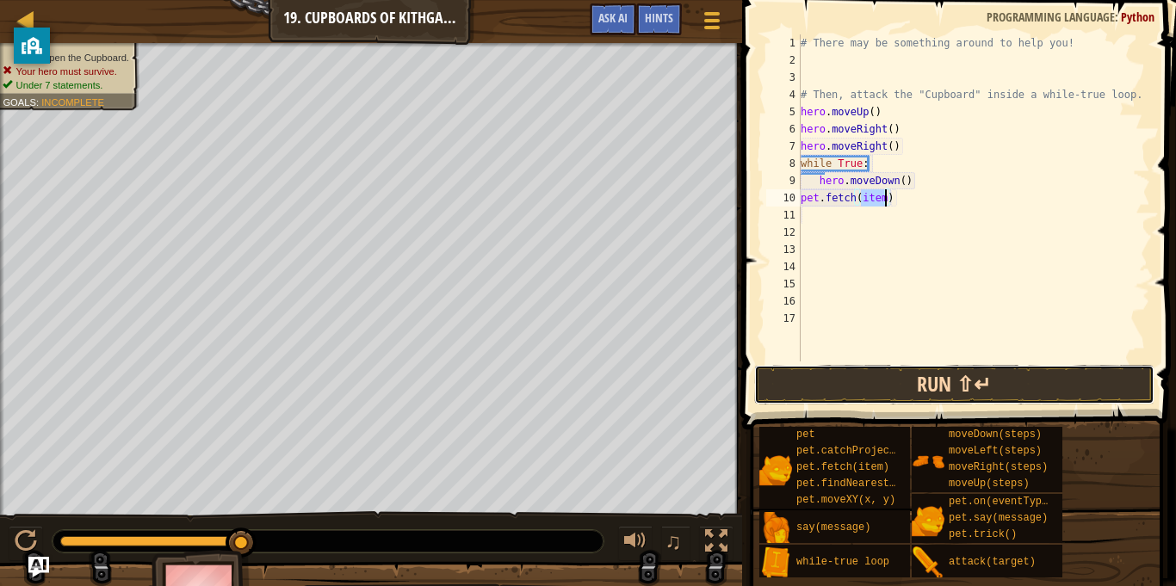
click at [873, 394] on button "Run ⇧↵" at bounding box center [954, 385] width 401 height 40
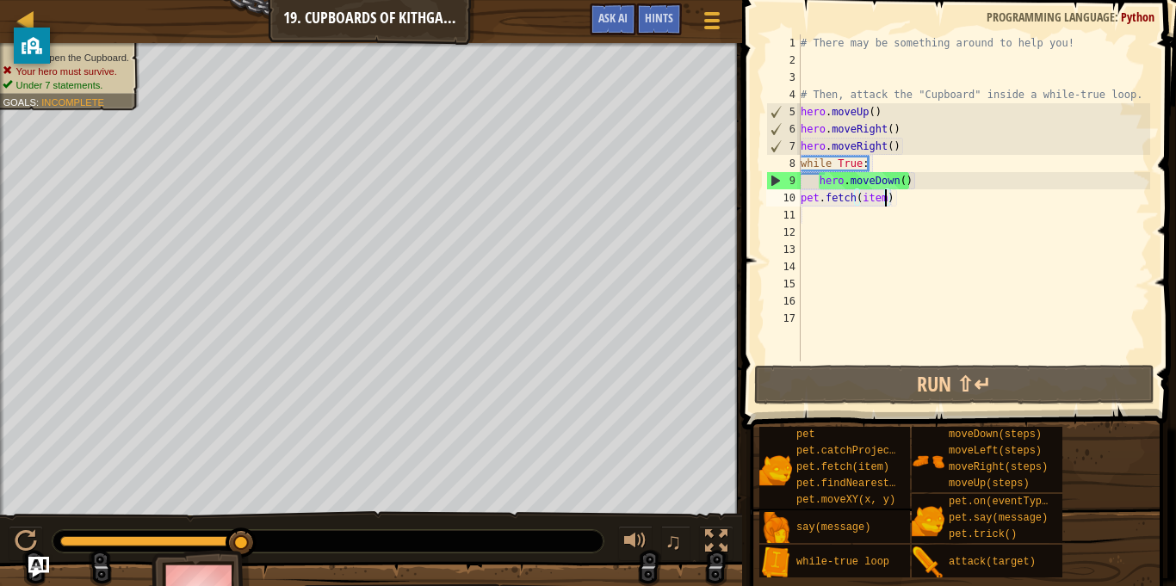
click at [893, 205] on div "# There may be something around to help you! # Then, attack the "Cupboard" insi…" at bounding box center [973, 214] width 353 height 361
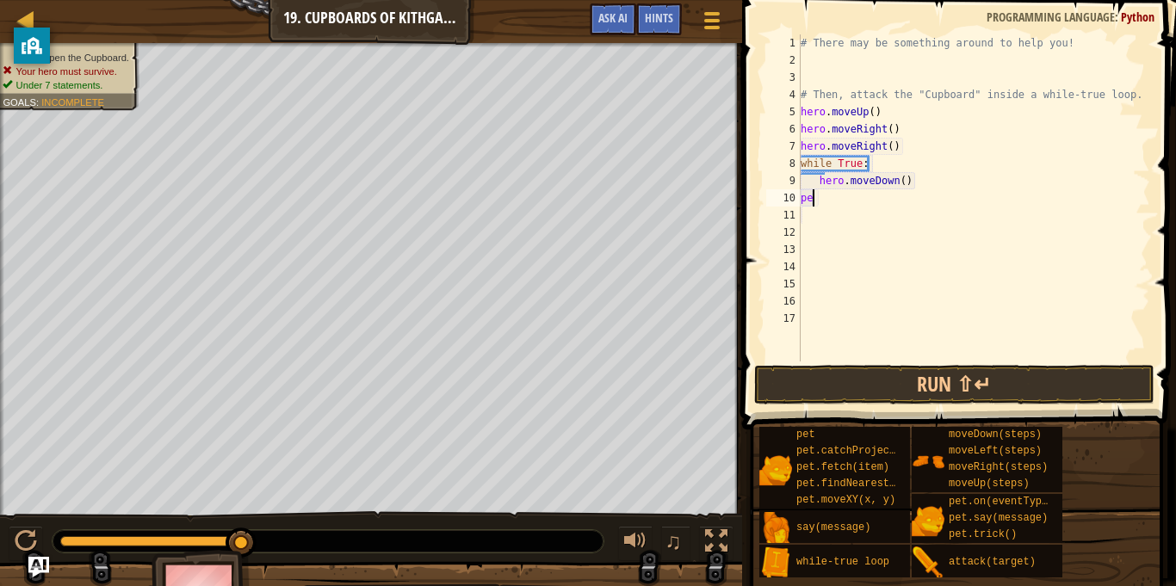
type textarea "p"
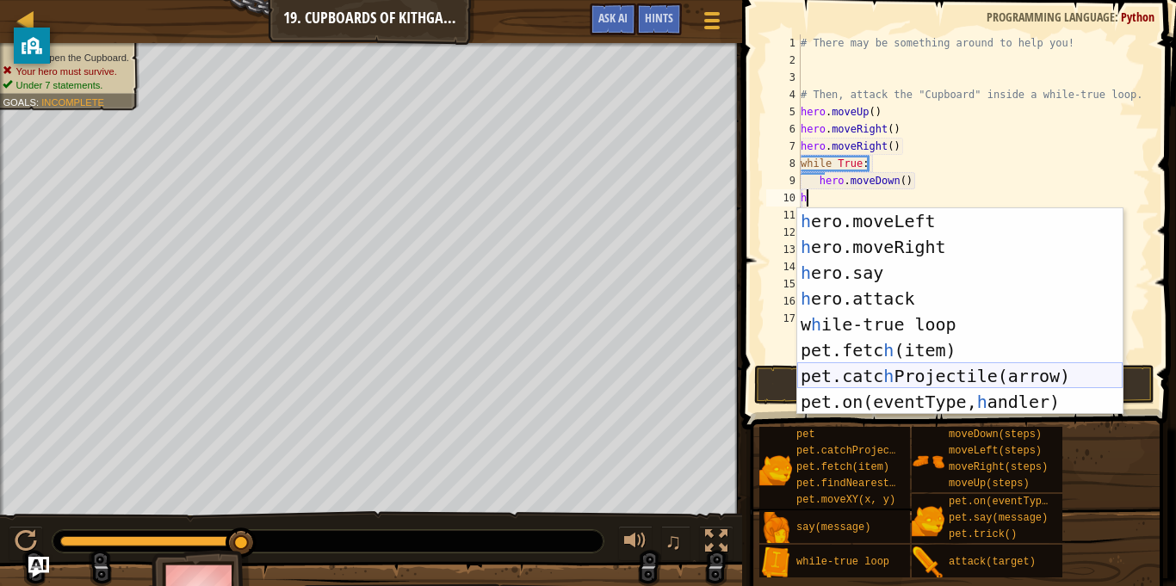
click at [1061, 384] on div "h ero.moveLeft press enter h ero.moveRight press enter h ero.say press enter h …" at bounding box center [959, 337] width 325 height 258
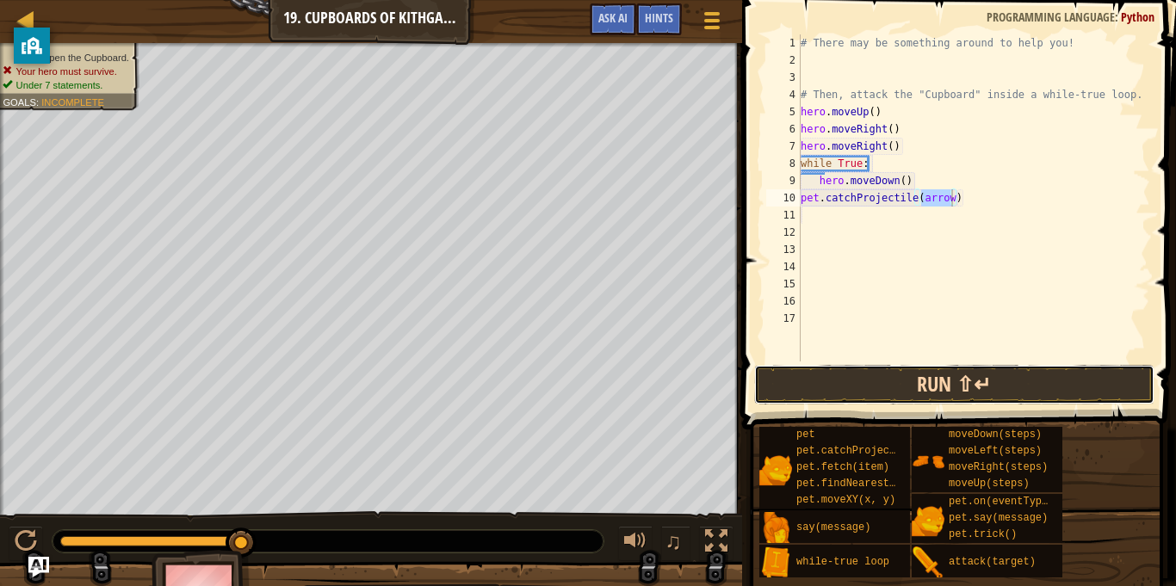
click at [1045, 380] on button "Run ⇧↵" at bounding box center [954, 385] width 401 height 40
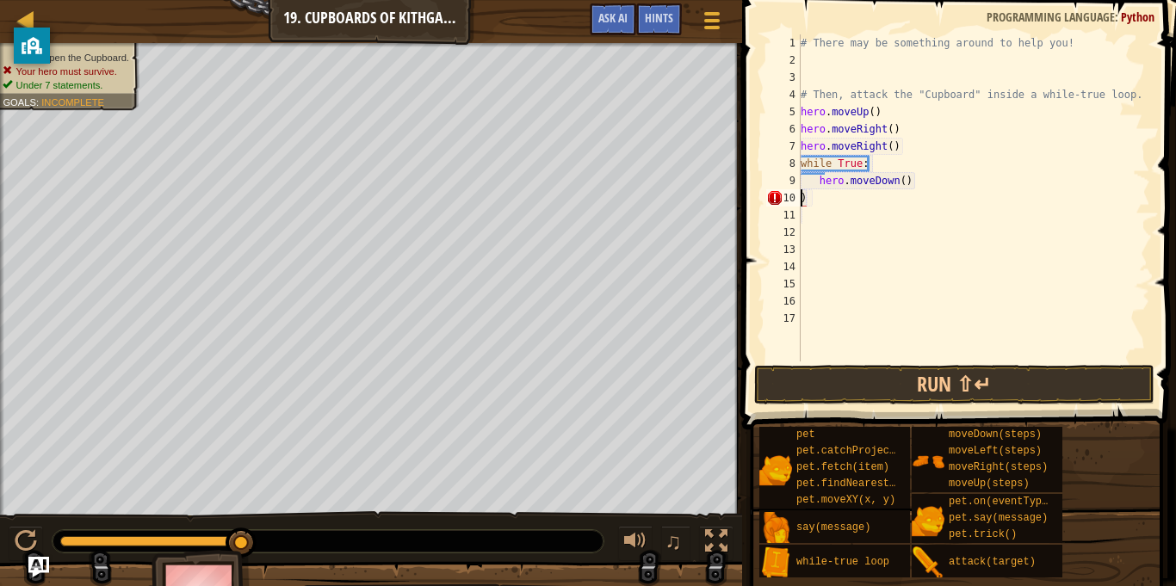
scroll to position [0, 0]
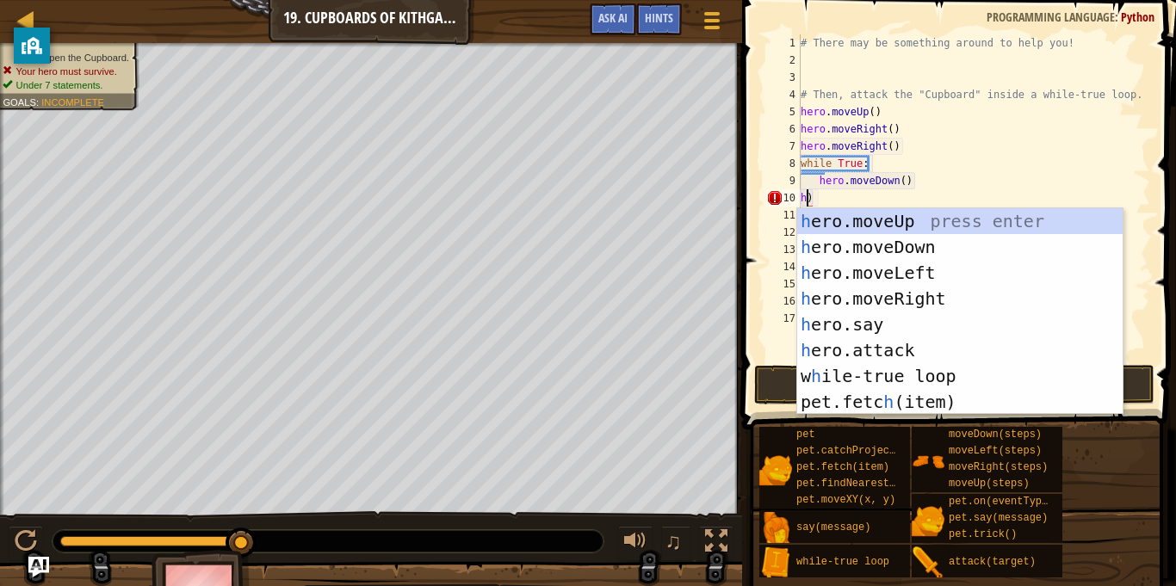
click at [888, 199] on div "# There may be something around to help you! # Then, attack the "Cupboard" insi…" at bounding box center [973, 214] width 353 height 361
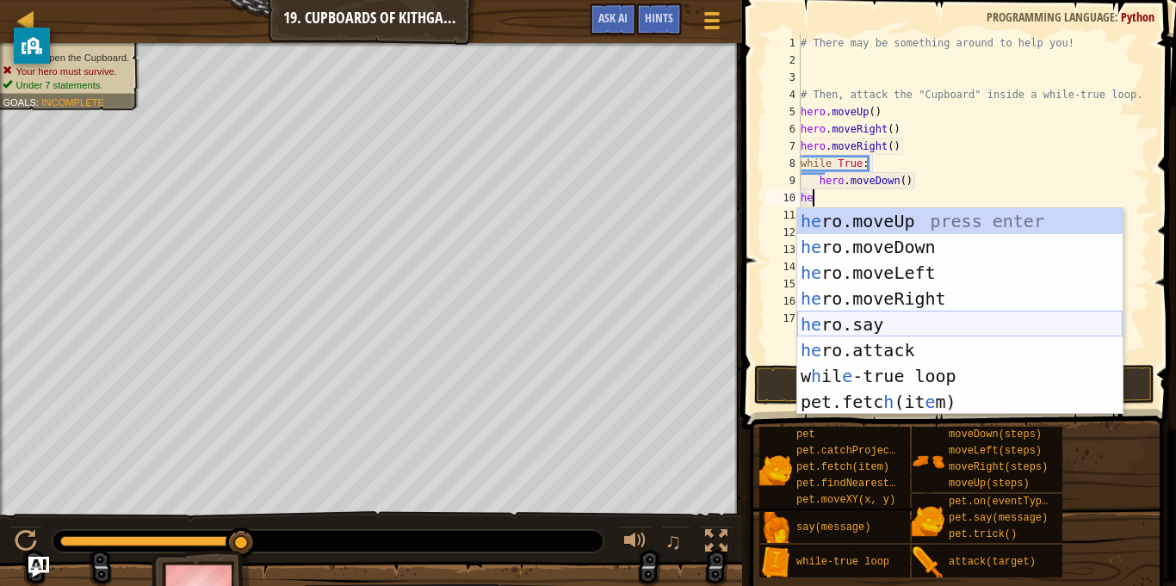
scroll to position [52, 0]
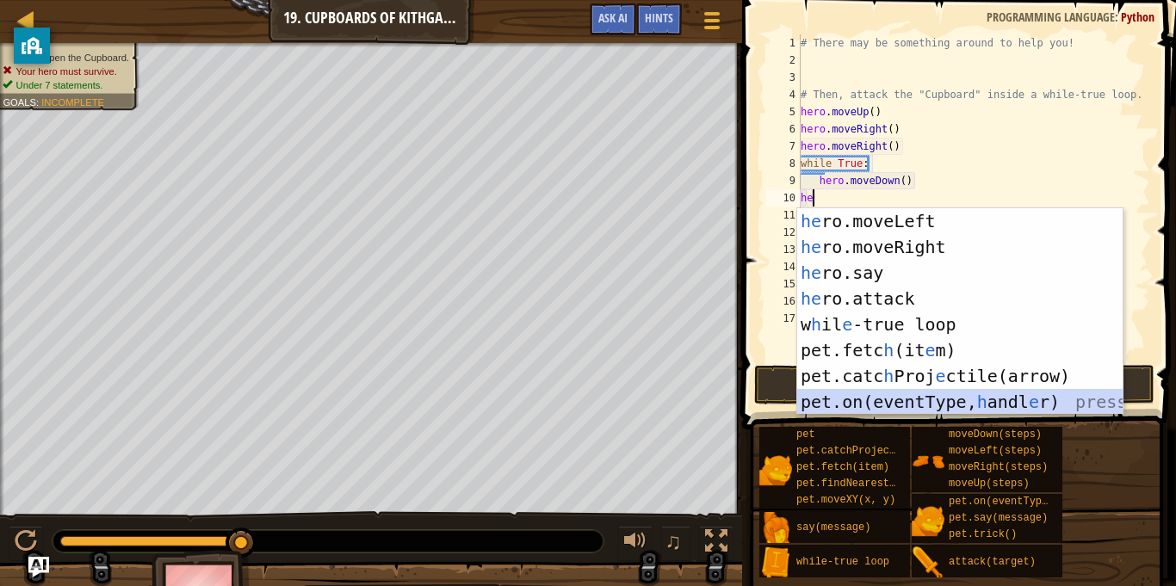
click at [932, 397] on div "he ro.moveLeft press enter he ro.moveRight press enter he ro.say press enter he…" at bounding box center [959, 337] width 325 height 258
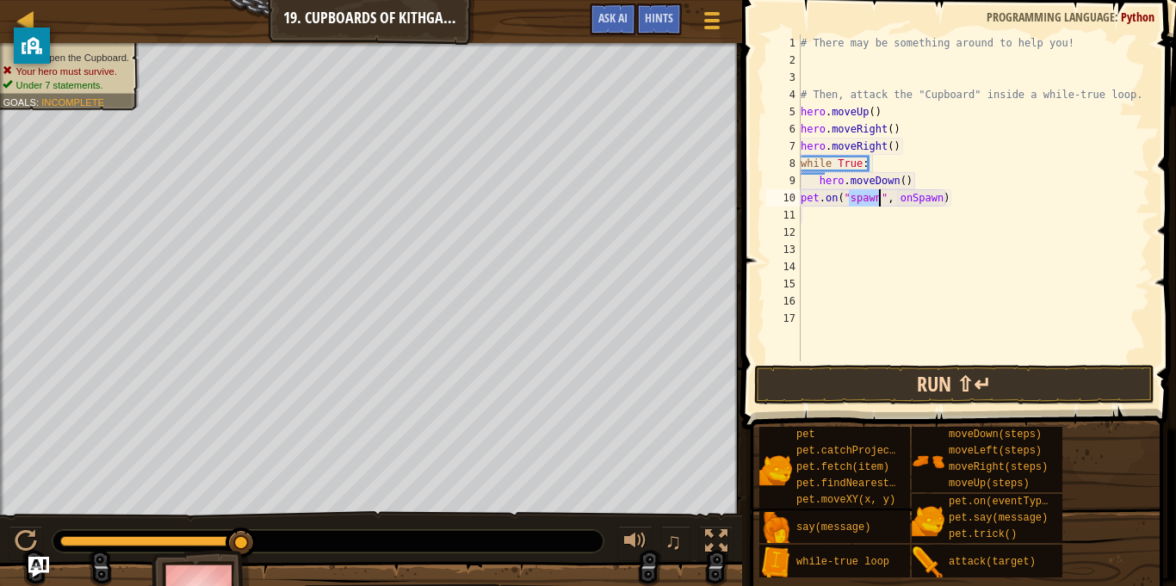
type textarea "pet.on("spawn", onSpawn)"
click at [844, 380] on button "Run ⇧↵" at bounding box center [954, 385] width 401 height 40
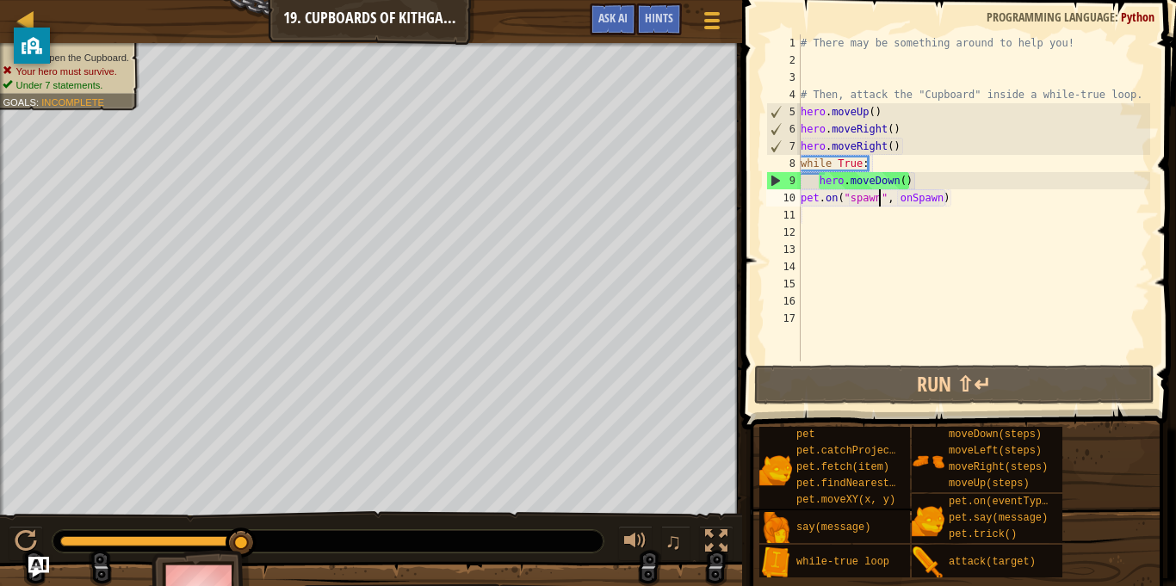
click at [967, 207] on div "# There may be something around to help you! # Then, attack the "Cupboard" insi…" at bounding box center [973, 214] width 353 height 361
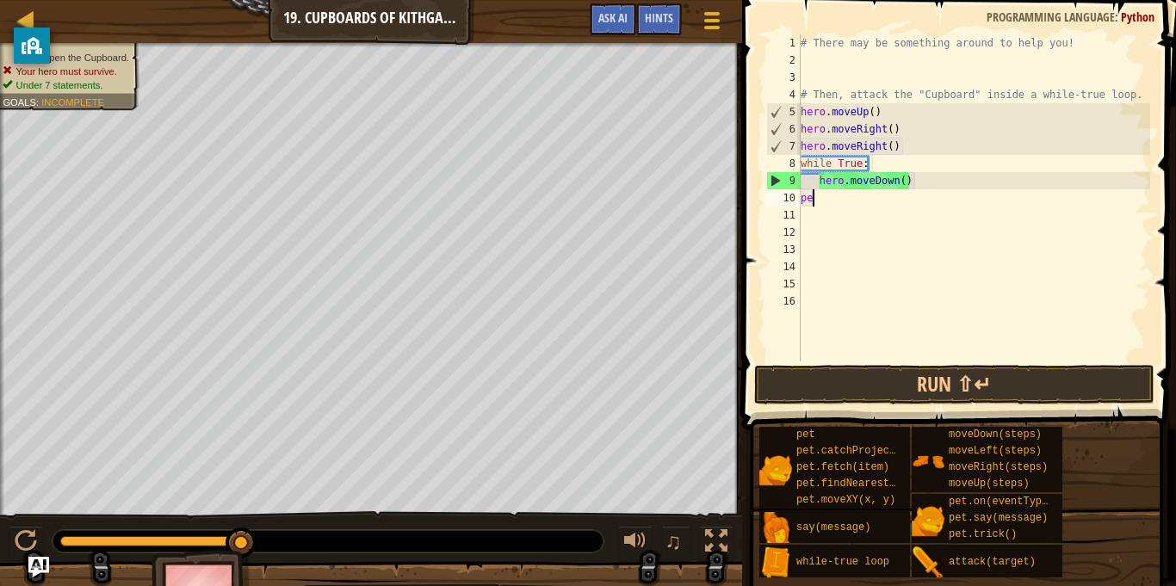
type textarea "p"
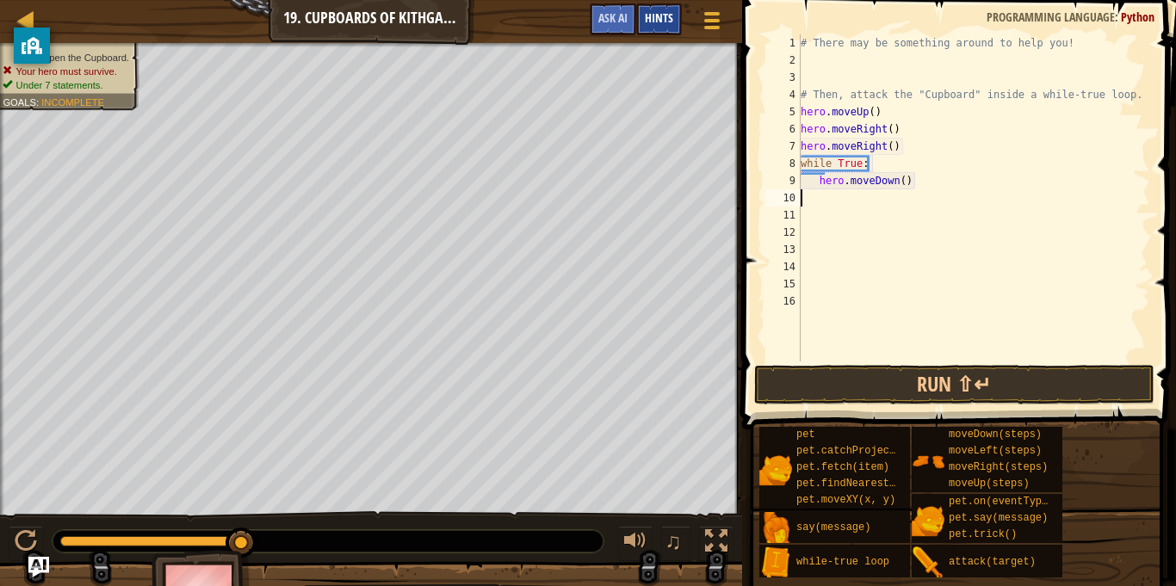
click at [669, 14] on span "Hints" at bounding box center [659, 17] width 28 height 16
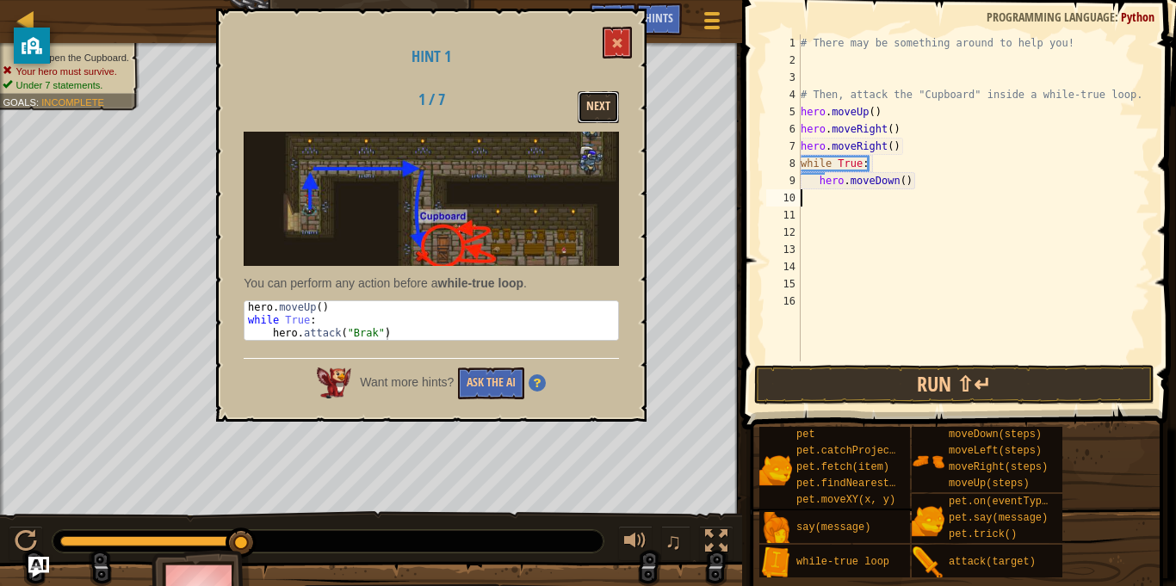
click at [596, 96] on button "Next" at bounding box center [597, 107] width 41 height 32
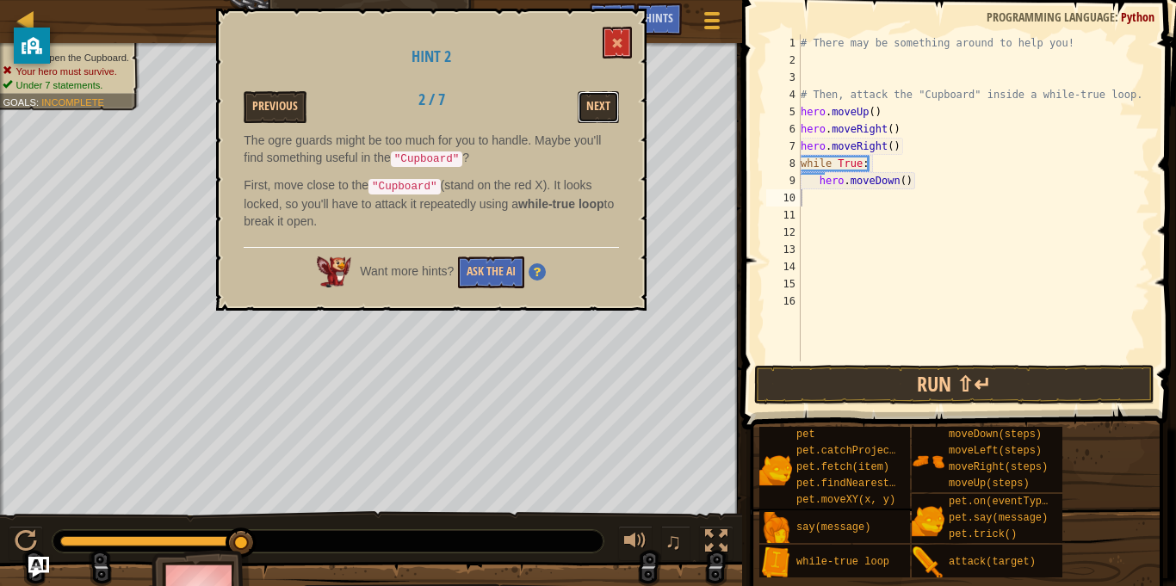
click at [596, 96] on button "Next" at bounding box center [597, 107] width 41 height 32
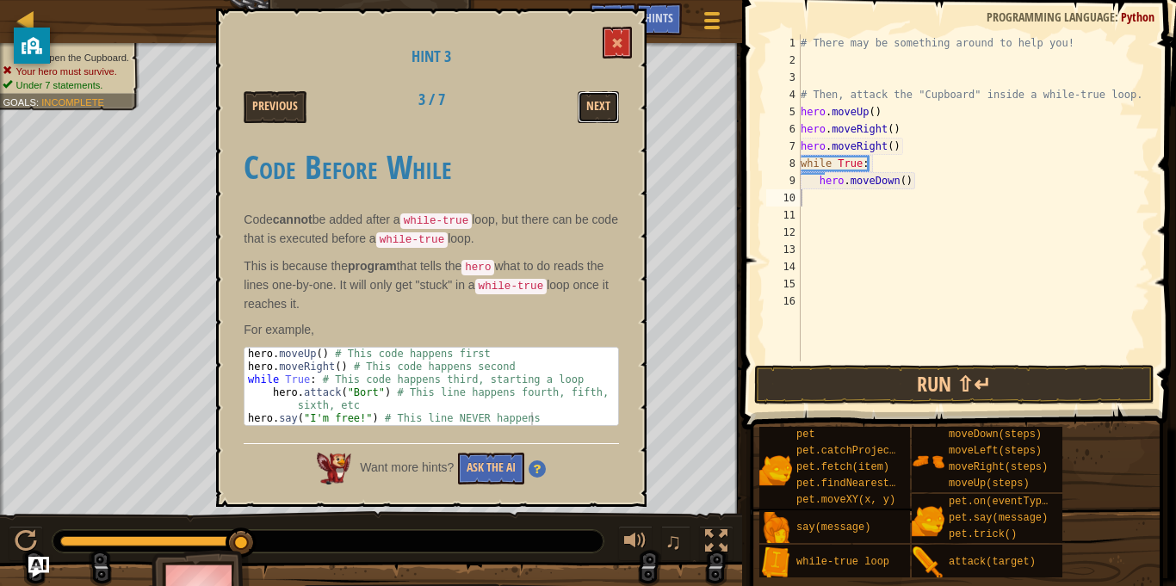
click at [596, 96] on button "Next" at bounding box center [597, 107] width 41 height 32
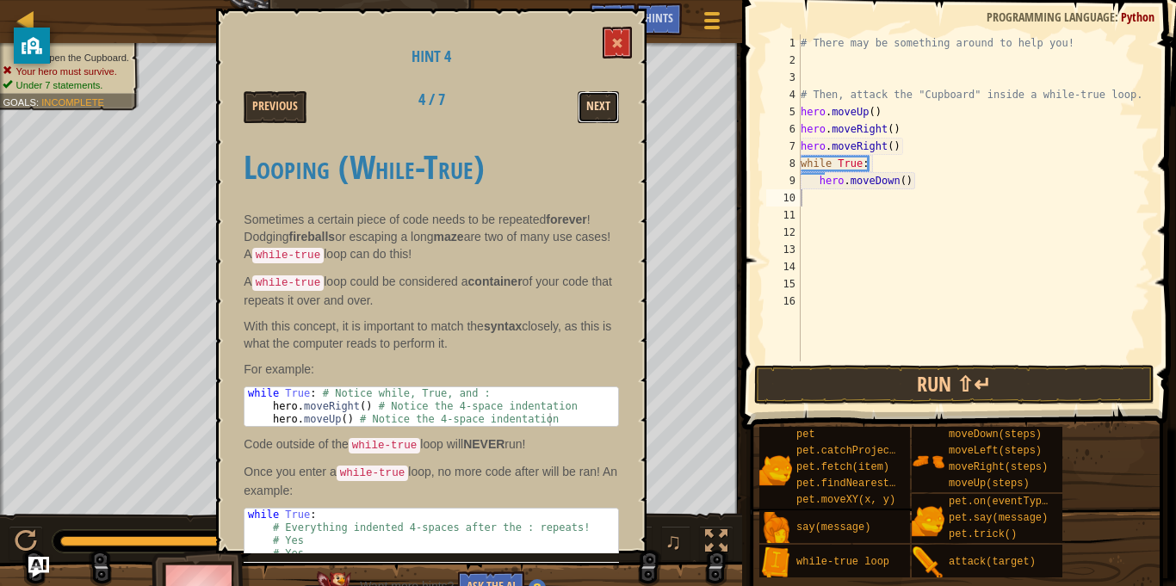
click at [596, 96] on button "Next" at bounding box center [597, 107] width 41 height 32
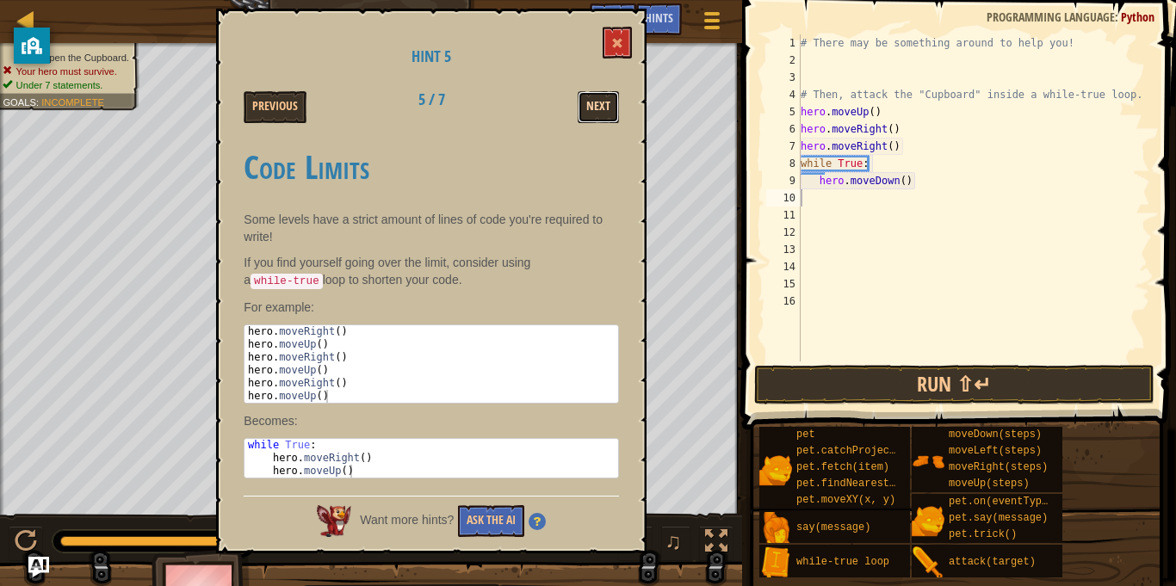
click at [596, 96] on button "Next" at bounding box center [597, 107] width 41 height 32
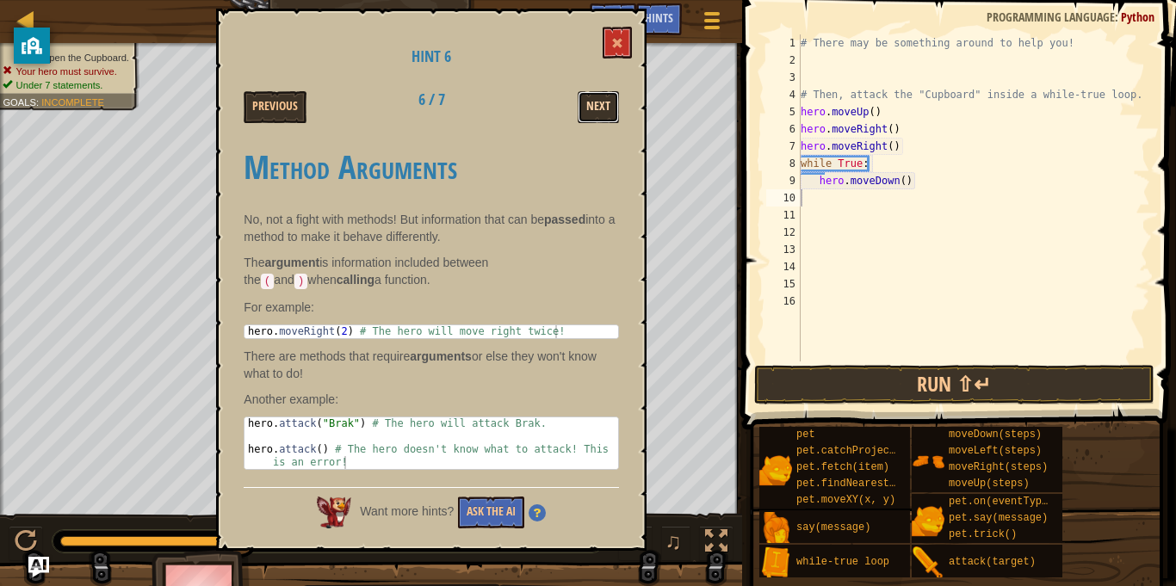
click at [596, 97] on button "Next" at bounding box center [597, 107] width 41 height 32
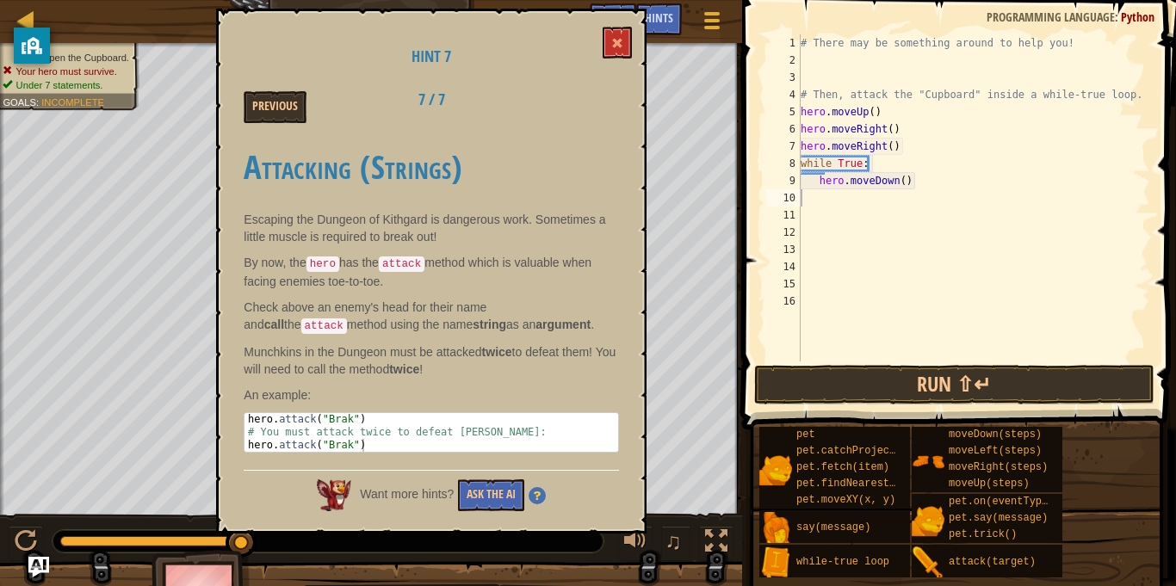
click at [596, 97] on div "Previous 7 / 7" at bounding box center [431, 107] width 401 height 32
click at [596, 98] on div "Previous 7 / 7" at bounding box center [431, 107] width 401 height 32
click at [265, 102] on button "Previous" at bounding box center [275, 107] width 63 height 32
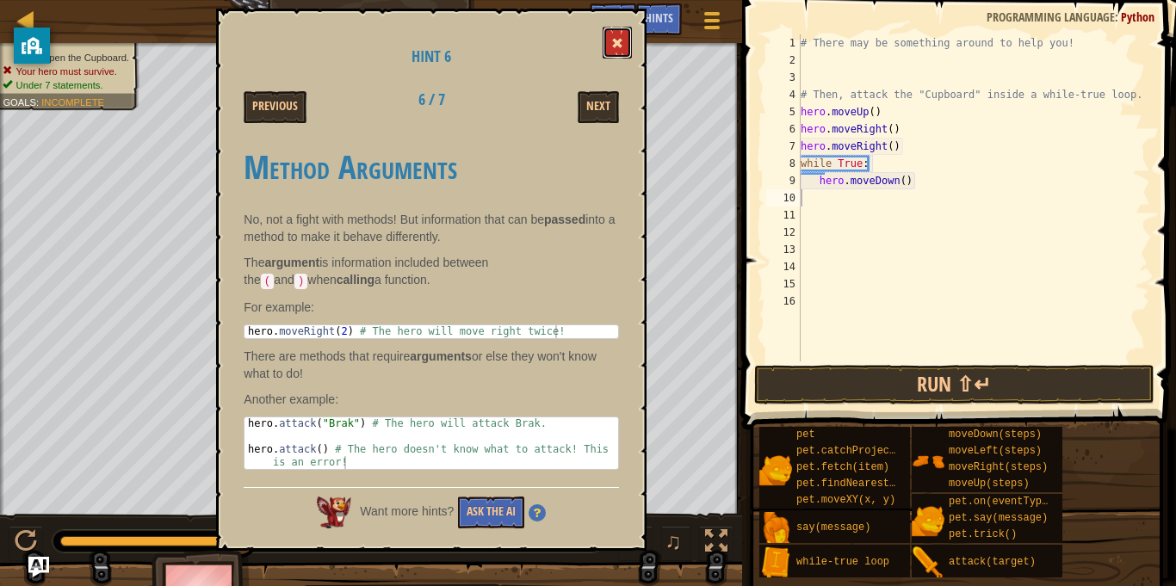
click at [621, 38] on span at bounding box center [617, 43] width 12 height 12
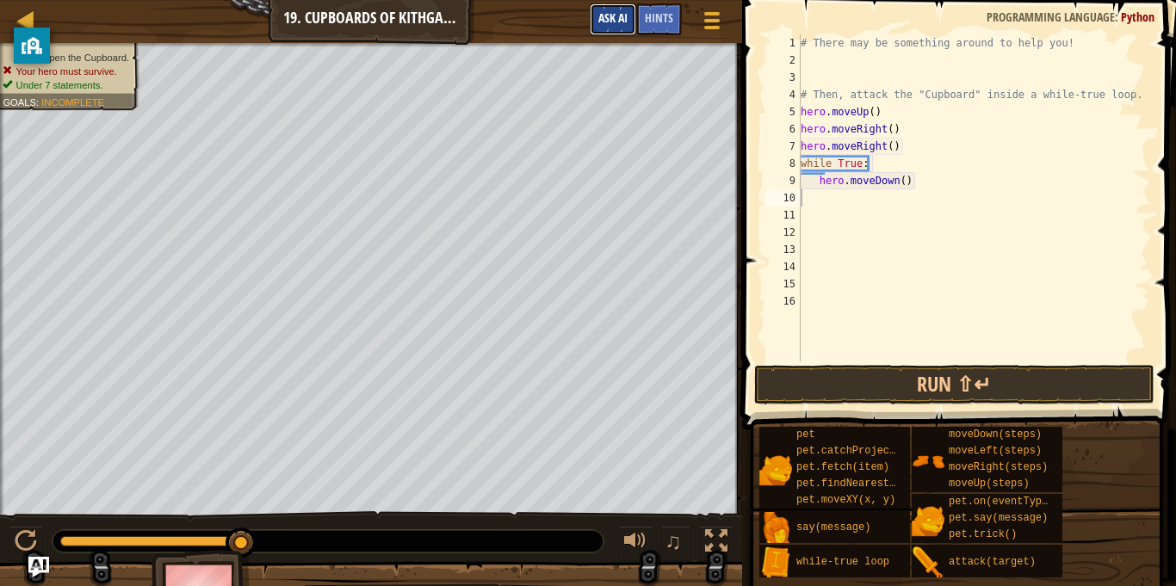
click at [616, 29] on button "Ask AI" at bounding box center [613, 19] width 46 height 32
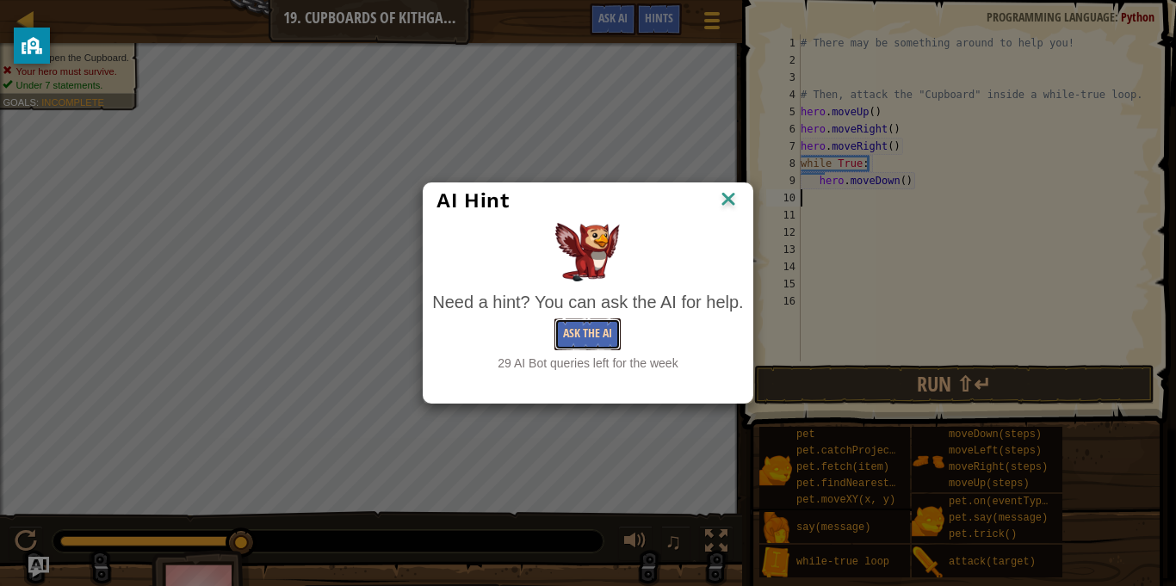
click at [596, 333] on button "Ask the AI" at bounding box center [587, 334] width 66 height 32
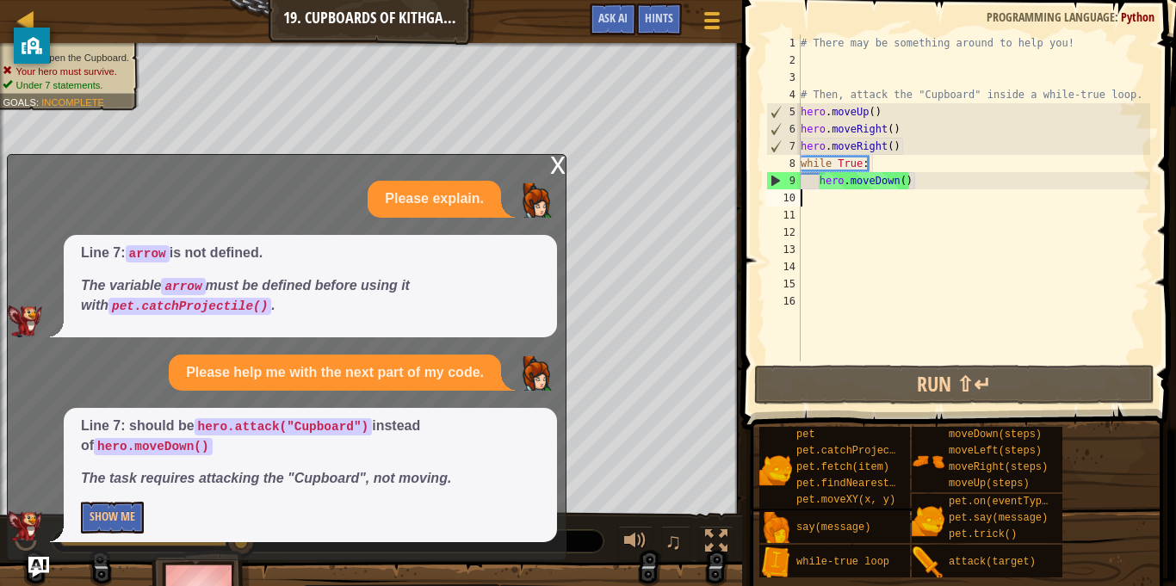
click at [933, 188] on div "# There may be something around to help you! # Then, attack the "Cupboard" insi…" at bounding box center [973, 214] width 353 height 361
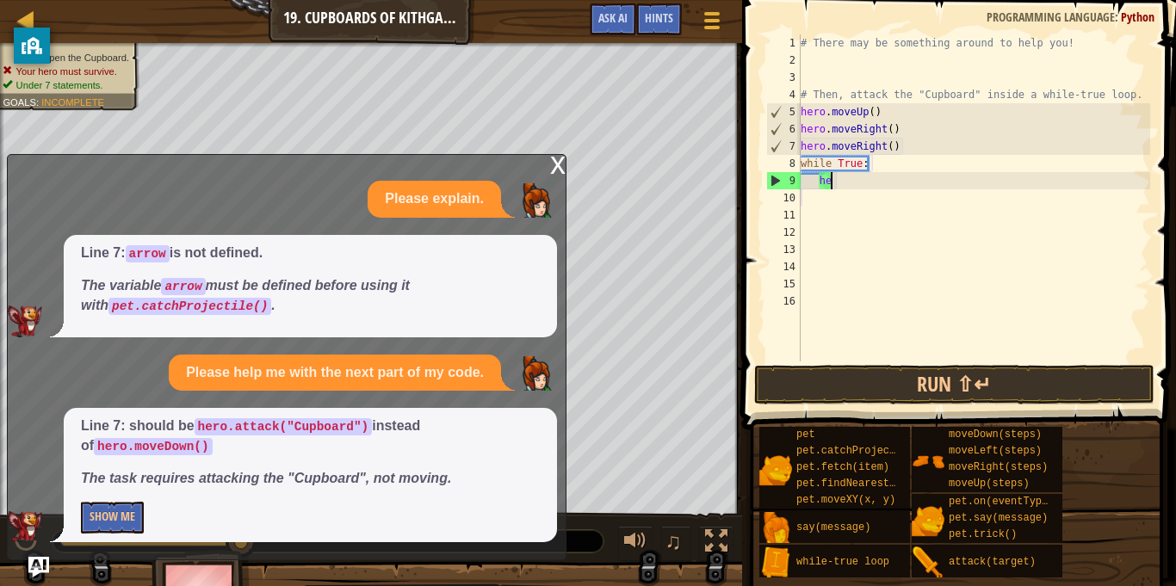
type textarea "h"
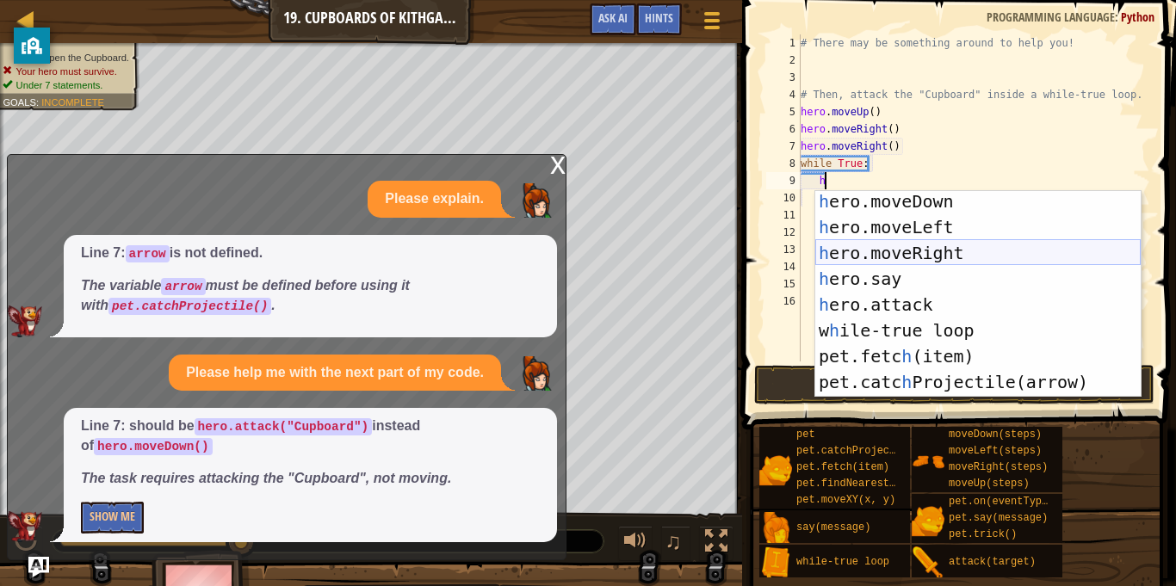
scroll to position [52, 0]
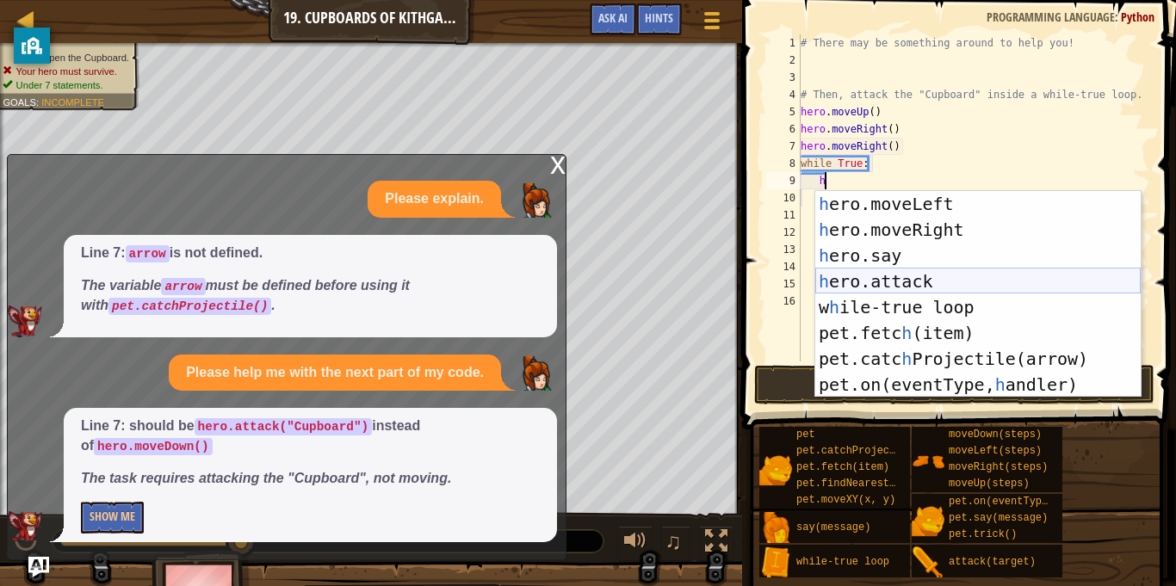
click at [970, 282] on div "h ero.moveLeft press enter h ero.moveRight press enter h ero.say press enter h …" at bounding box center [977, 320] width 325 height 258
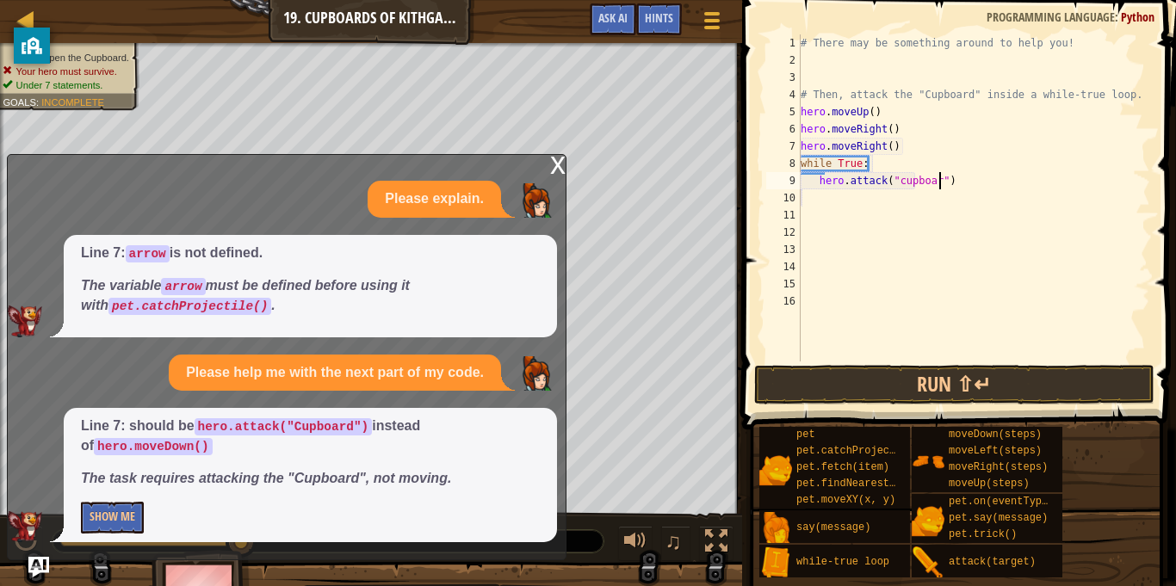
scroll to position [8, 21]
type textarea "hero.attack("cupboard")"
click at [881, 386] on button "Run ⇧↵" at bounding box center [954, 385] width 401 height 40
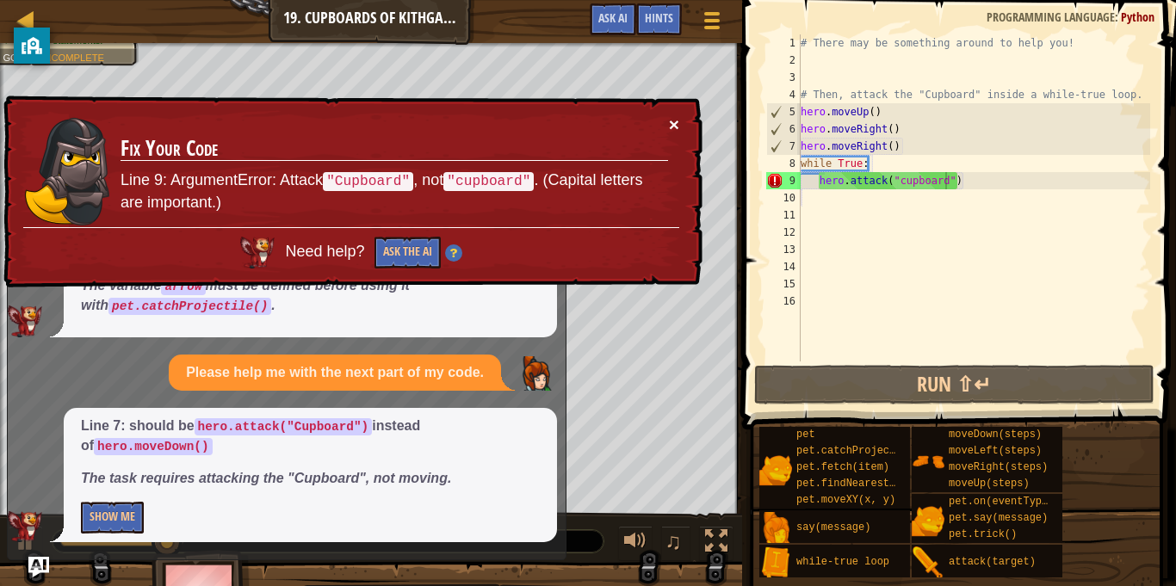
click at [677, 122] on button "×" at bounding box center [674, 126] width 10 height 18
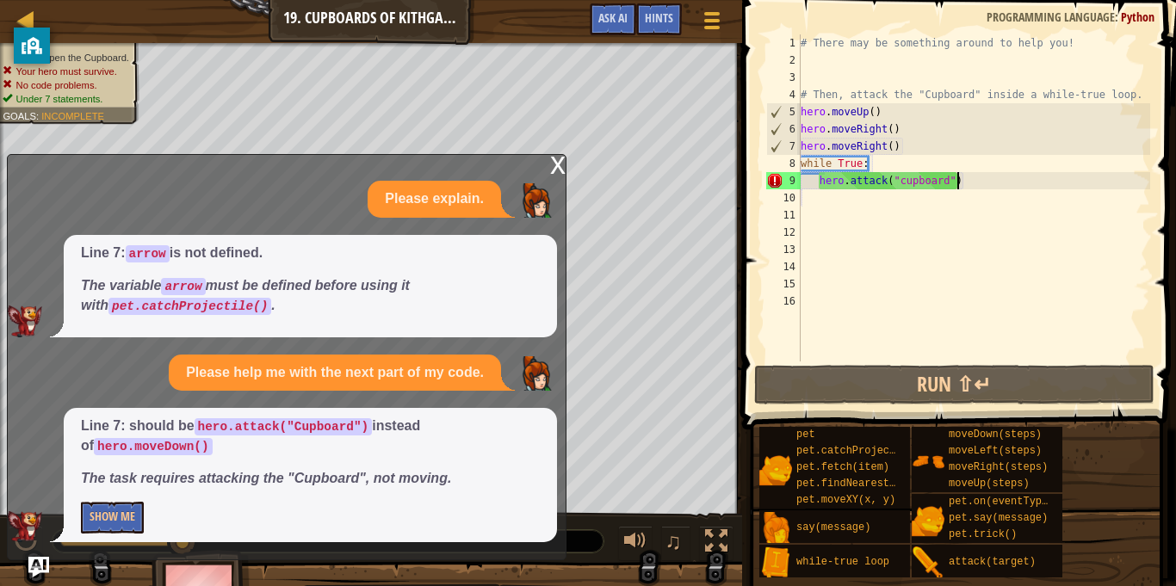
click at [971, 182] on div "# There may be something around to help you! # Then, attack the "Cupboard" insi…" at bounding box center [973, 214] width 353 height 361
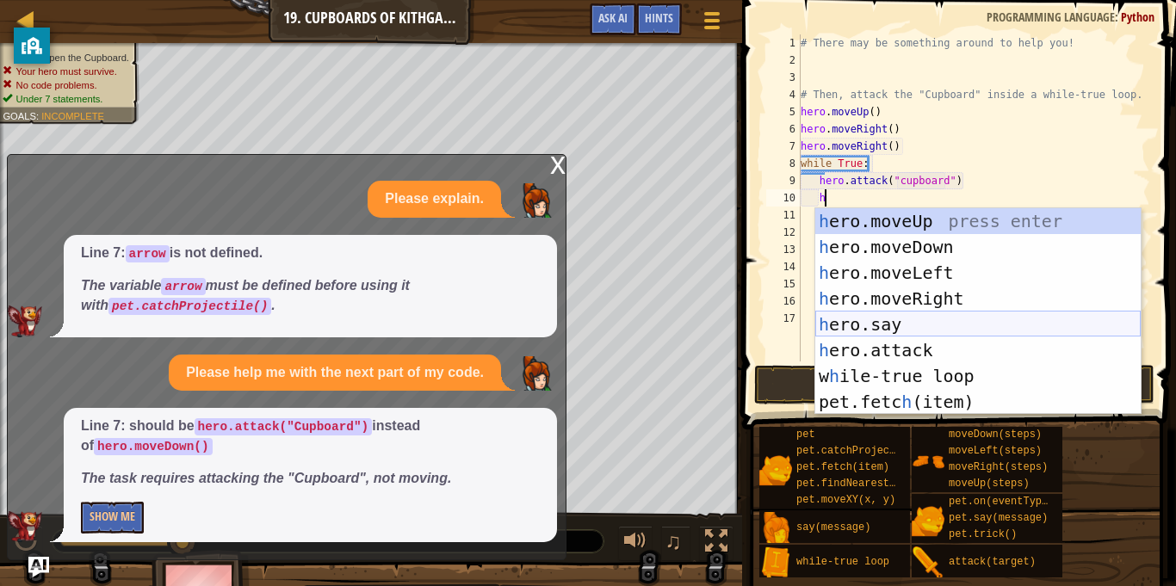
scroll to position [52, 0]
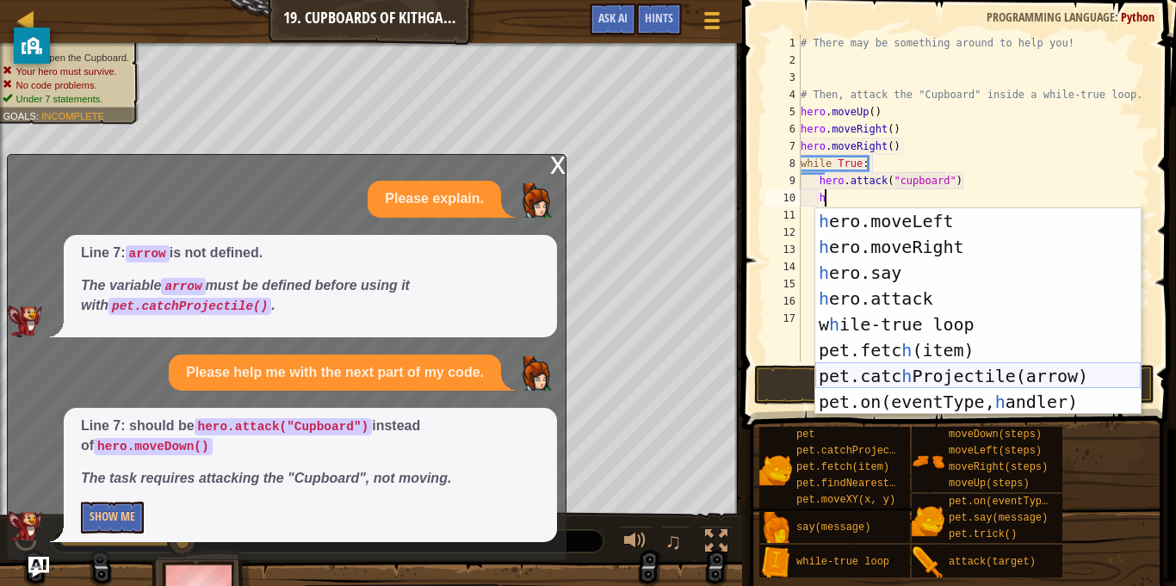
click at [934, 374] on div "h ero.moveLeft press enter h ero.moveRight press enter h ero.say press enter h …" at bounding box center [977, 337] width 325 height 258
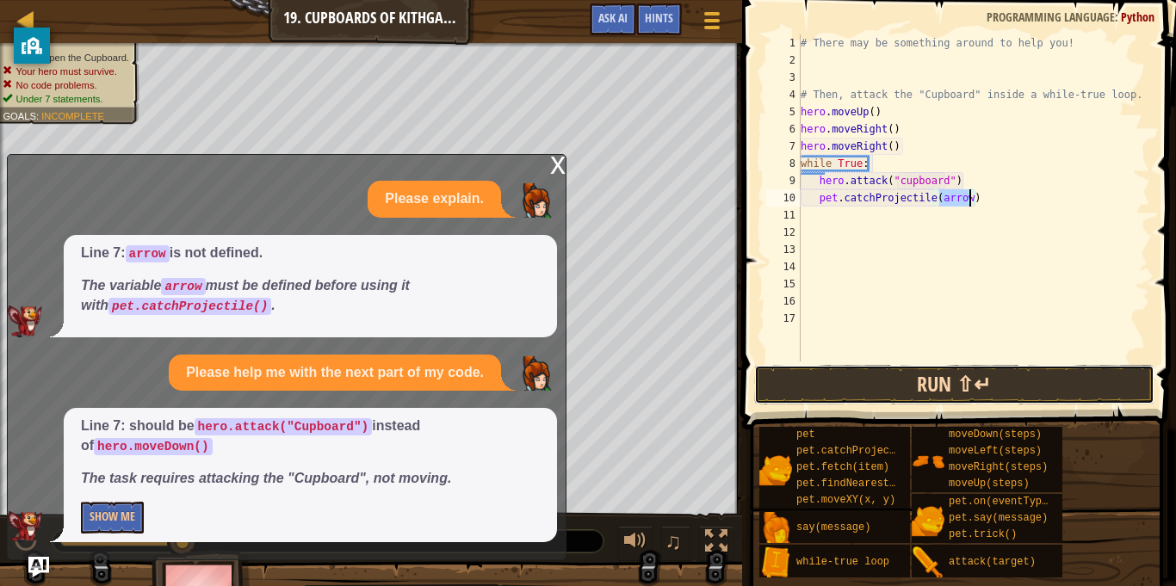
click at [929, 373] on button "Run ⇧↵" at bounding box center [954, 385] width 401 height 40
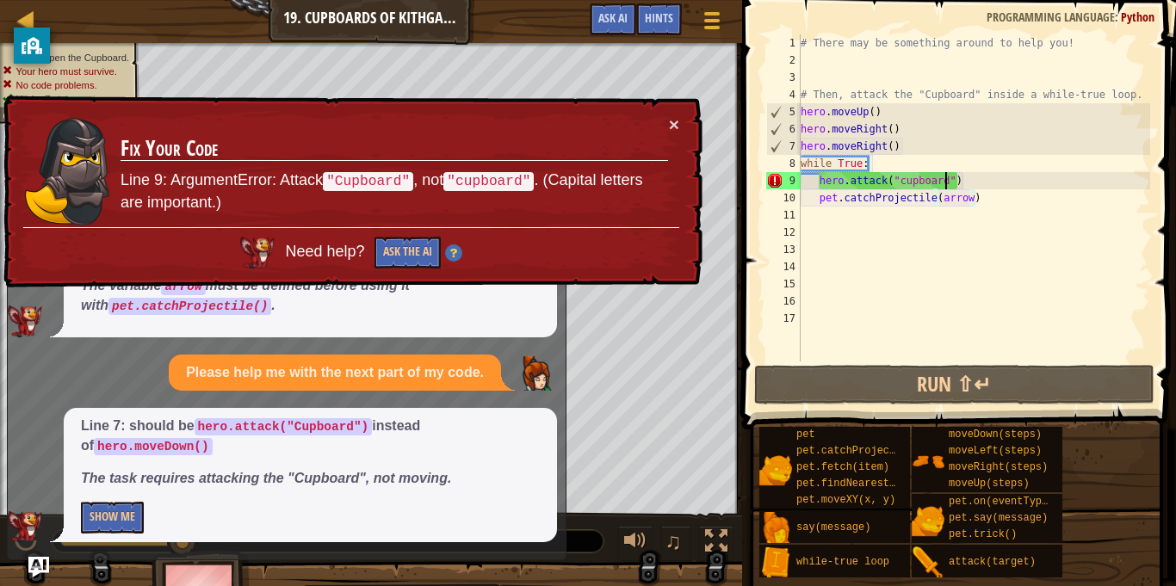
click at [944, 182] on div "# There may be something around to help you! # Then, attack the "Cupboard" insi…" at bounding box center [973, 214] width 353 height 361
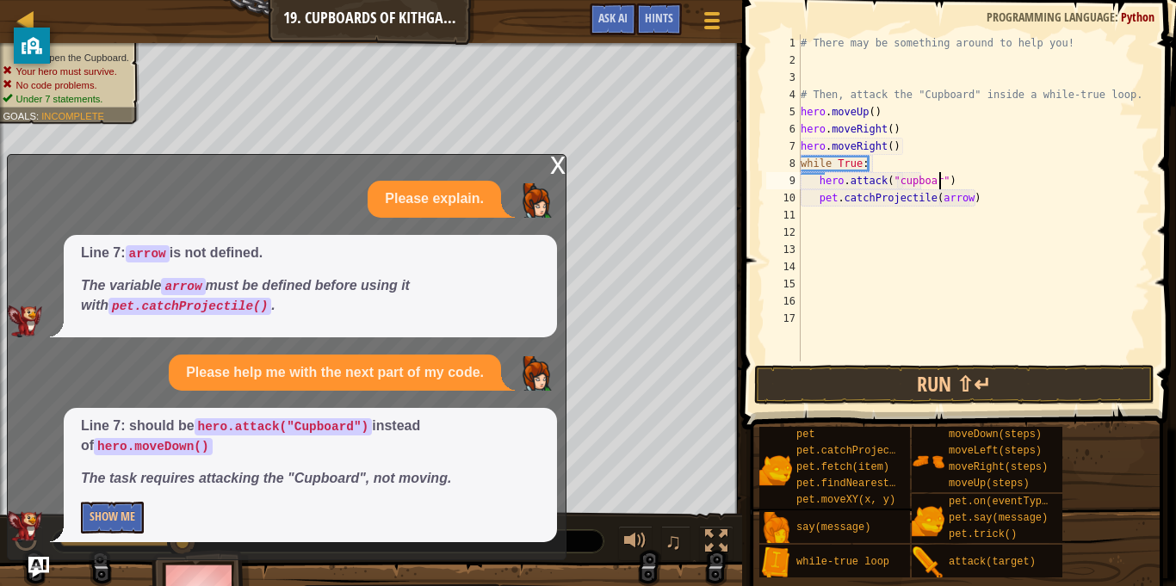
scroll to position [8, 21]
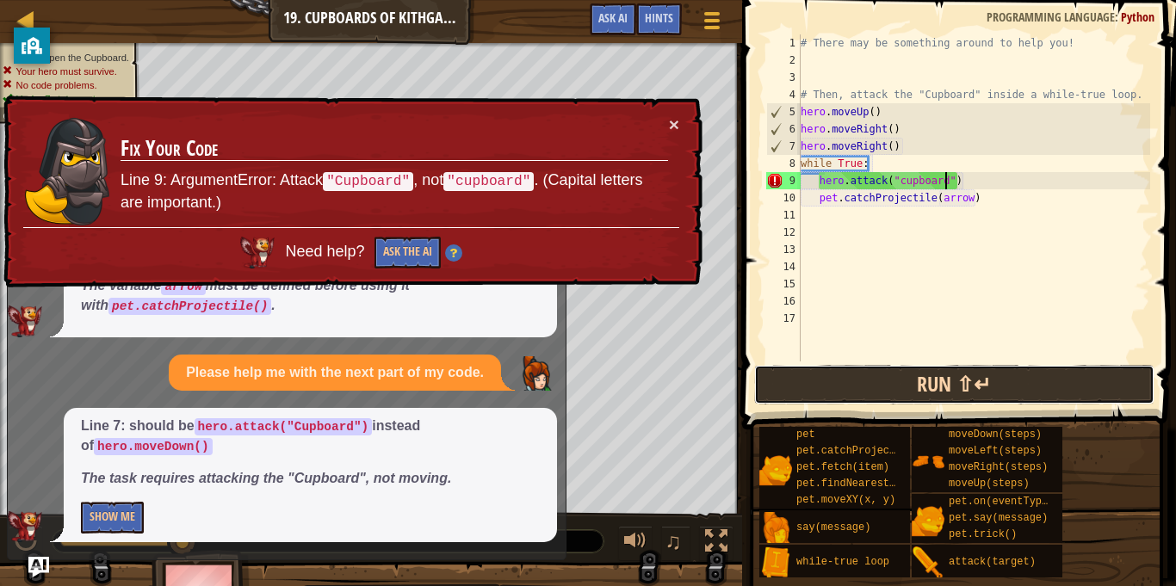
click at [1003, 386] on button "Run ⇧↵" at bounding box center [954, 385] width 401 height 40
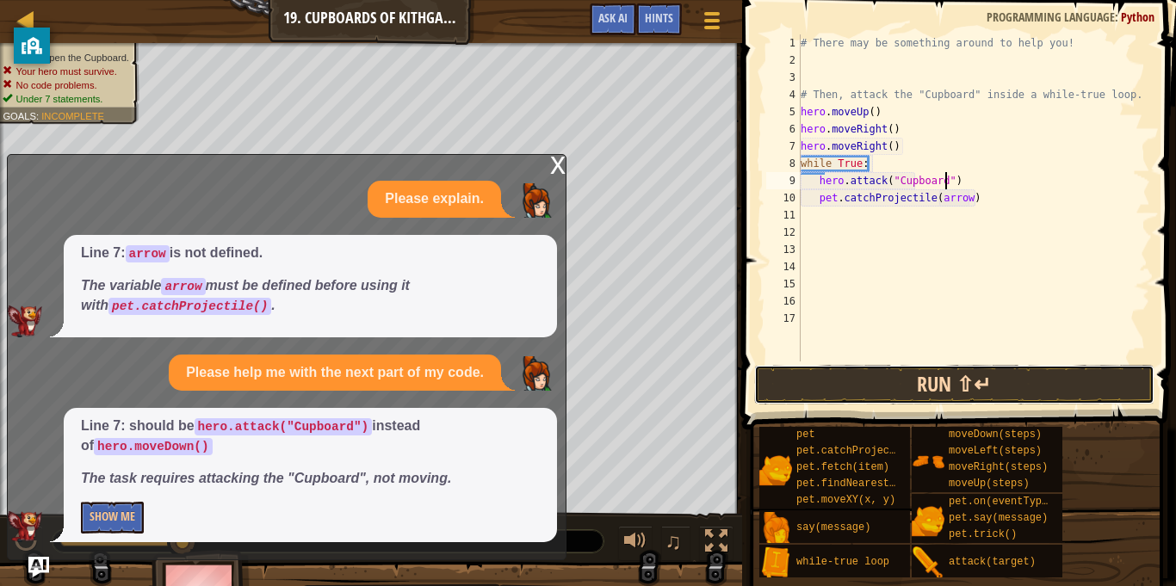
click at [993, 374] on button "Run ⇧↵" at bounding box center [954, 385] width 401 height 40
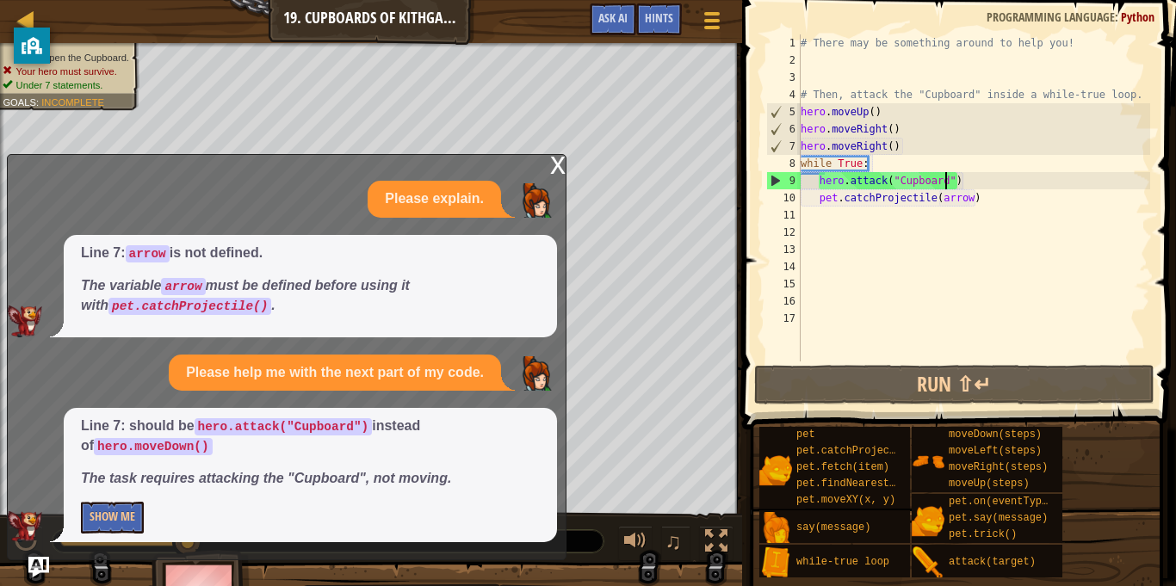
click at [977, 201] on div "# There may be something around to help you! # Then, attack the "Cupboard" insi…" at bounding box center [973, 214] width 353 height 361
drag, startPoint x: 979, startPoint y: 203, endPoint x: 817, endPoint y: 195, distance: 162.9
click at [817, 195] on div "# There may be something around to help you! # Then, attack the "Cupboard" insi…" at bounding box center [973, 214] width 353 height 361
click at [812, 176] on div "# There may be something around to help you! # Then, attack the "Cupboard" insi…" at bounding box center [973, 214] width 353 height 361
paste textarea "pet.catchProjectile(arrow)"
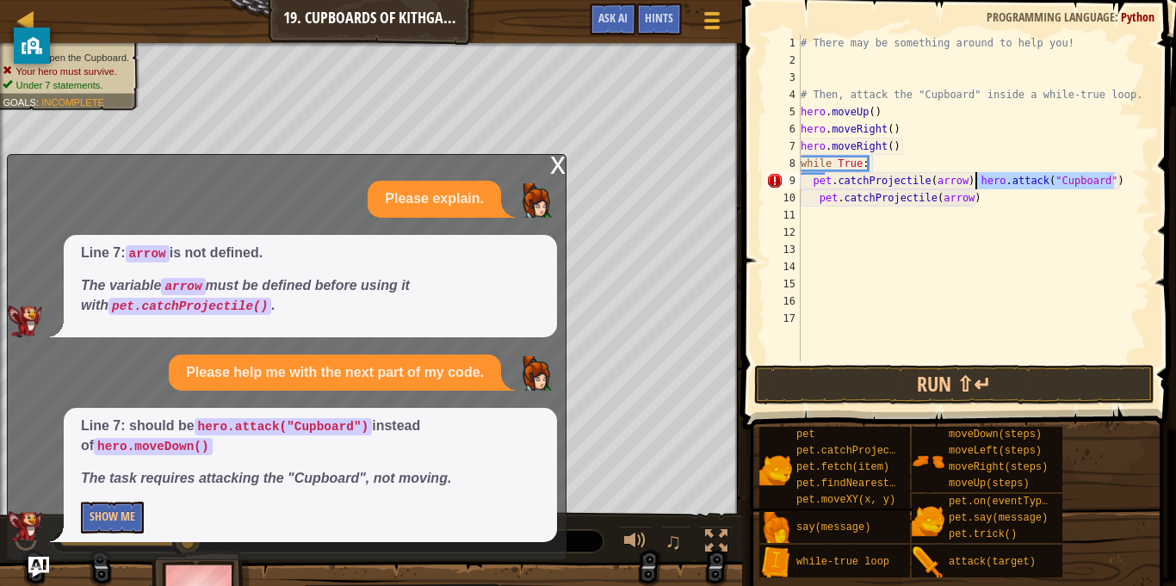
drag, startPoint x: 1122, startPoint y: 182, endPoint x: 977, endPoint y: 182, distance: 145.4
click at [977, 182] on div "# There may be something around to help you! # Then, attack the "Cupboard" insi…" at bounding box center [973, 214] width 353 height 361
click at [988, 201] on div "# There may be something around to help you! # Then, attack the "Cupboard" insi…" at bounding box center [973, 214] width 353 height 361
type textarea "p"
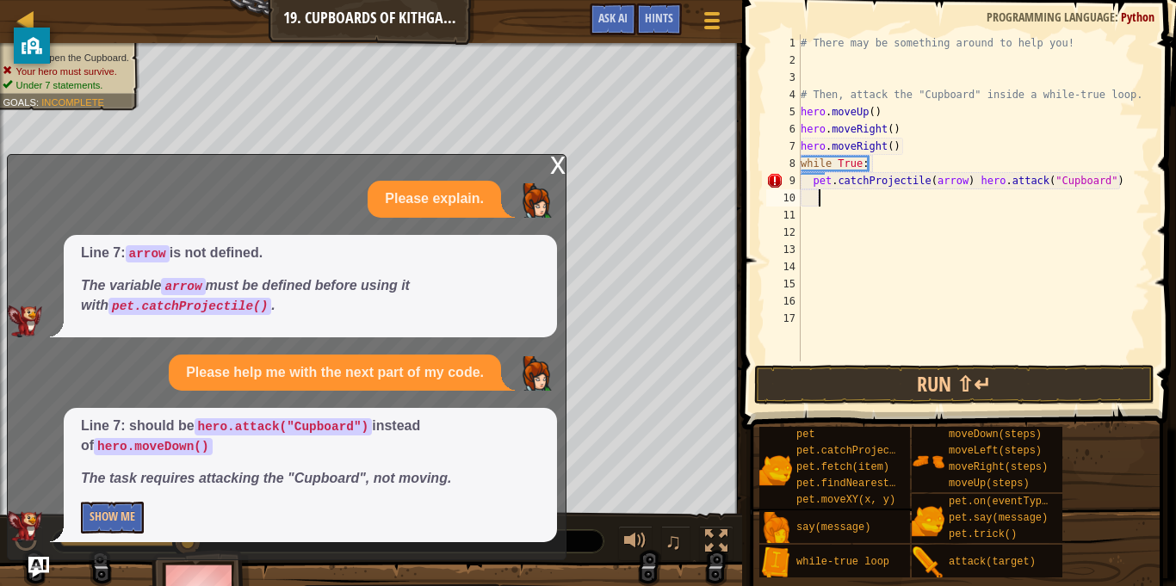
paste textarea "hero.attack("Cupboard")"
click at [970, 182] on div "# There may be something around to help you! # Then, attack the "Cupboard" insi…" at bounding box center [973, 214] width 353 height 361
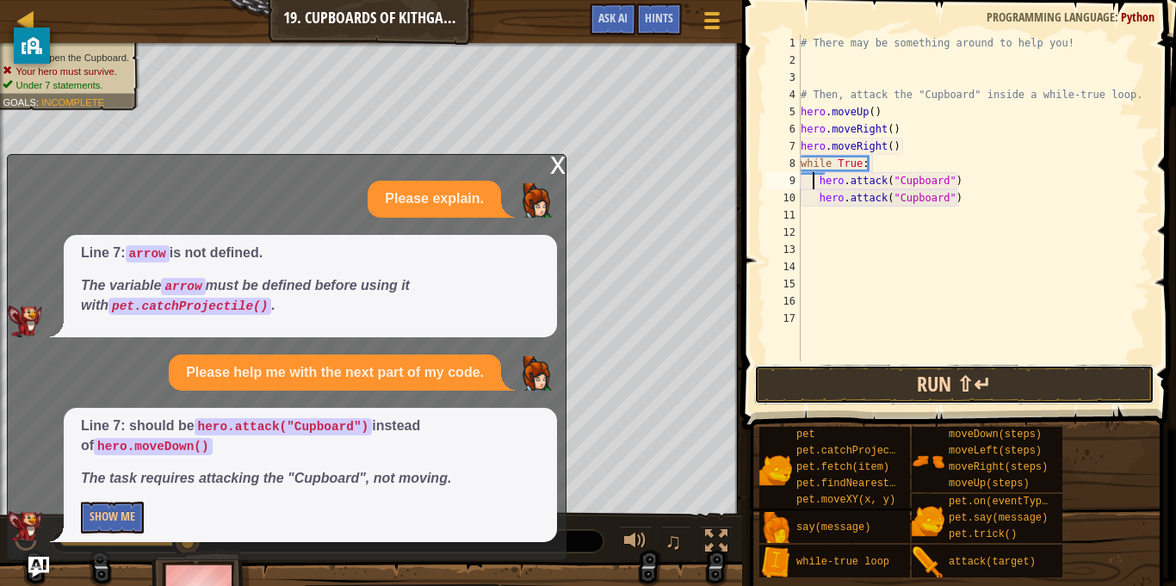
click at [972, 373] on button "Run ⇧↵" at bounding box center [954, 385] width 401 height 40
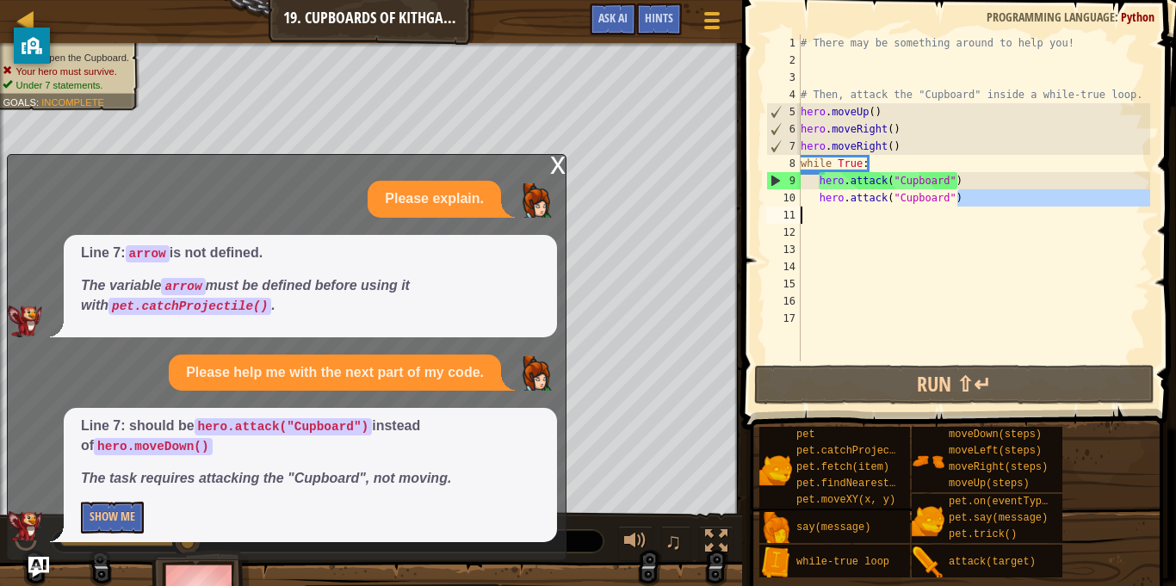
drag, startPoint x: 963, startPoint y: 198, endPoint x: 829, endPoint y: 212, distance: 135.0
click at [829, 212] on div "# There may be something around to help you! # Then, attack the "Cupboard" insi…" at bounding box center [973, 214] width 353 height 361
type textarea "hero.attack("Cupboard")"
click at [829, 212] on div "# There may be something around to help you! # Then, attack the "Cupboard" insi…" at bounding box center [973, 197] width 353 height 327
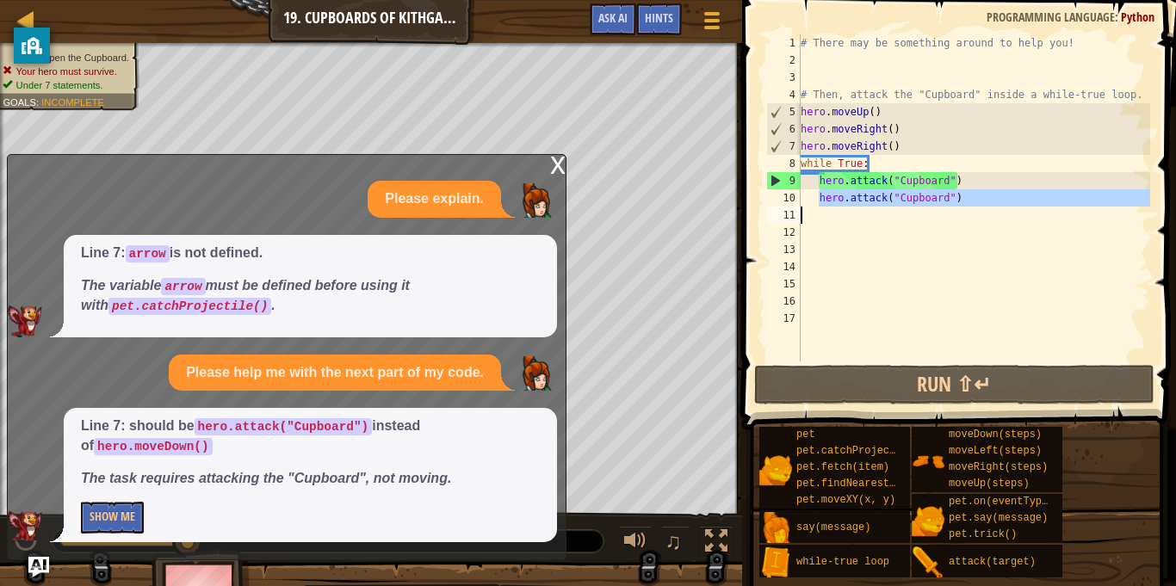
drag, startPoint x: 821, startPoint y: 201, endPoint x: 905, endPoint y: 207, distance: 83.6
click at [905, 207] on div "# There may be something around to help you! # Then, attack the "Cupboard" insi…" at bounding box center [973, 214] width 353 height 361
type textarea "hero.attack("Cupboard")"
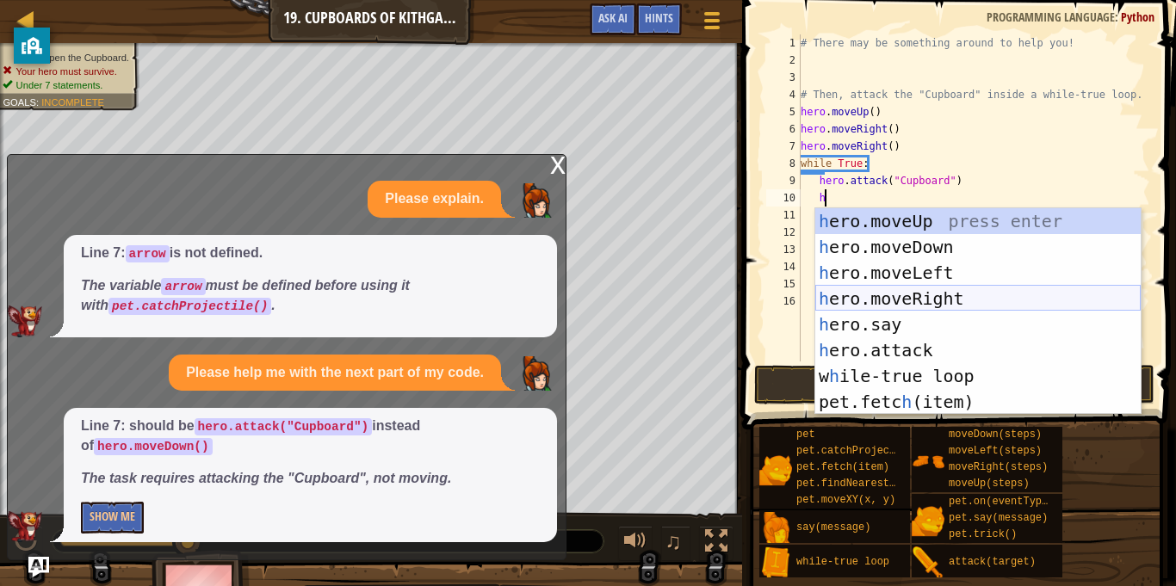
scroll to position [52, 0]
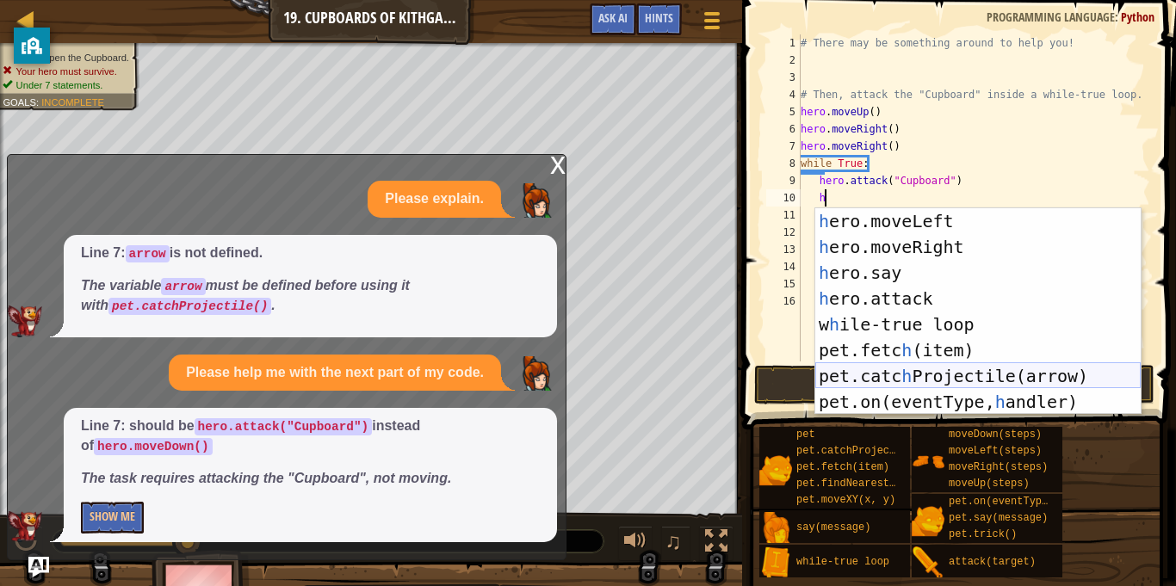
click at [986, 376] on div "h ero.moveLeft press enter h ero.moveRight press enter h ero.say press enter h …" at bounding box center [977, 337] width 325 height 258
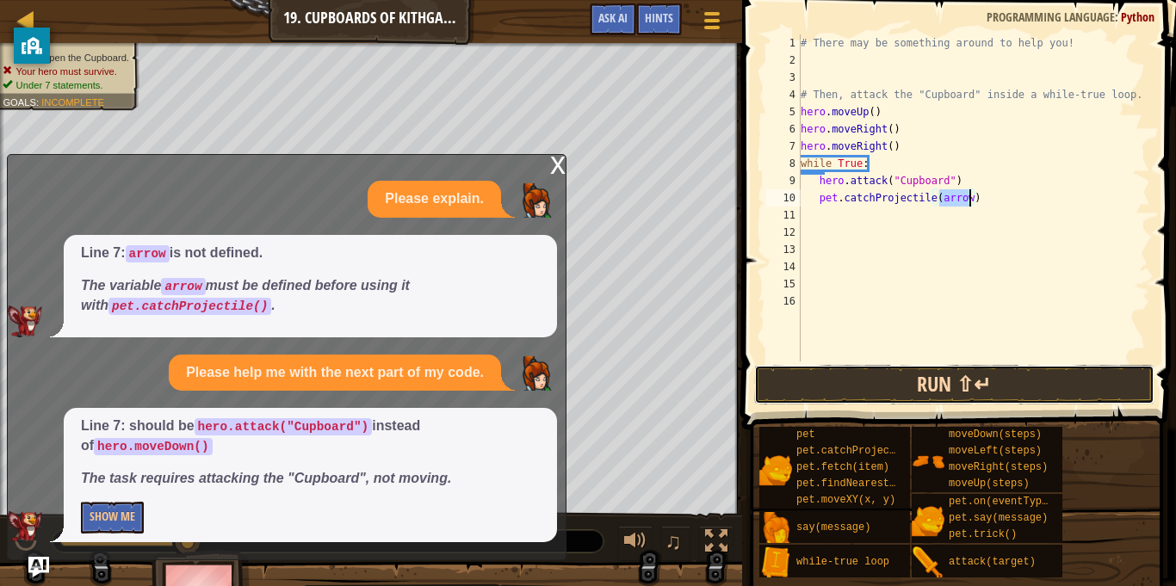
click at [967, 380] on button "Run ⇧↵" at bounding box center [954, 385] width 401 height 40
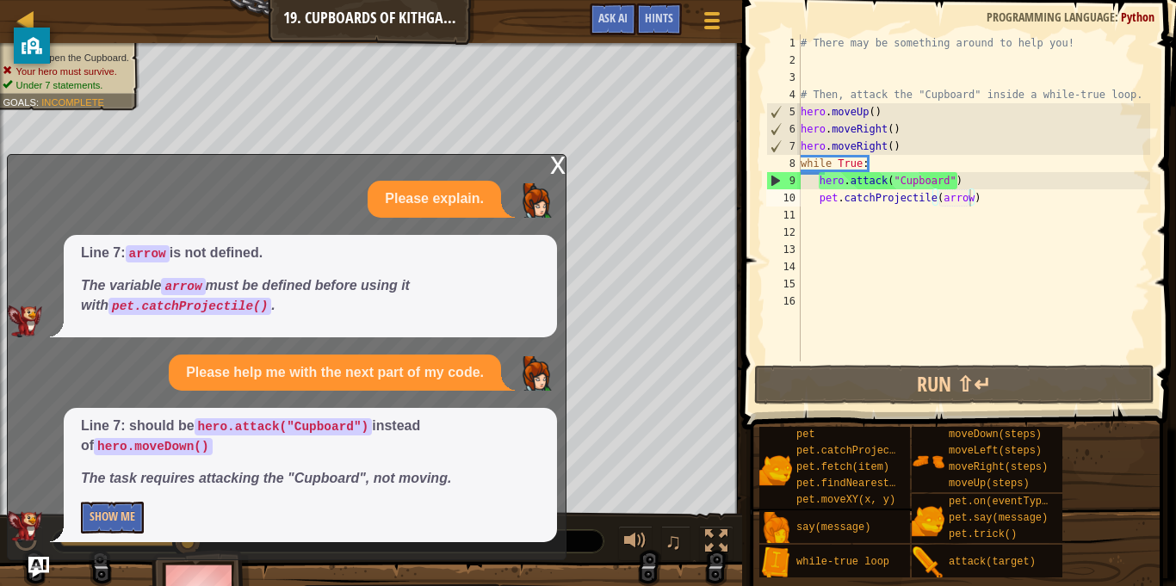
click at [547, 162] on div "x Please explain. Line 7: arrow is not defined. The variable arrow must be defi…" at bounding box center [286, 357] width 559 height 406
click at [554, 163] on div "x" at bounding box center [557, 163] width 15 height 17
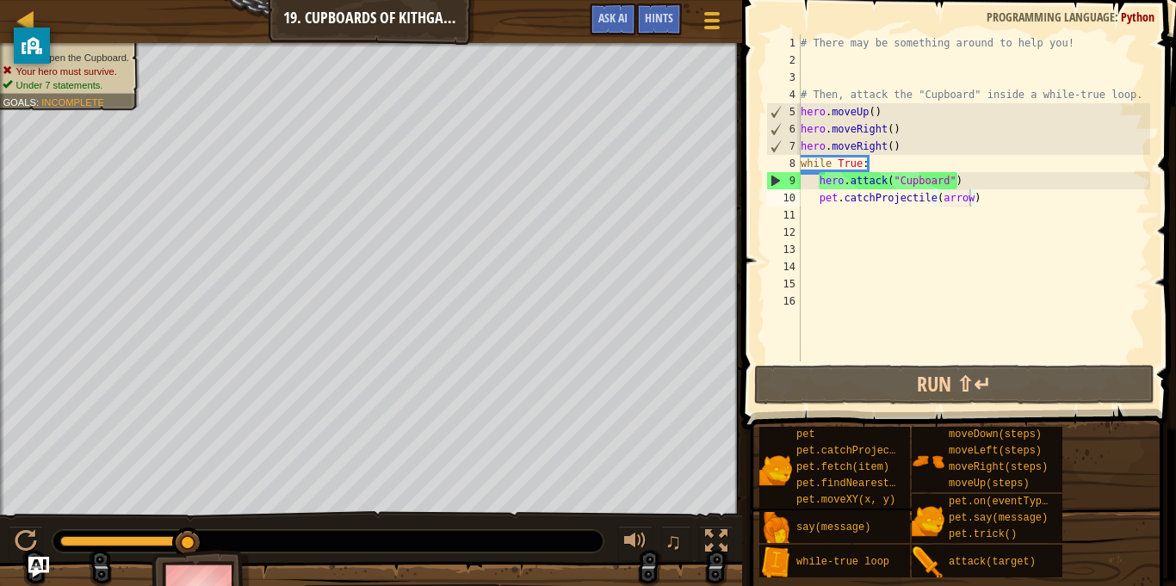
click at [979, 196] on div "# There may be something around to help you! # Then, attack the "Cupboard" insi…" at bounding box center [973, 214] width 353 height 361
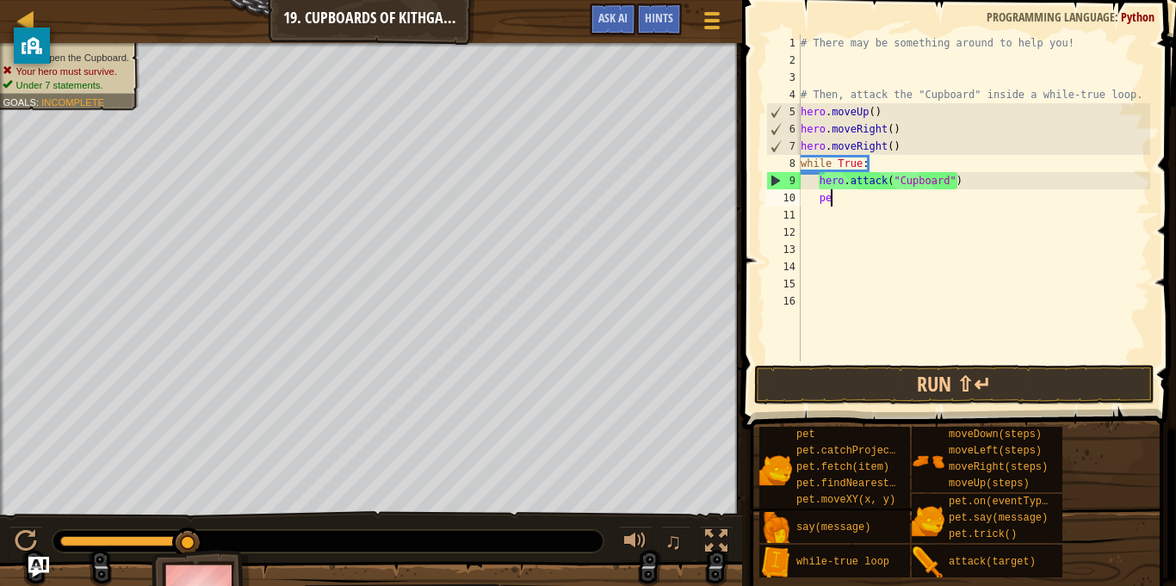
type textarea "p"
